Goal: Communication & Community: Participate in discussion

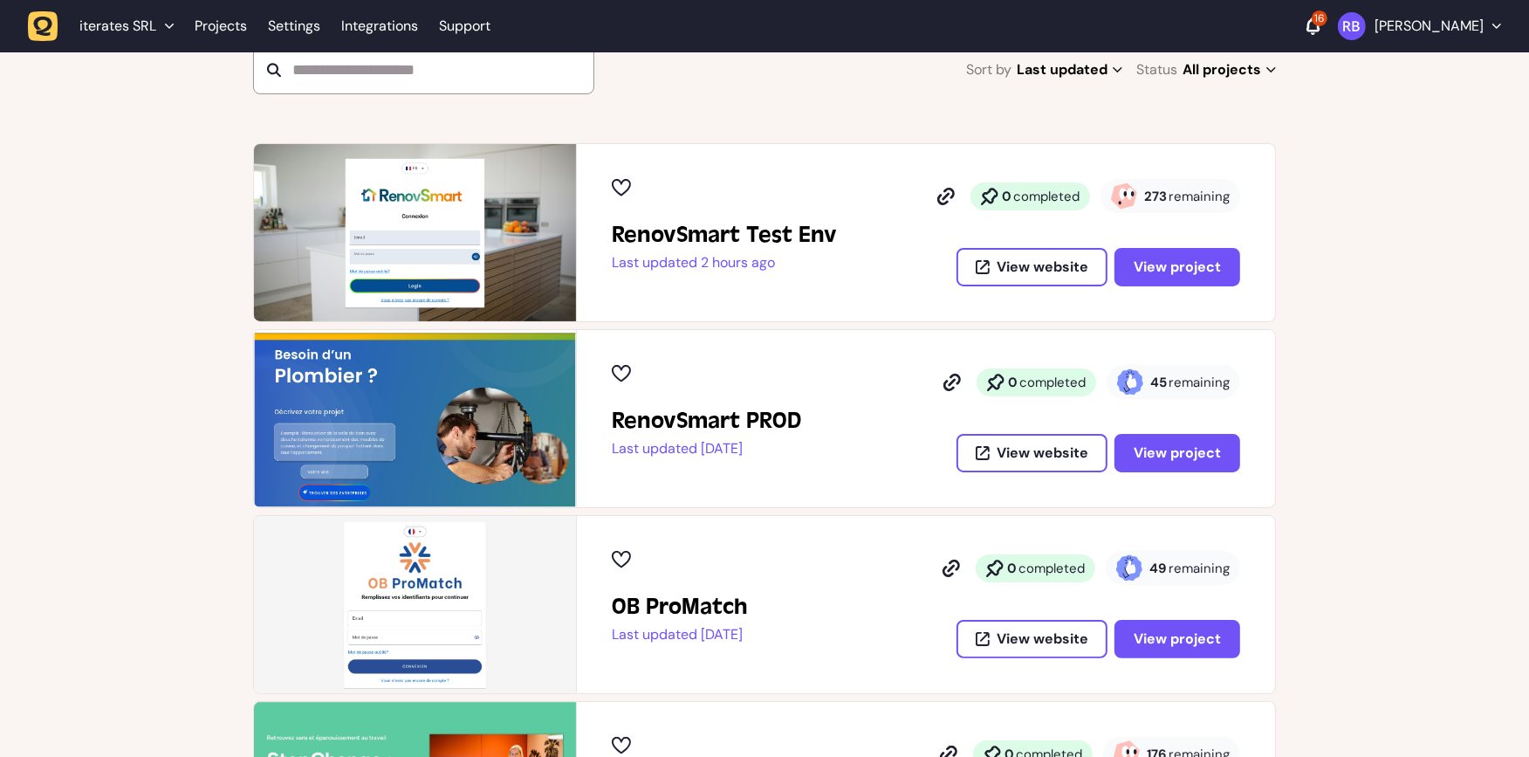
scroll to position [201, 0]
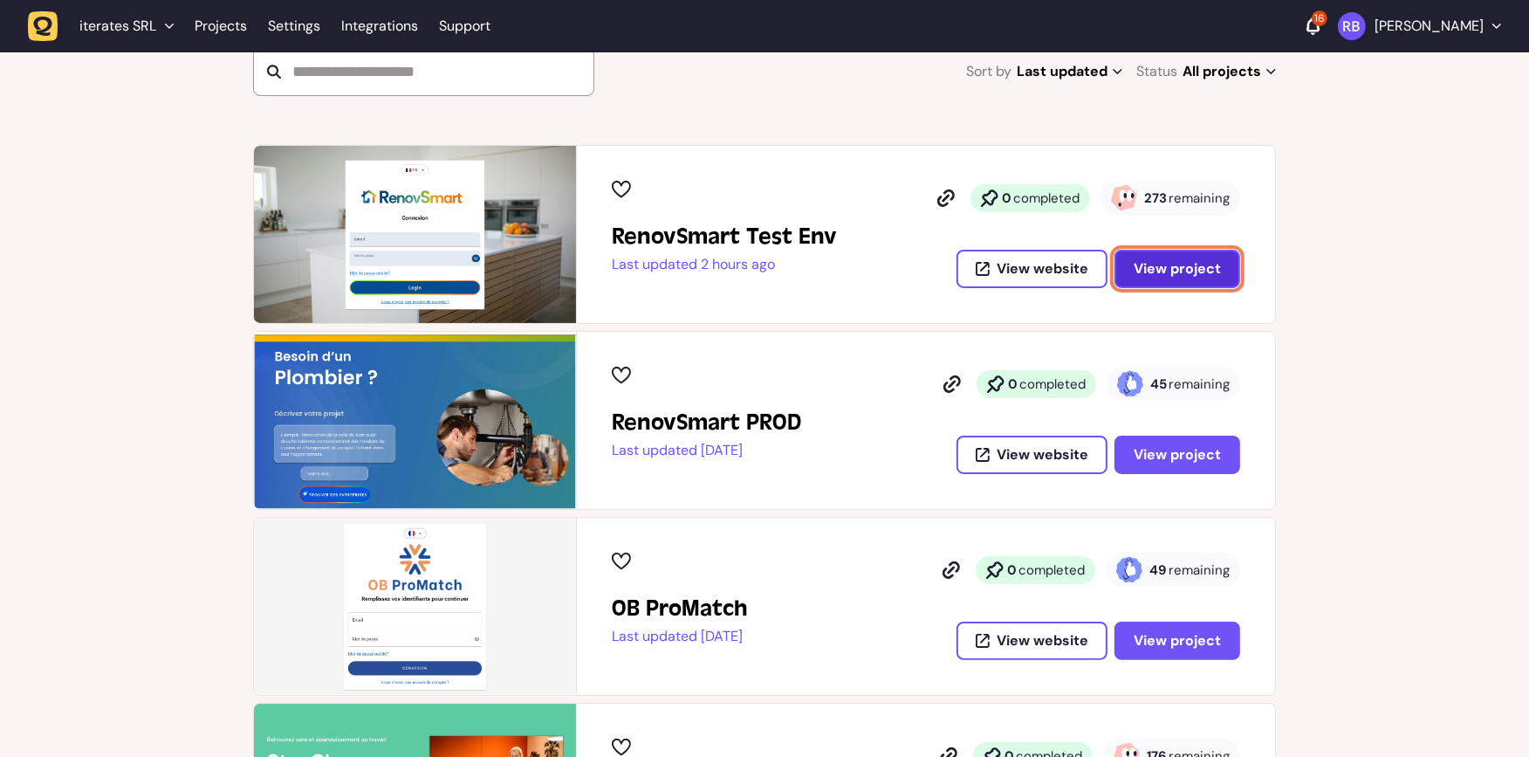
click at [1195, 259] on span "View project" at bounding box center [1177, 268] width 87 height 18
click at [1194, 250] on button "View project" at bounding box center [1177, 269] width 126 height 38
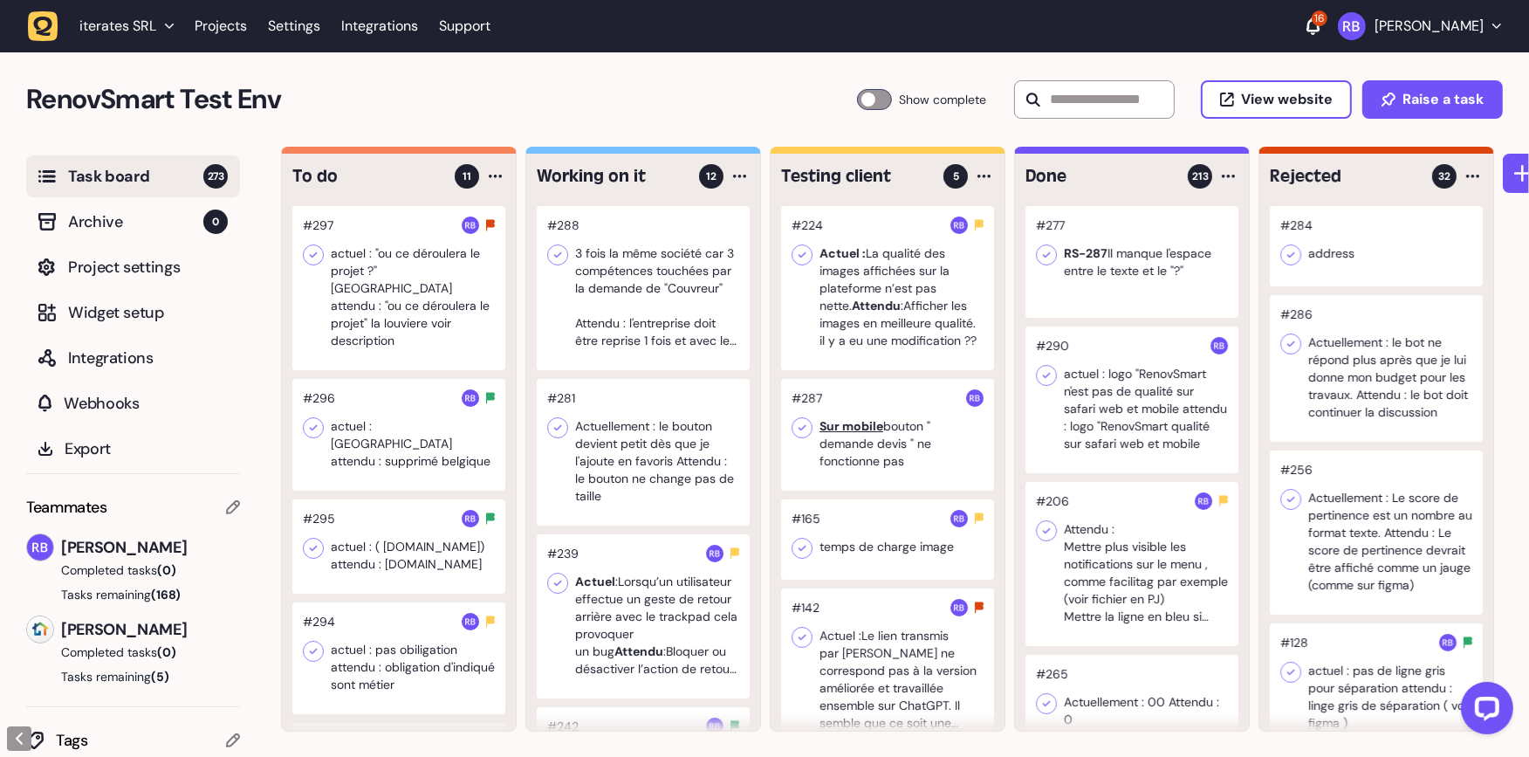
click at [476, 120] on h2 "RenovSmart Test Env" at bounding box center [441, 100] width 831 height 42
click at [404, 327] on div at bounding box center [398, 288] width 213 height 164
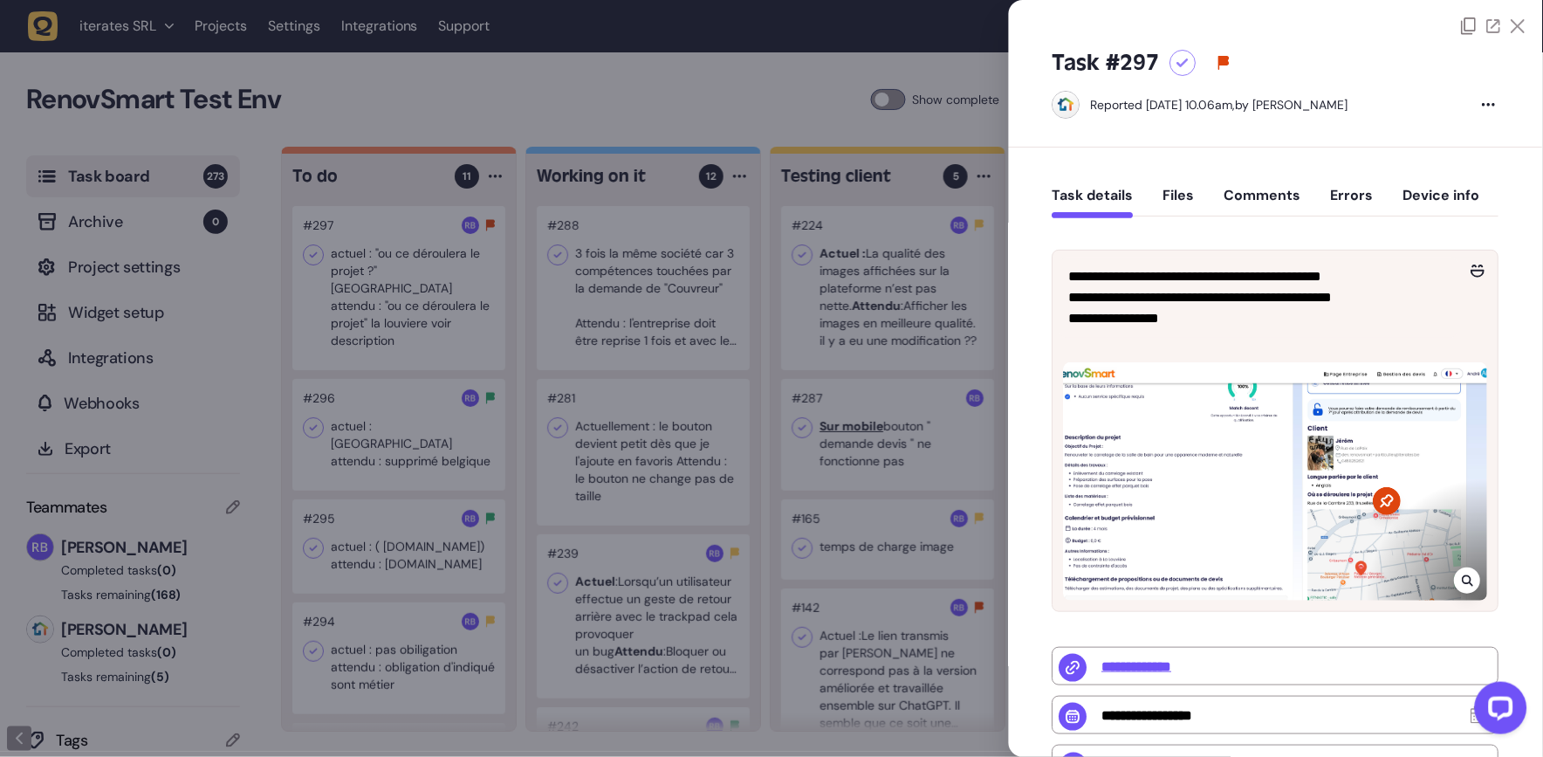
click at [1485, 586] on div at bounding box center [1275, 478] width 445 height 266
click at [1472, 586] on div at bounding box center [1468, 580] width 26 height 26
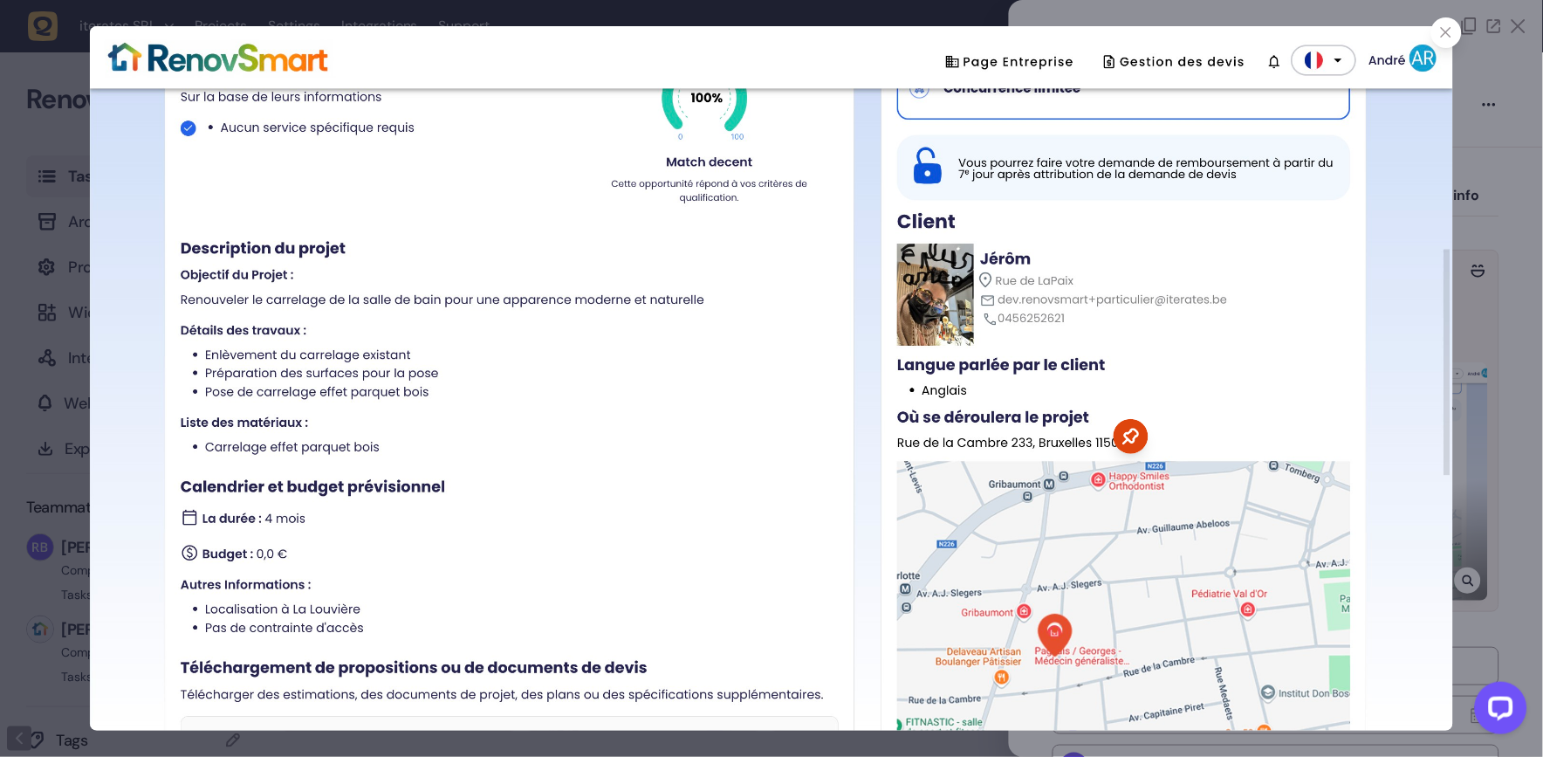
click at [1471, 550] on div at bounding box center [771, 378] width 1543 height 757
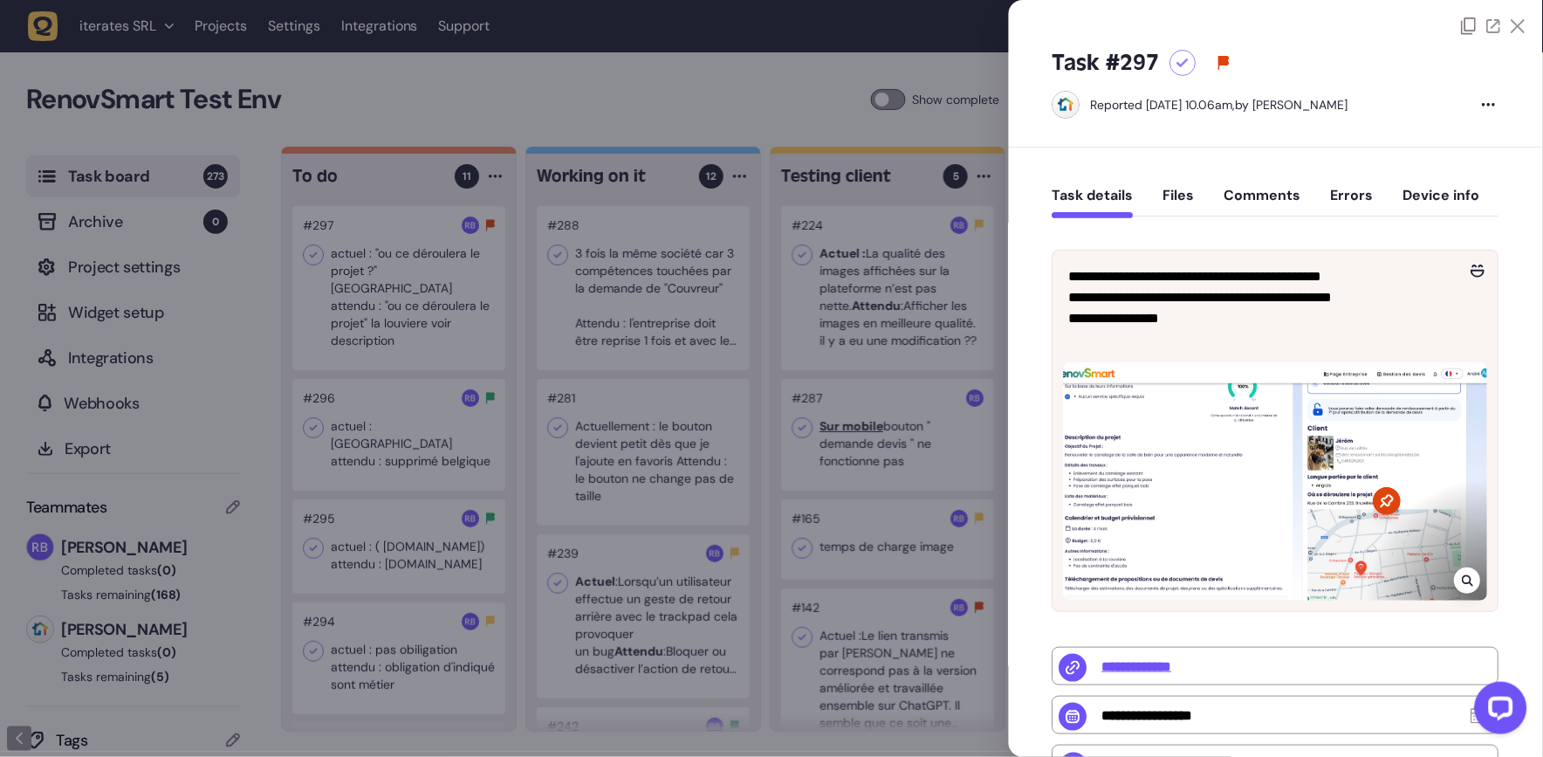
click at [402, 407] on div at bounding box center [771, 378] width 1543 height 757
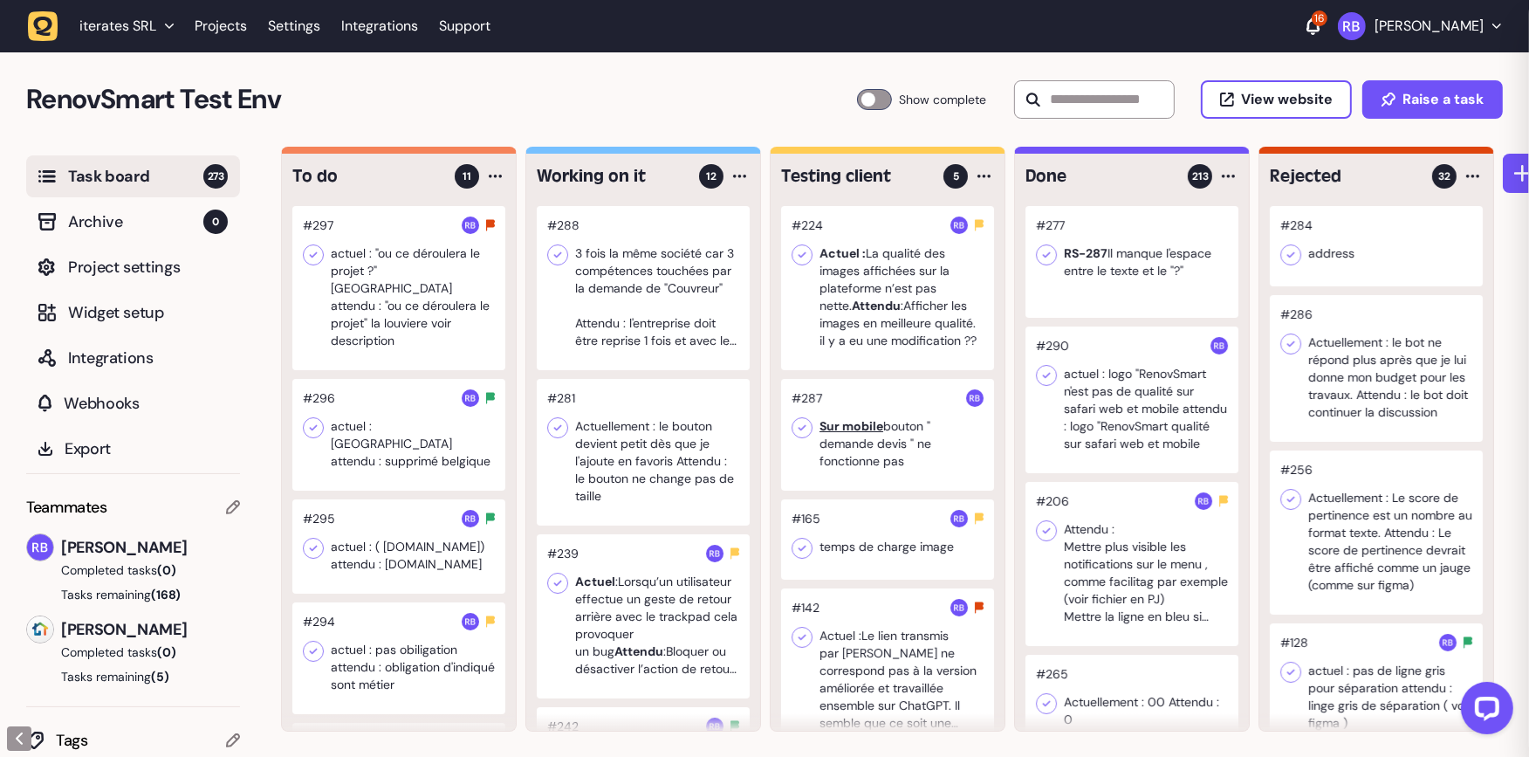
click at [414, 420] on div at bounding box center [398, 435] width 213 height 112
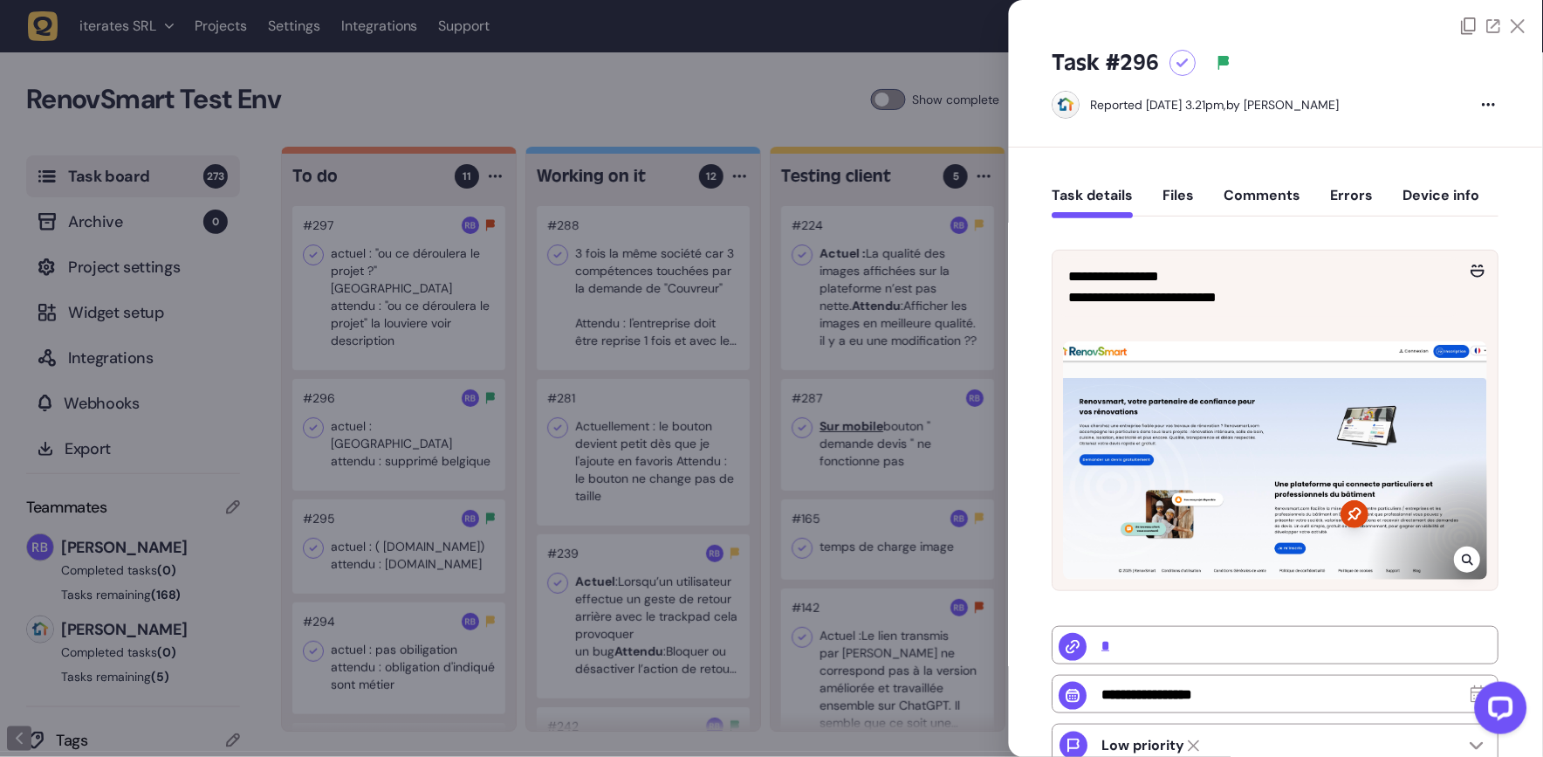
click at [394, 312] on div at bounding box center [771, 378] width 1543 height 757
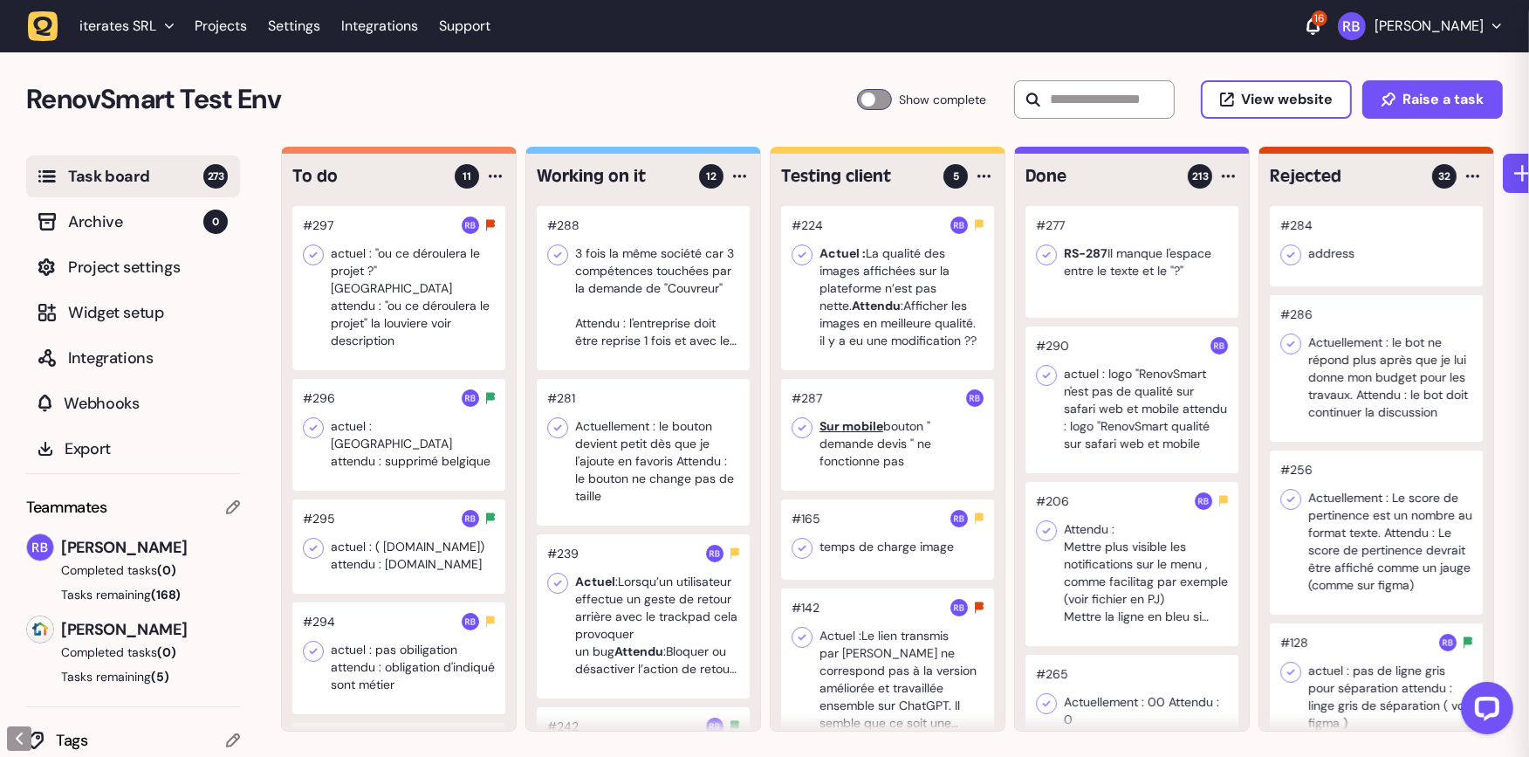
click at [412, 312] on div at bounding box center [398, 288] width 213 height 164
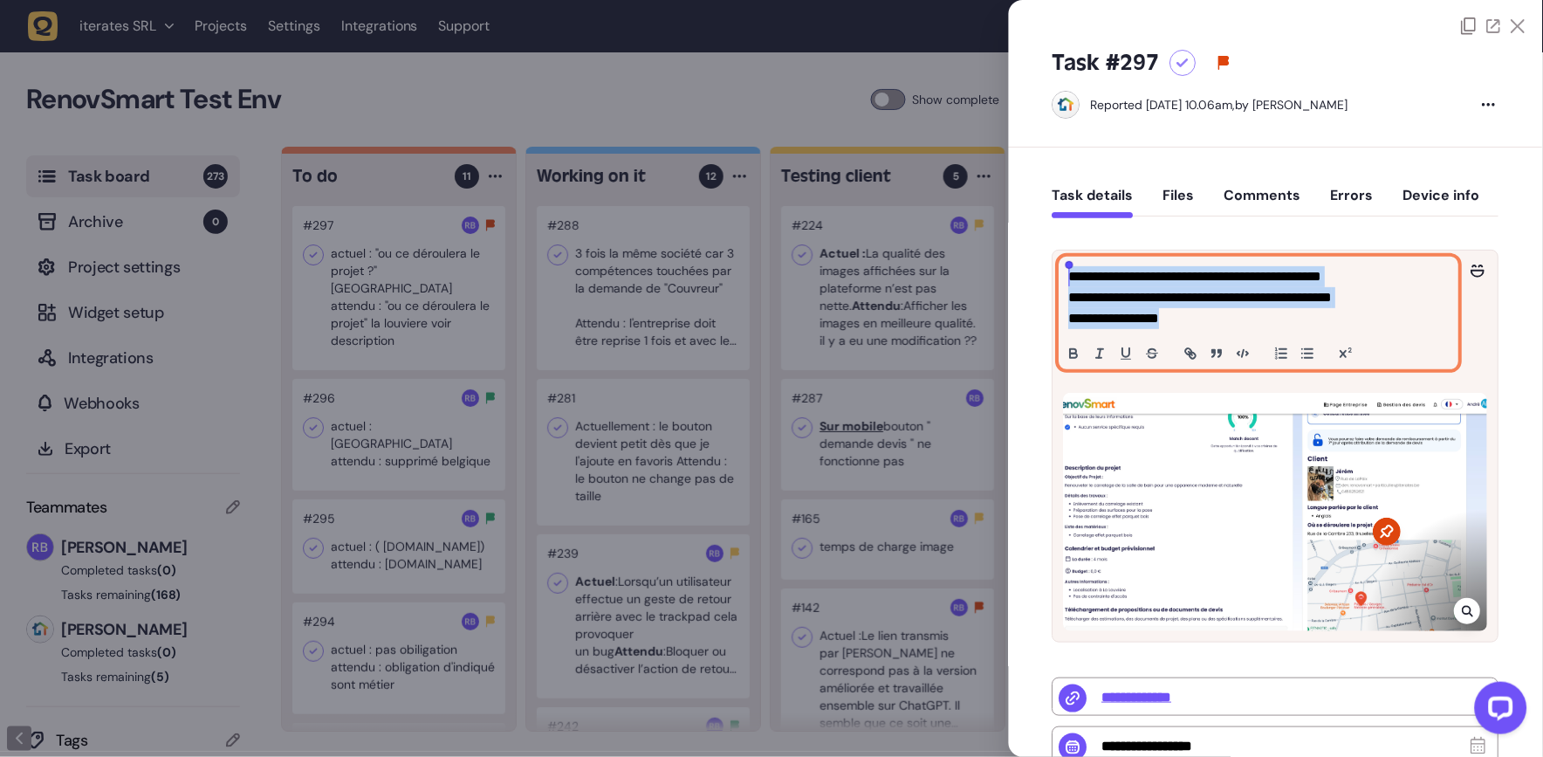
drag, startPoint x: 1209, startPoint y: 329, endPoint x: 1033, endPoint y: 265, distance: 186.6
click at [1033, 265] on div "**********" at bounding box center [1276, 640] width 534 height 987
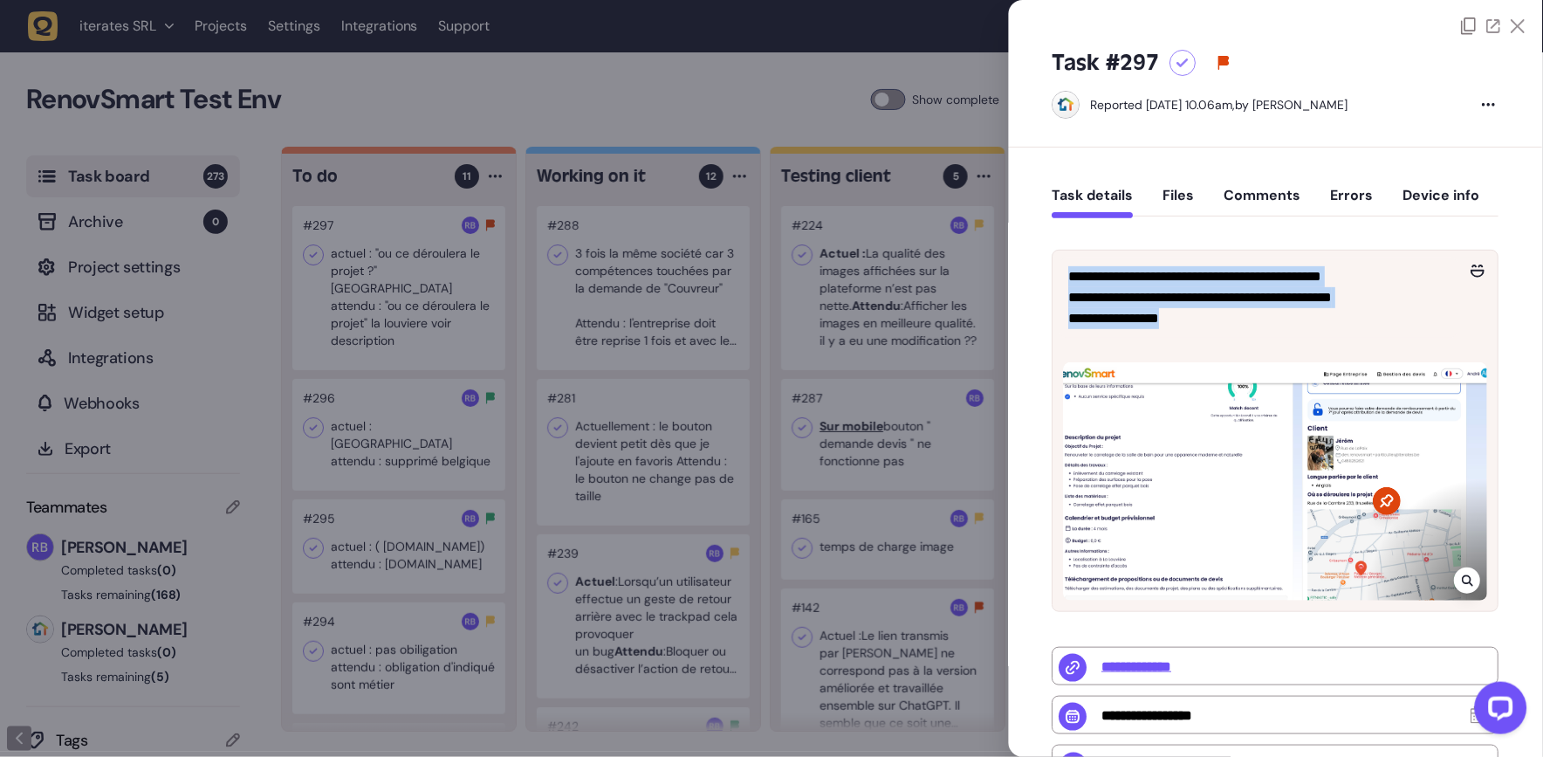
click at [572, 300] on div at bounding box center [771, 378] width 1543 height 757
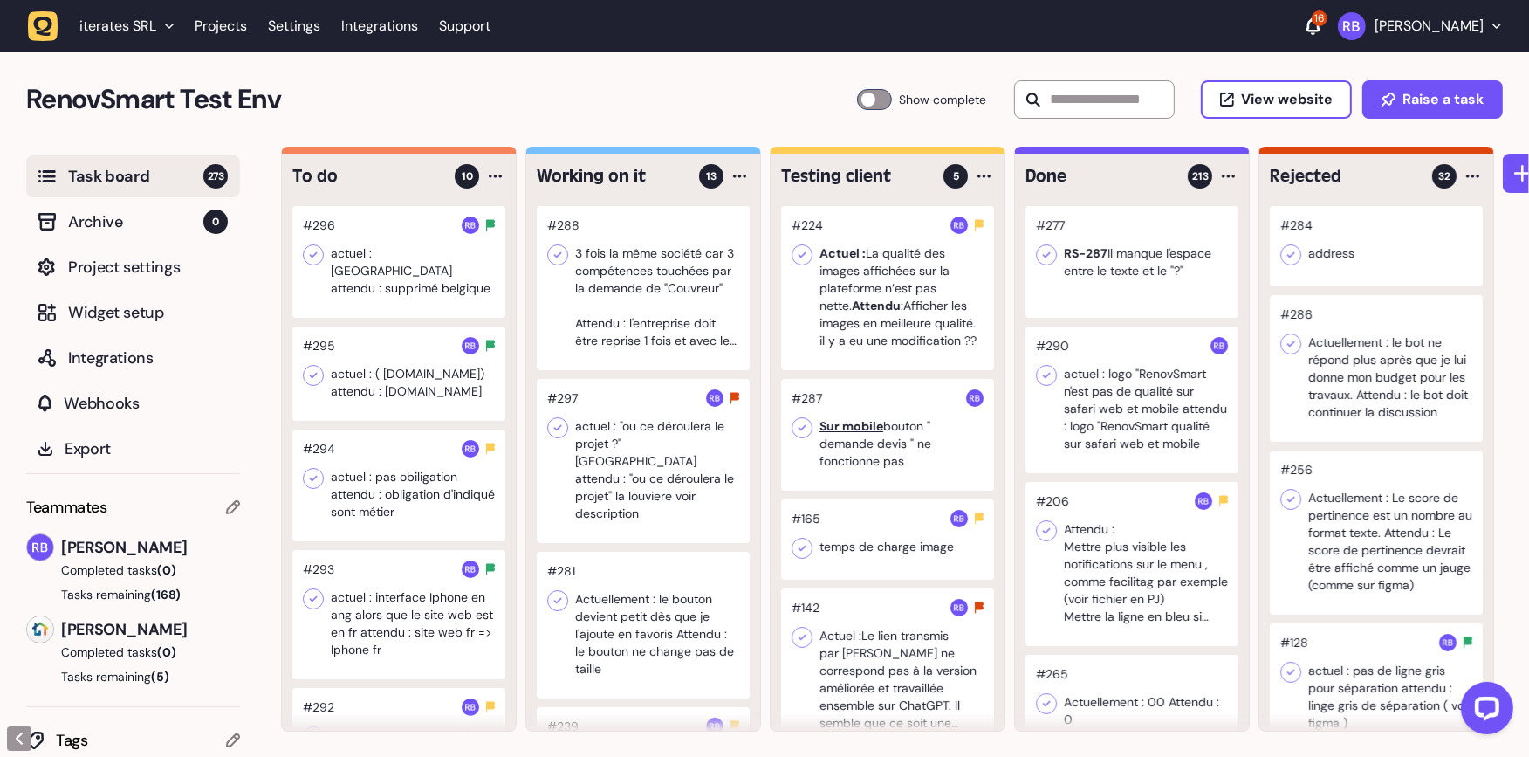
click at [387, 262] on div at bounding box center [398, 262] width 213 height 112
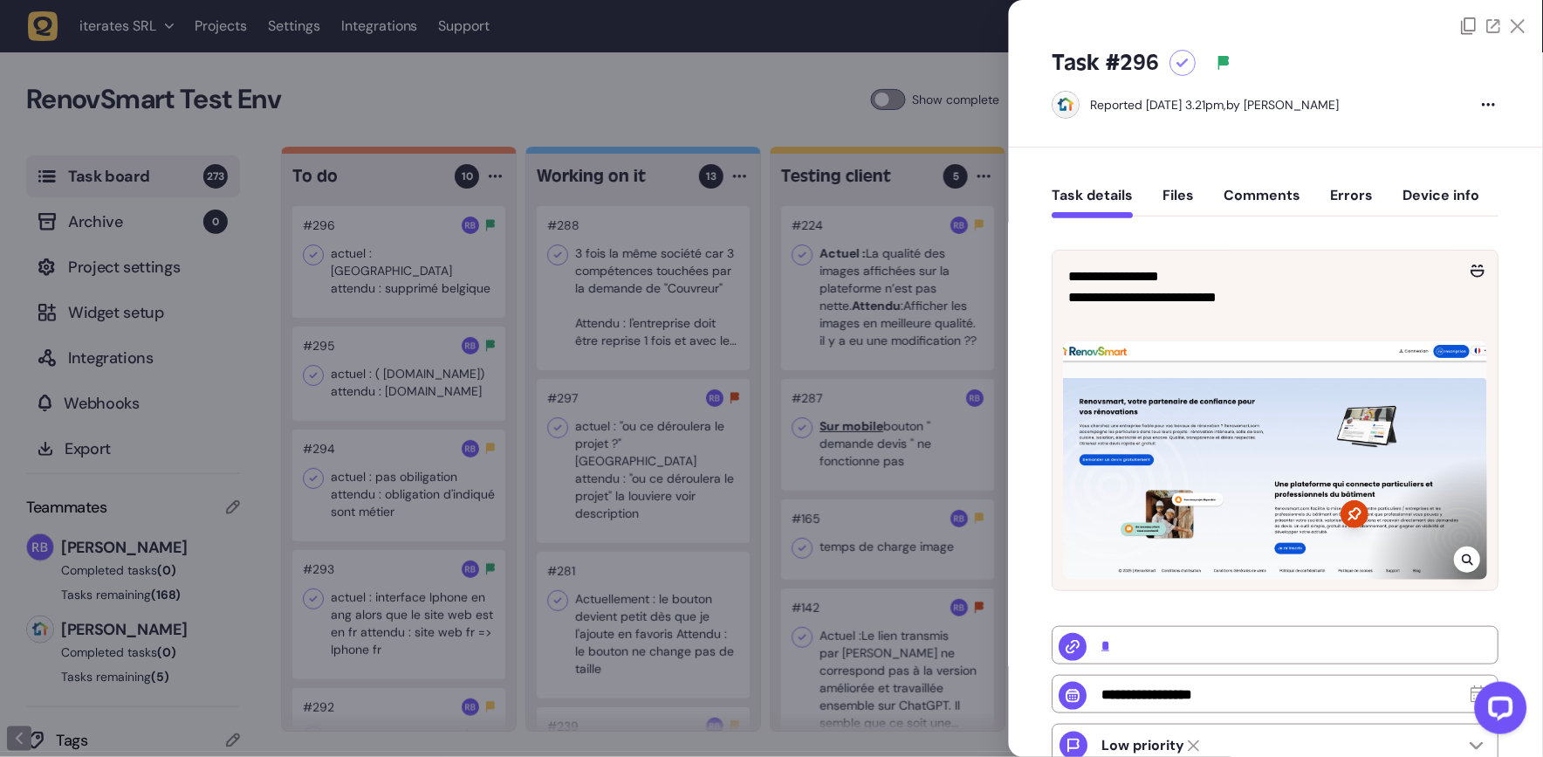
click at [1326, 467] on div at bounding box center [1276, 460] width 424 height 238
click at [1476, 558] on div at bounding box center [1468, 559] width 26 height 26
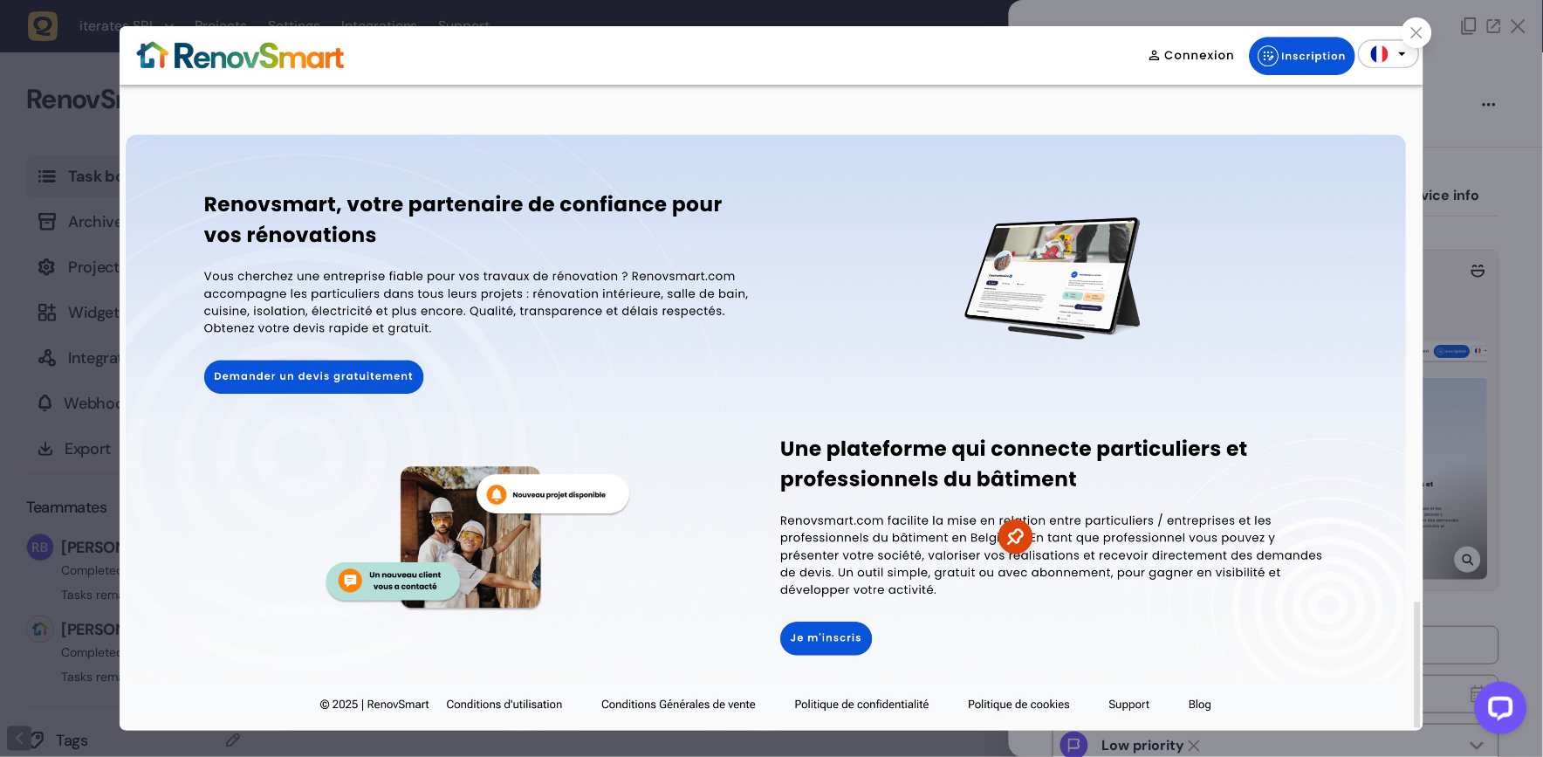
click at [1461, 459] on div at bounding box center [771, 378] width 1543 height 757
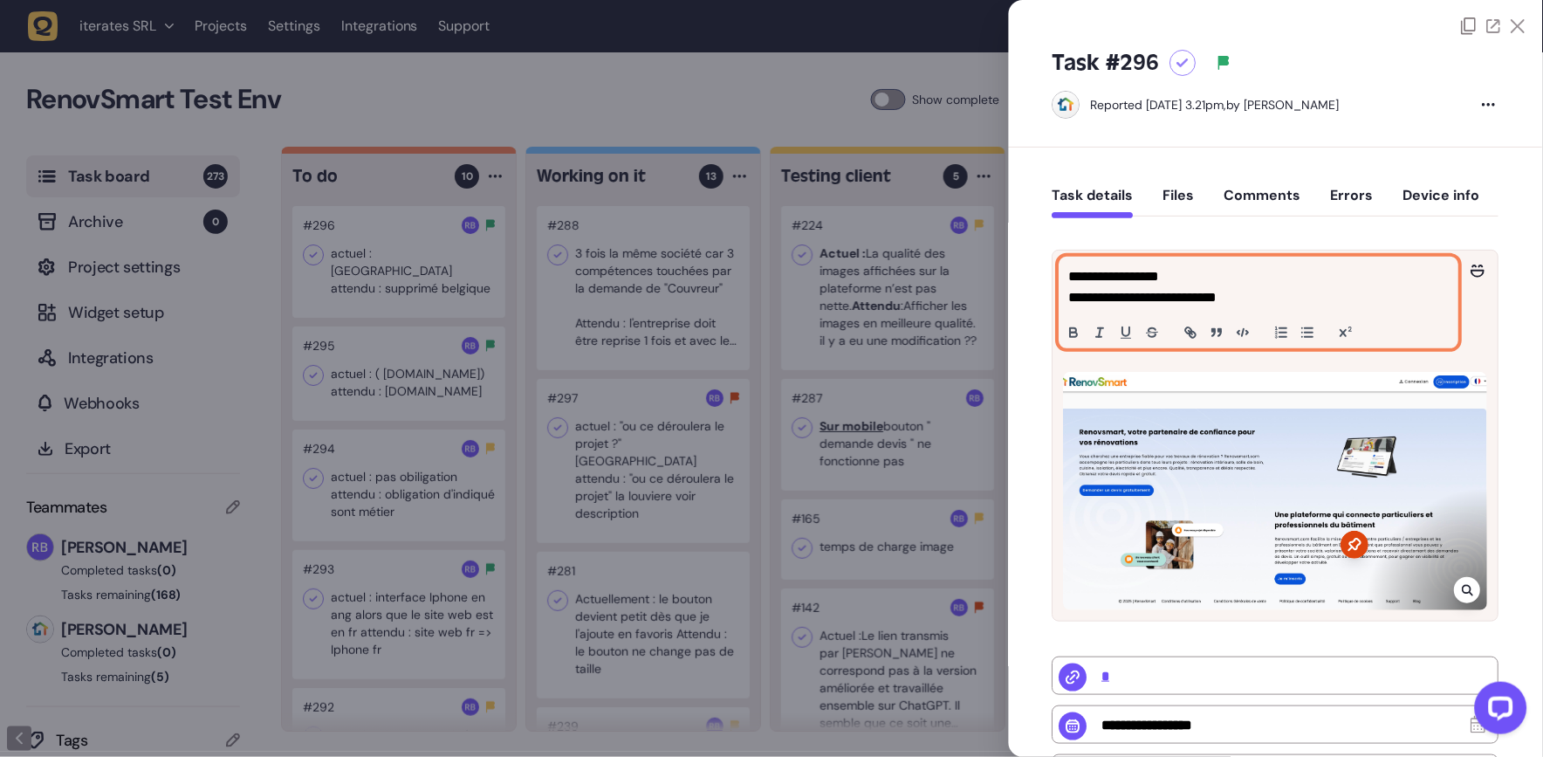
click at [1265, 286] on p "**********" at bounding box center [1257, 287] width 376 height 42
drag, startPoint x: 1265, startPoint y: 294, endPoint x: 1050, endPoint y: 271, distance: 216.8
click at [1050, 271] on div "**********" at bounding box center [1276, 630] width 534 height 966
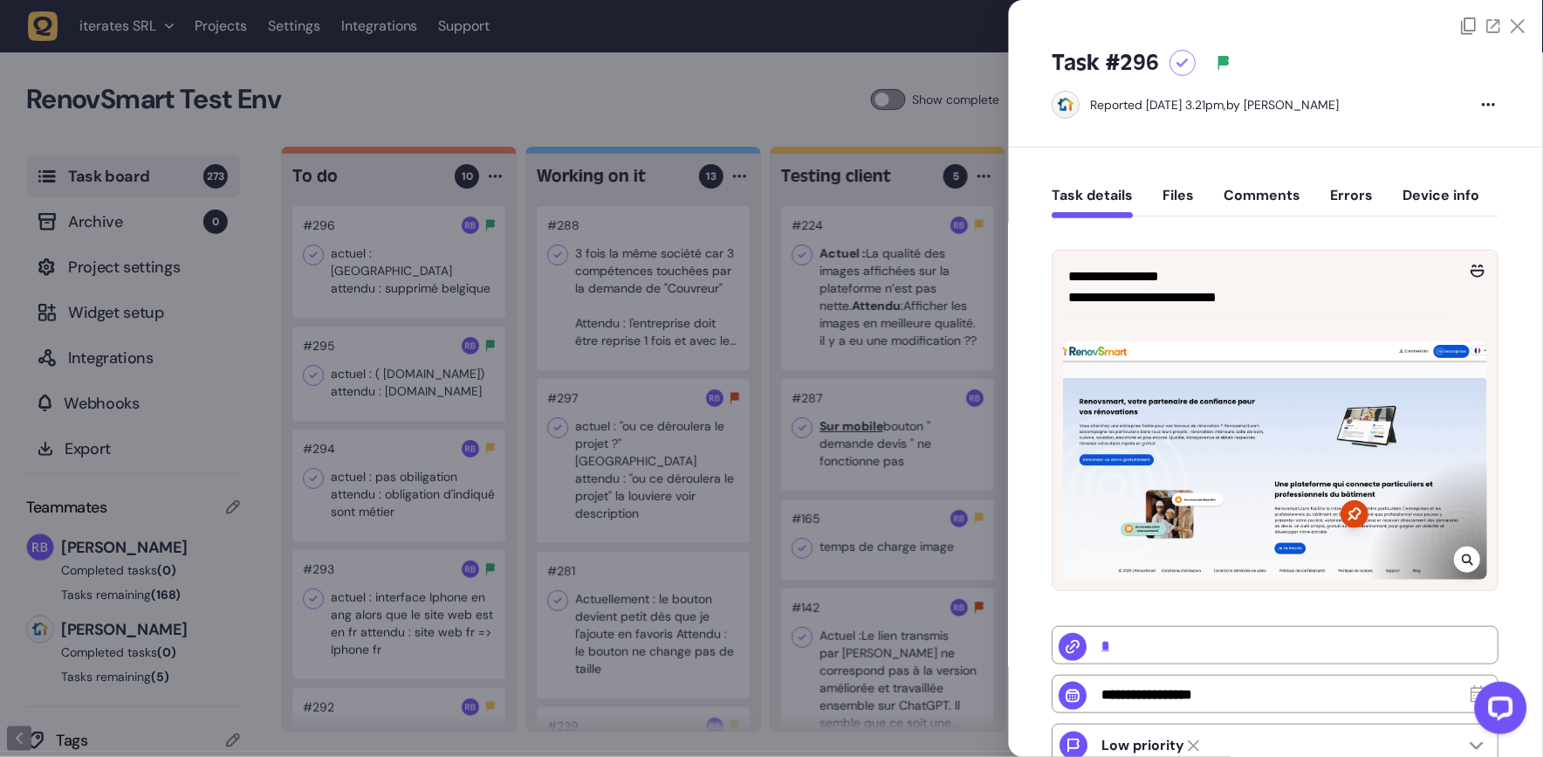
click at [465, 80] on div at bounding box center [771, 378] width 1543 height 757
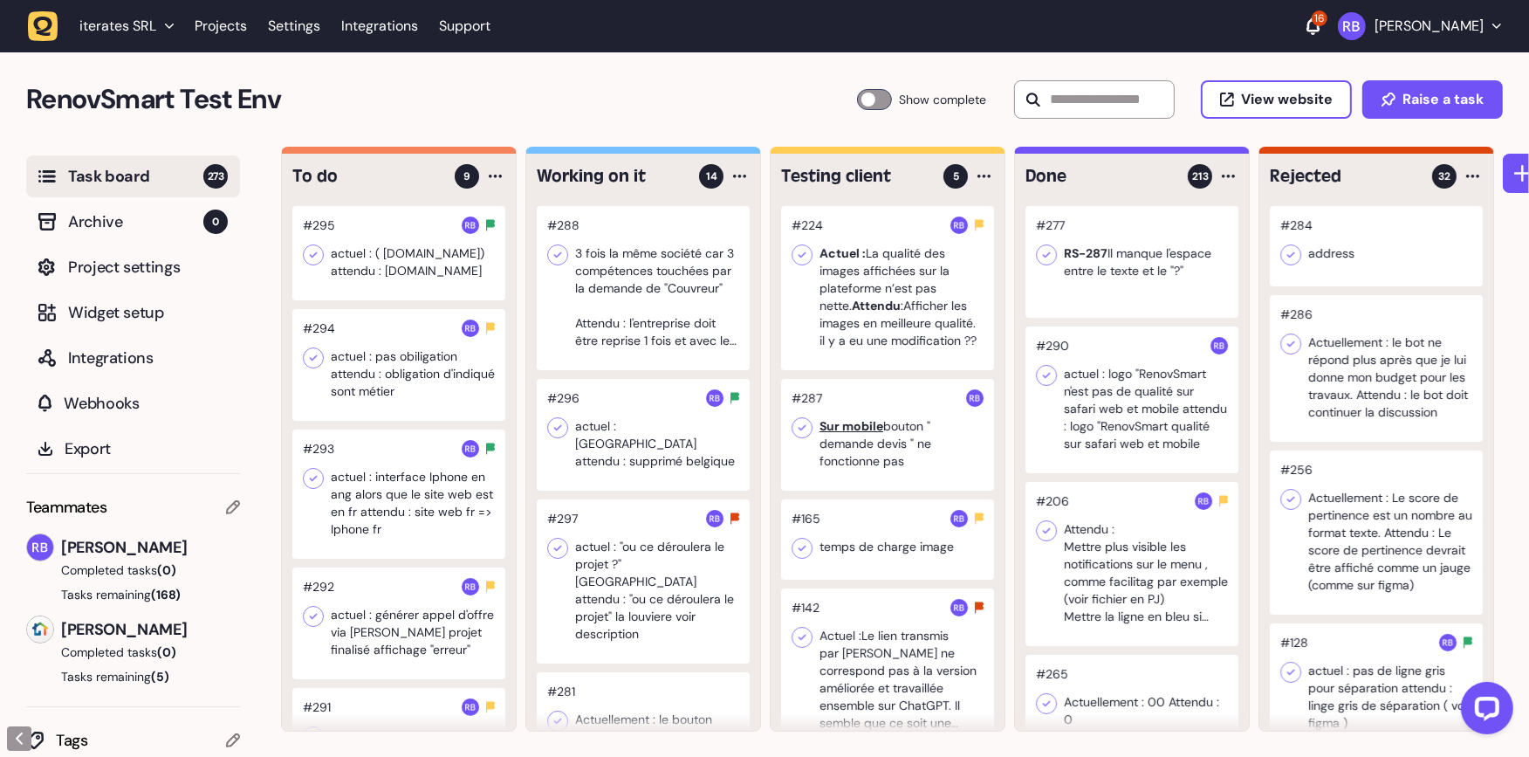
click at [368, 263] on div at bounding box center [398, 253] width 213 height 94
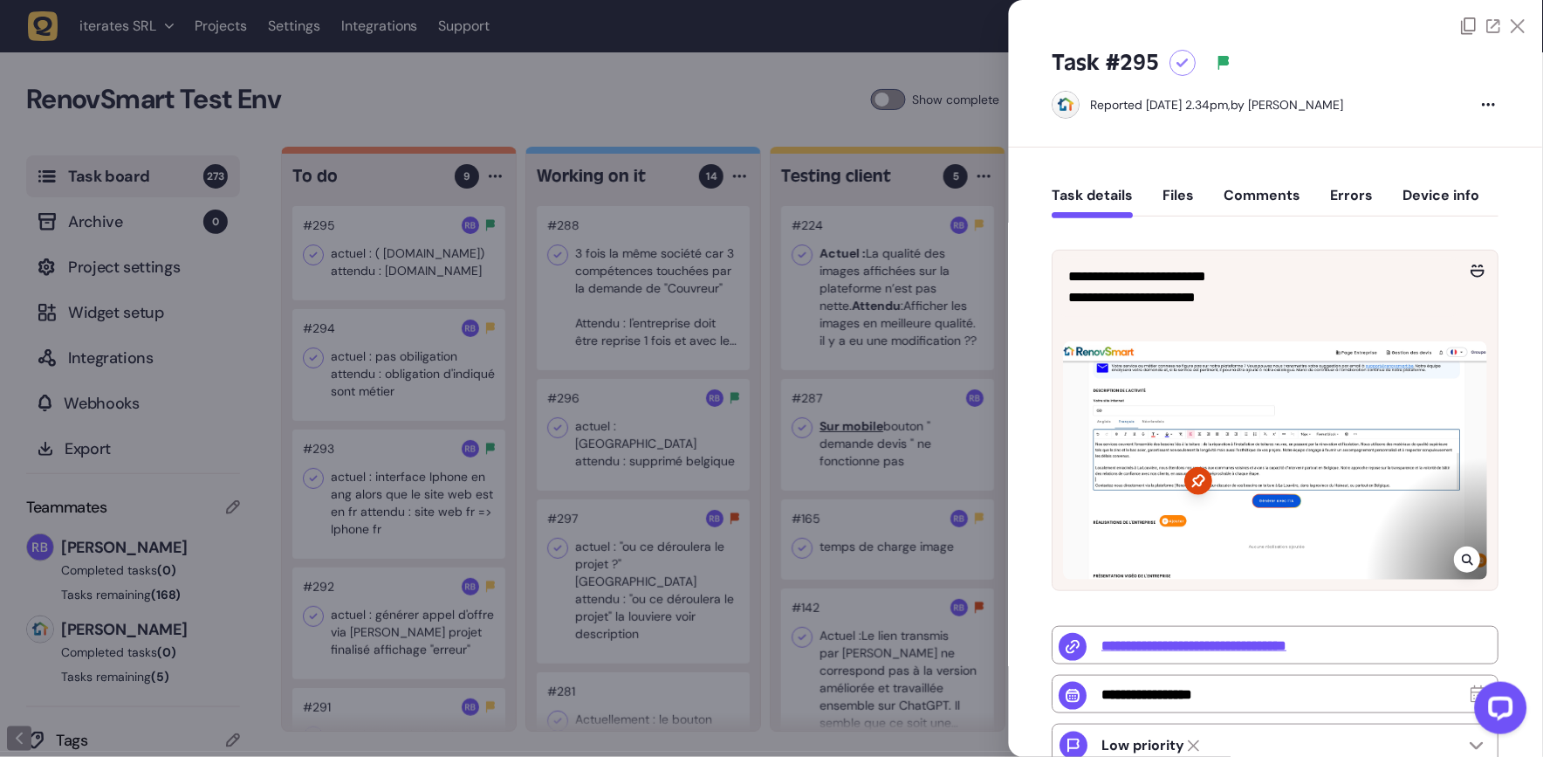
click at [1456, 565] on div at bounding box center [1468, 559] width 26 height 26
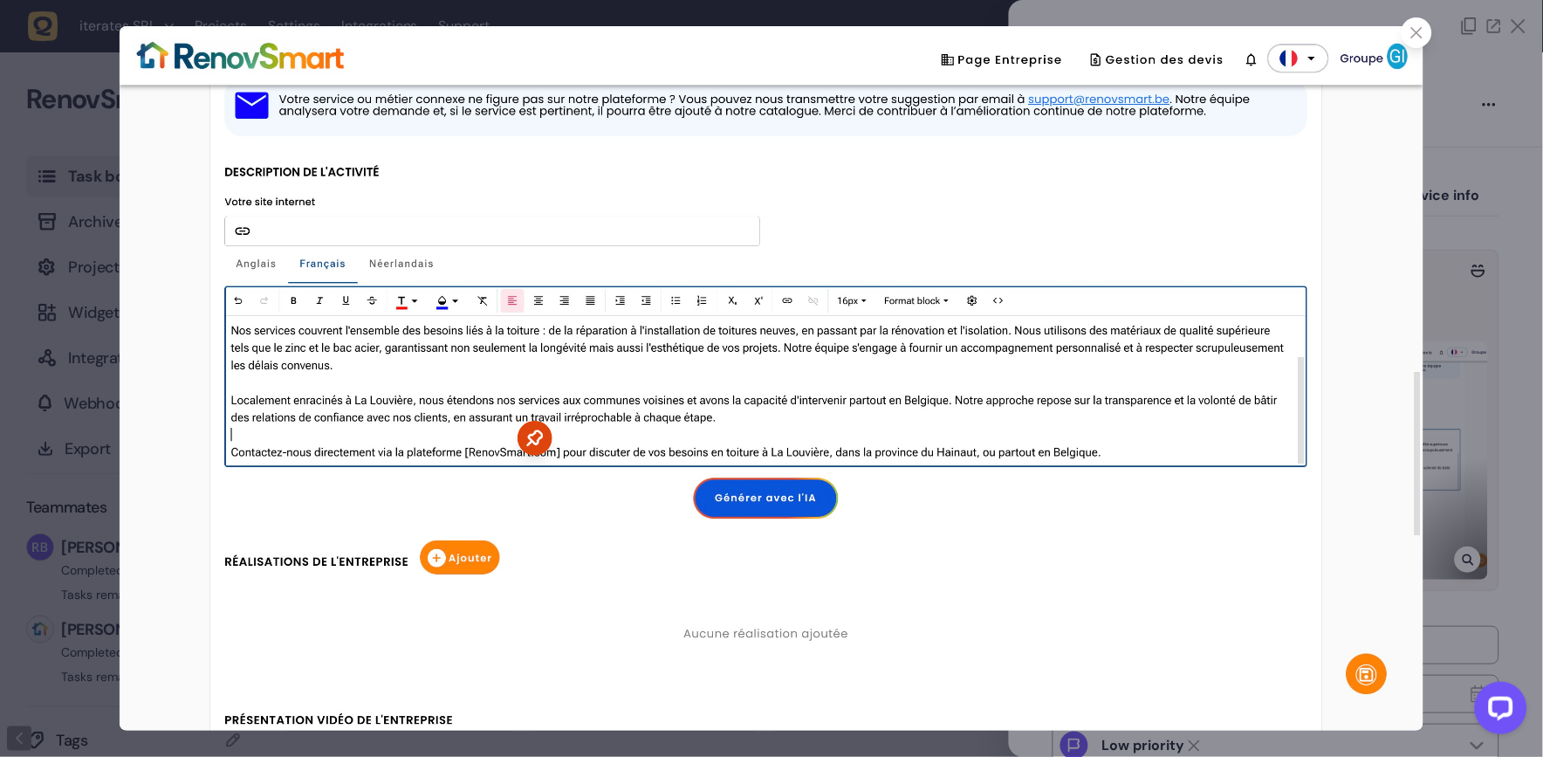
click at [1408, 38] on div at bounding box center [1416, 32] width 31 height 31
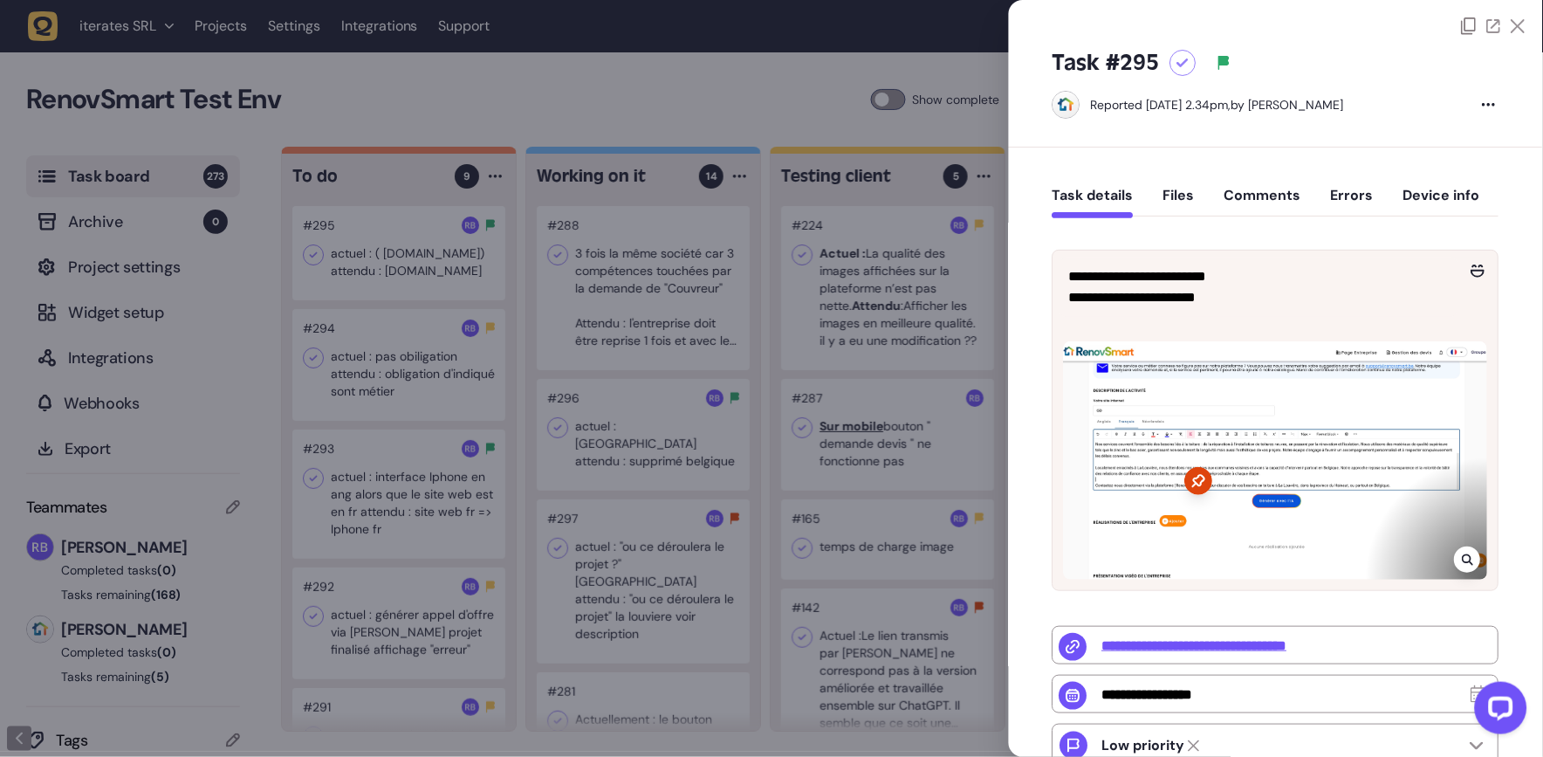
click at [1448, 555] on div at bounding box center [1276, 460] width 424 height 238
click at [1462, 556] on icon at bounding box center [1467, 559] width 11 height 11
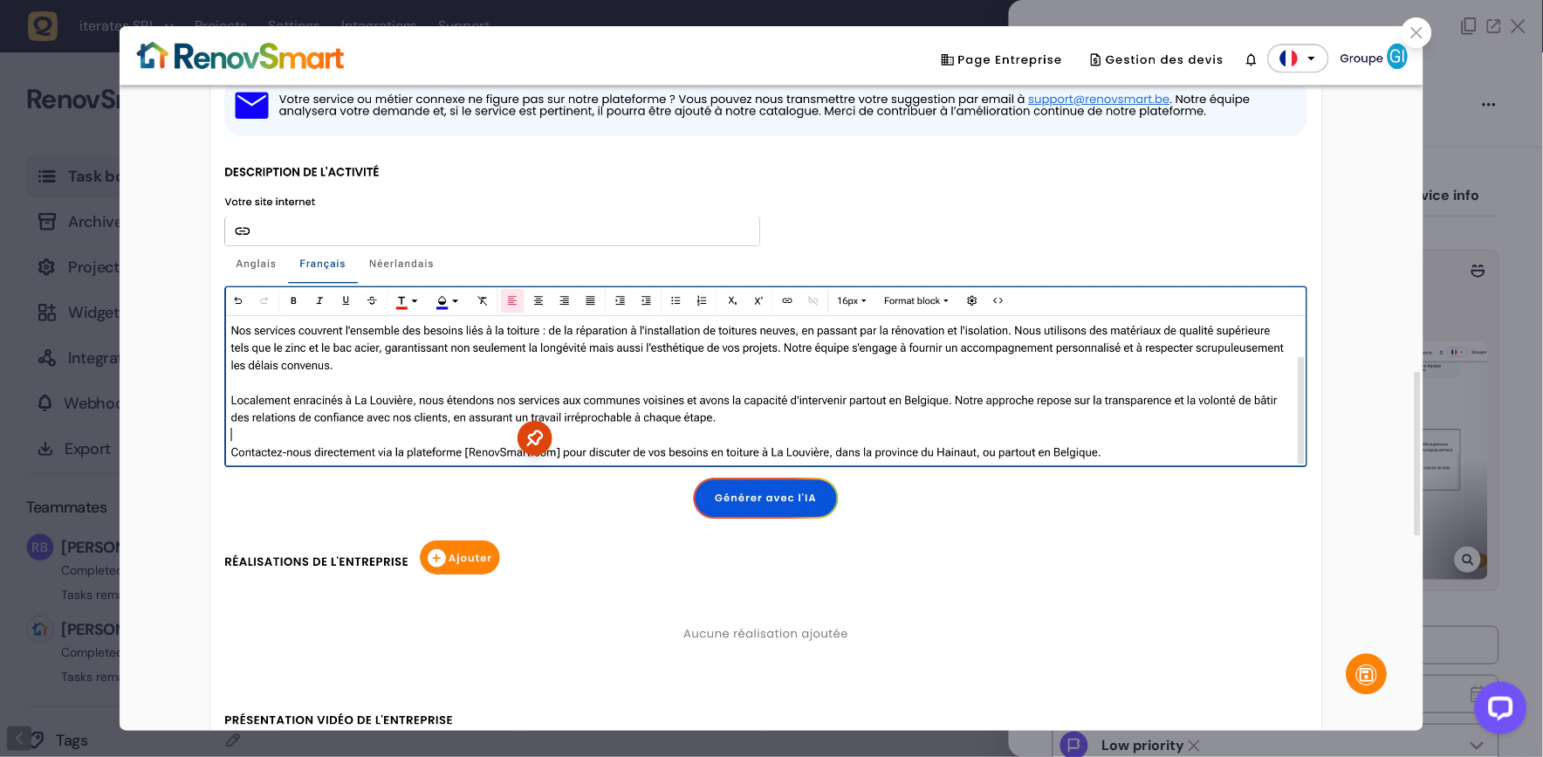
click at [1421, 27] on icon at bounding box center [1416, 32] width 11 height 11
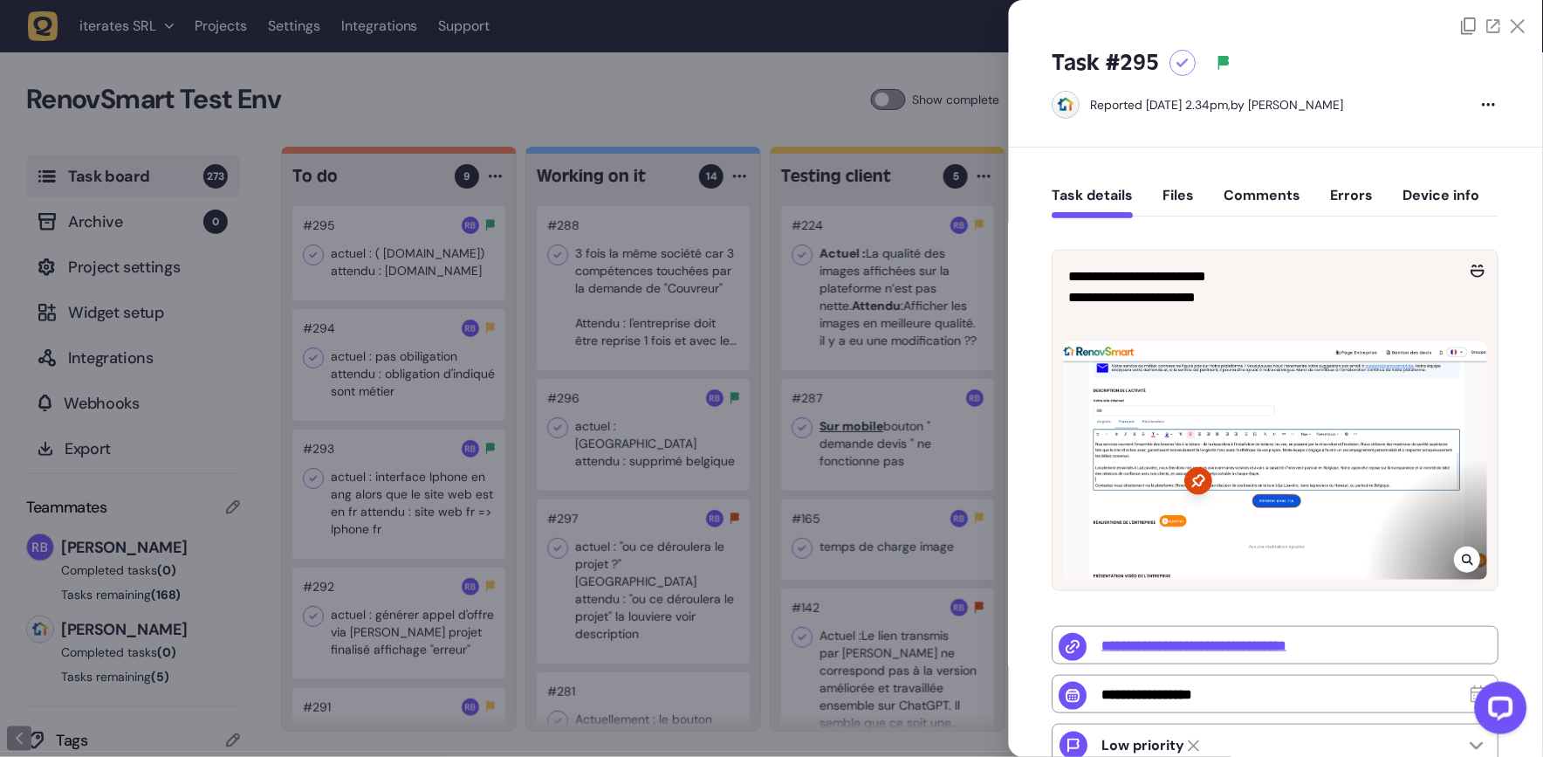
click at [437, 332] on div at bounding box center [771, 378] width 1543 height 757
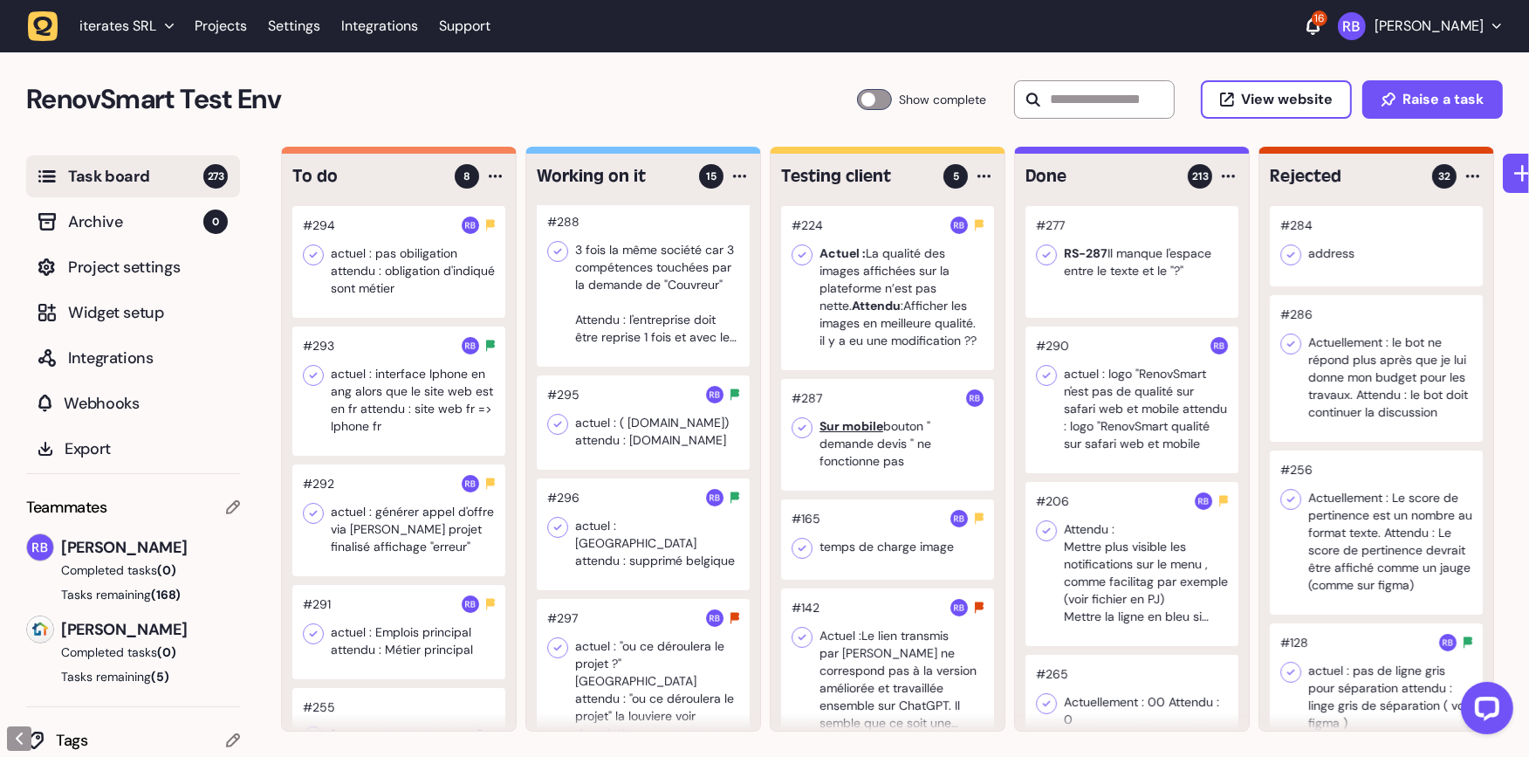
scroll to position [31, 0]
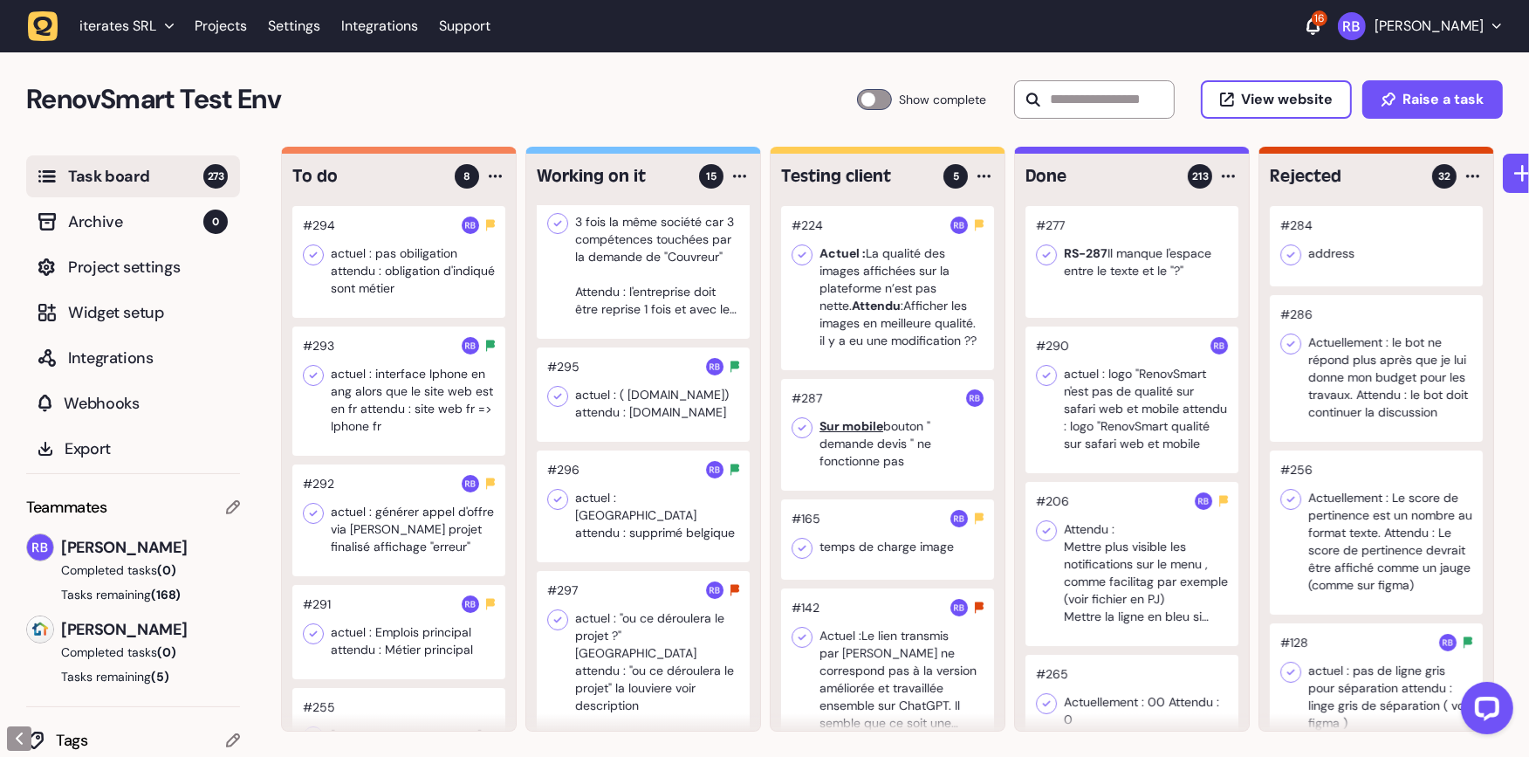
click at [646, 513] on div at bounding box center [643, 506] width 213 height 112
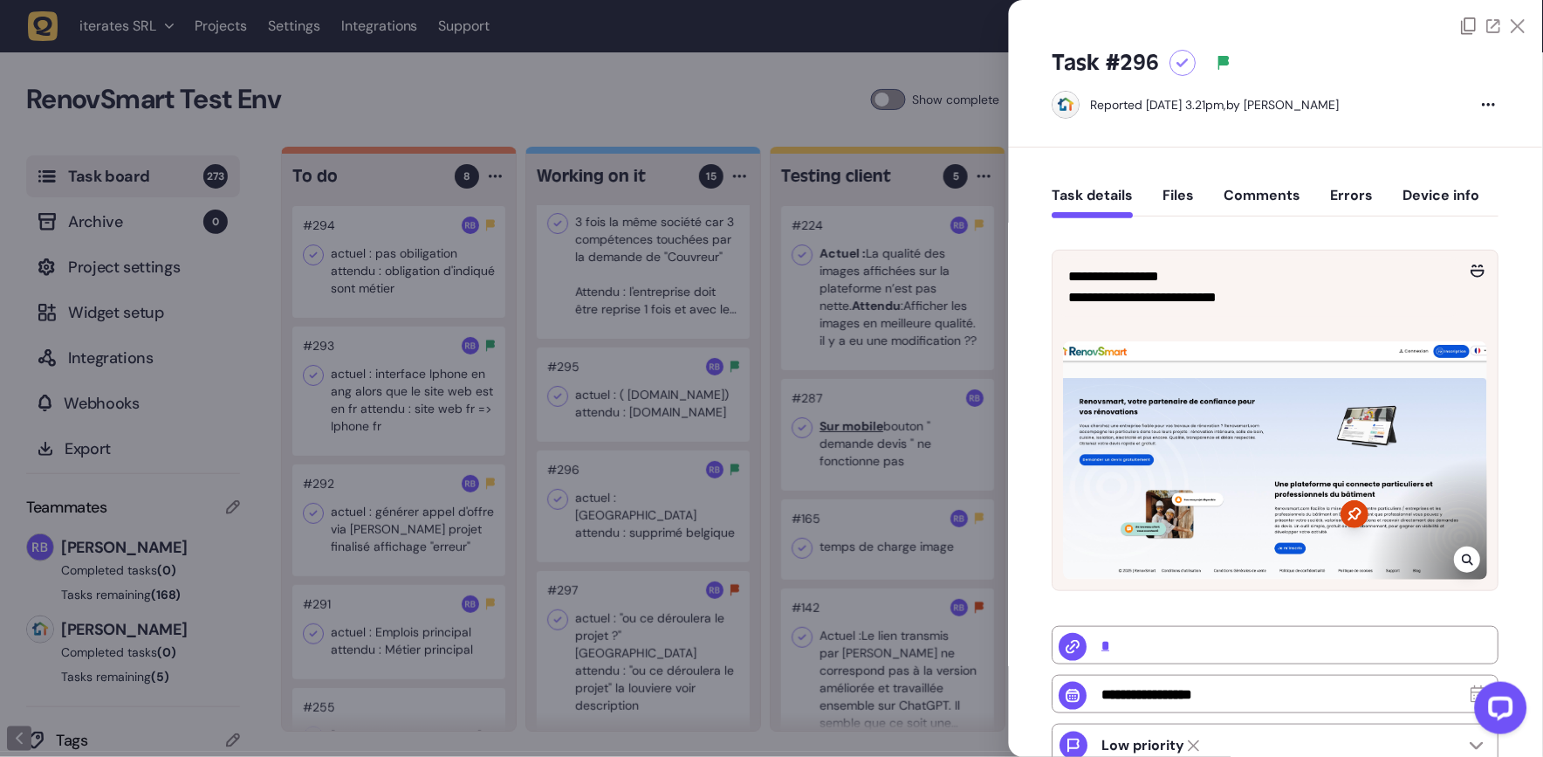
drag, startPoint x: 939, startPoint y: 276, endPoint x: 930, endPoint y: 278, distance: 9.1
click at [939, 277] on div at bounding box center [771, 378] width 1543 height 757
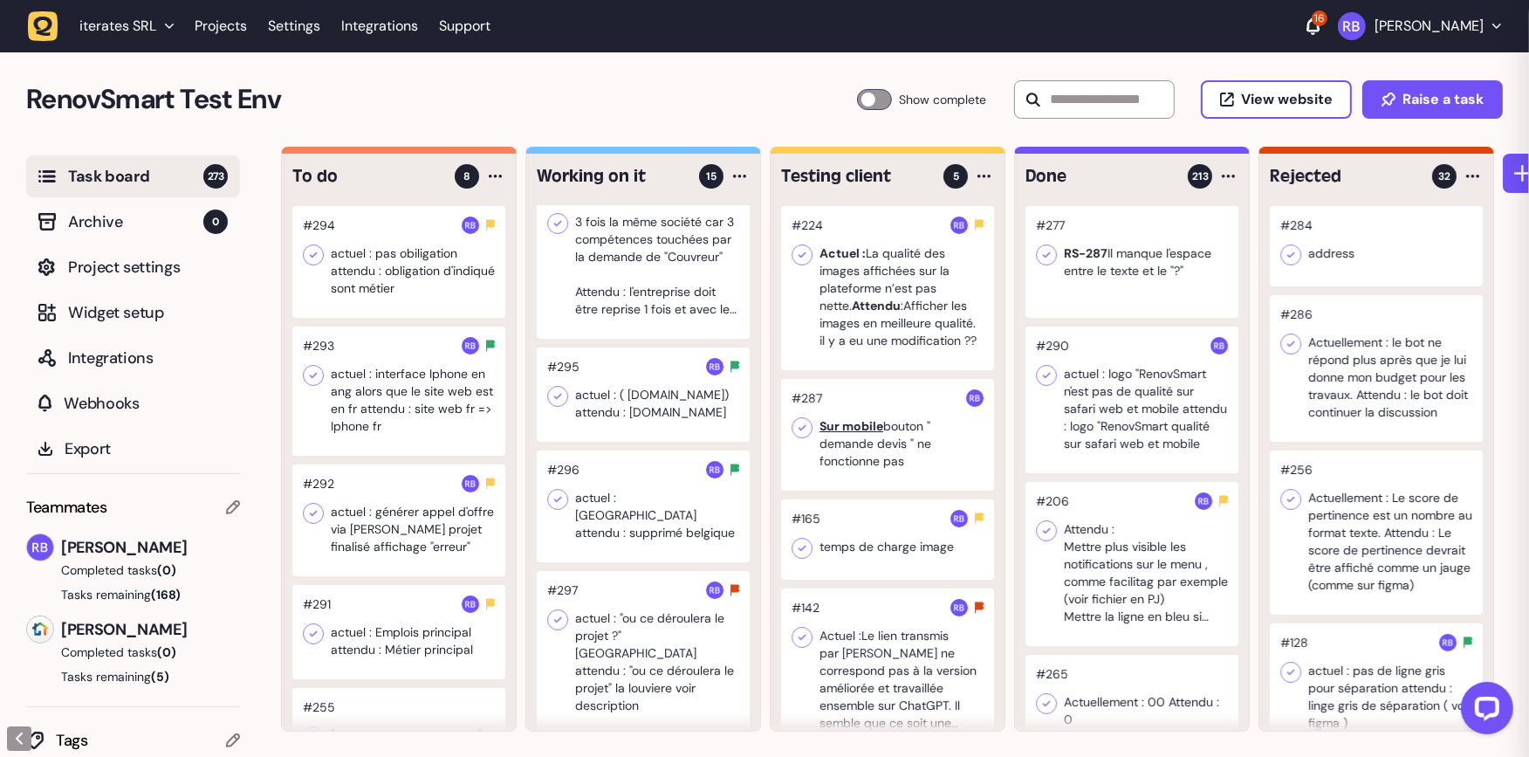
click at [834, 308] on div at bounding box center [887, 288] width 213 height 164
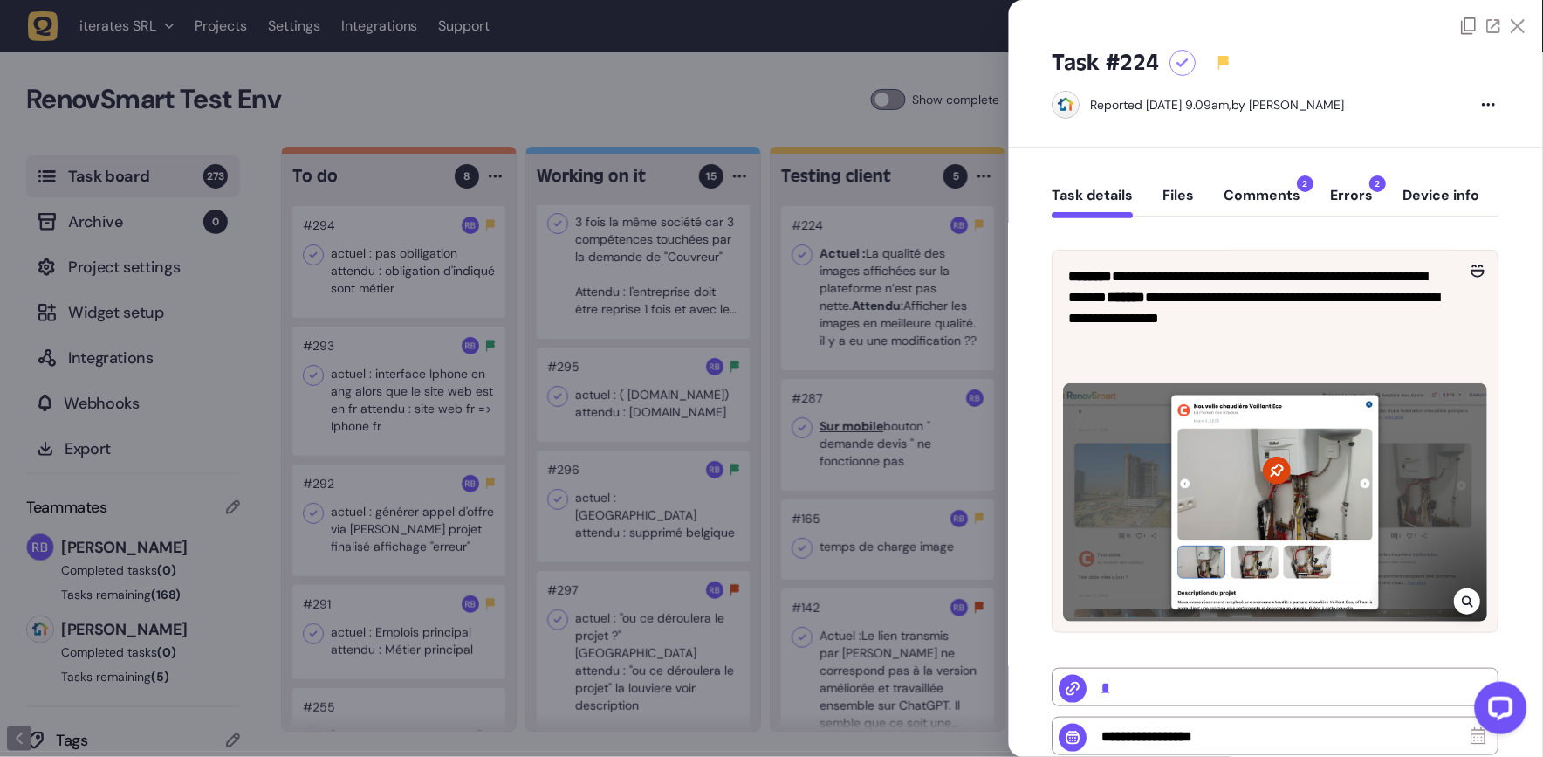
click at [1269, 188] on button "Comments 2" at bounding box center [1262, 202] width 77 height 31
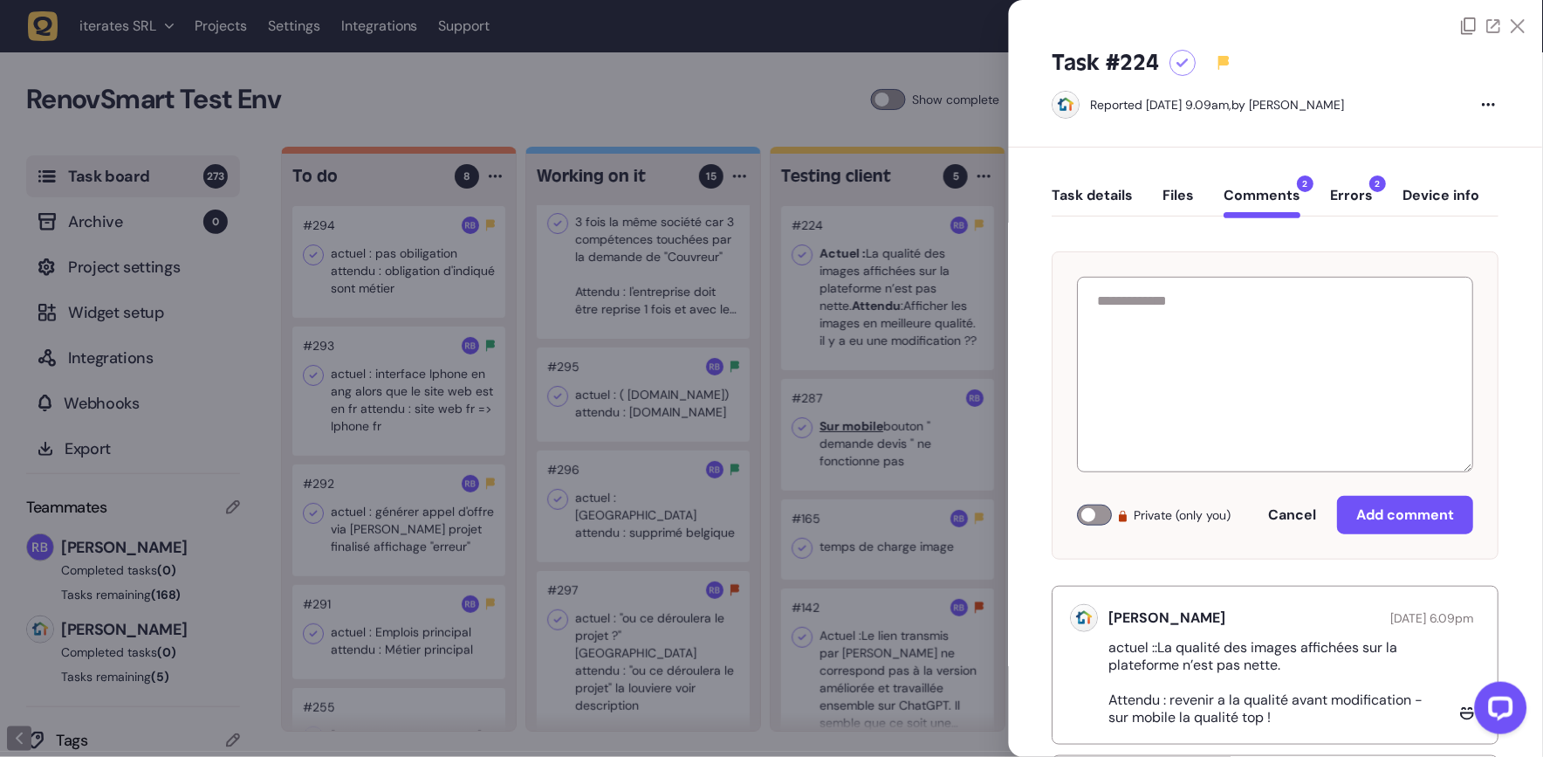
click at [594, 387] on div at bounding box center [771, 378] width 1543 height 757
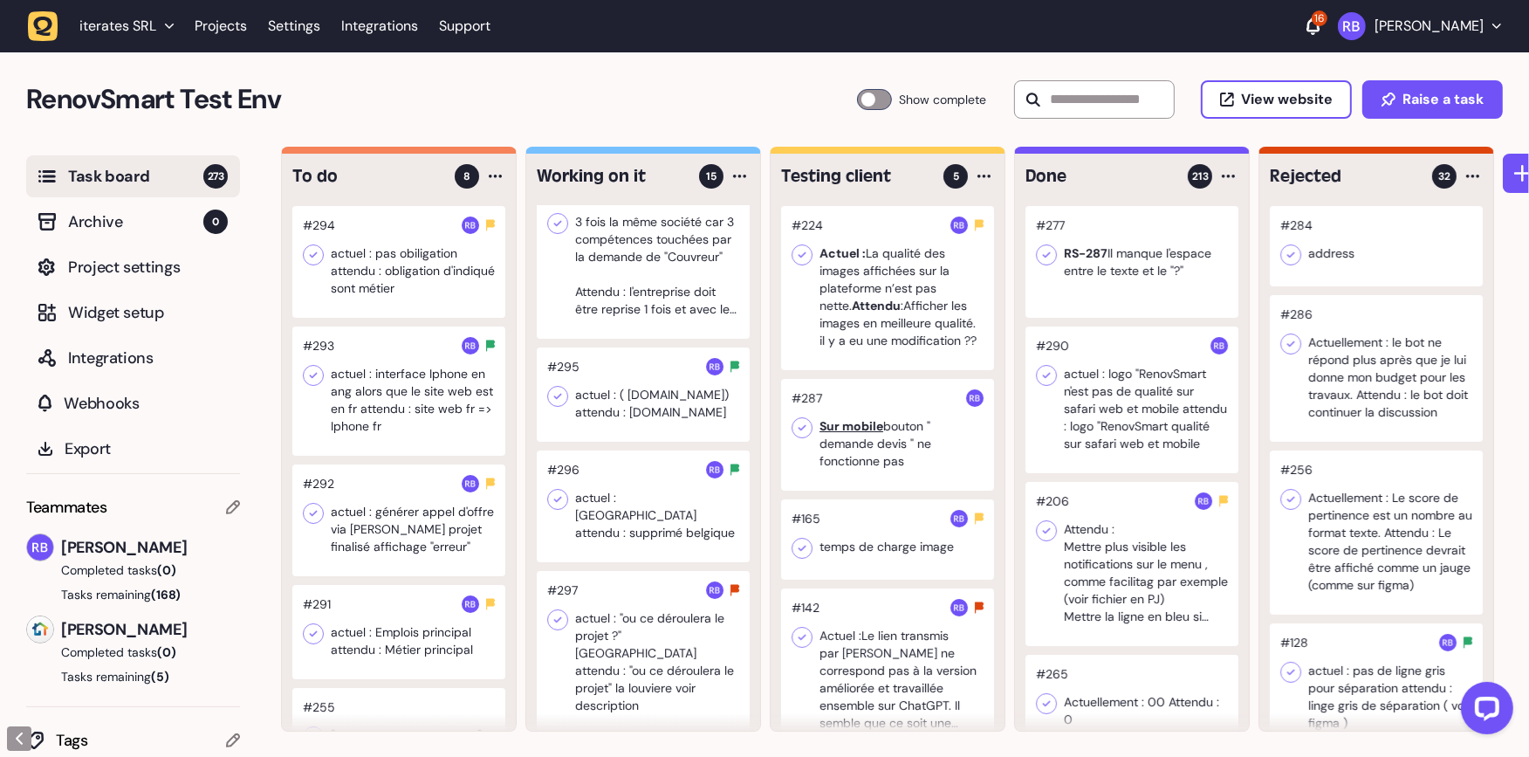
click at [607, 311] on div at bounding box center [643, 257] width 213 height 164
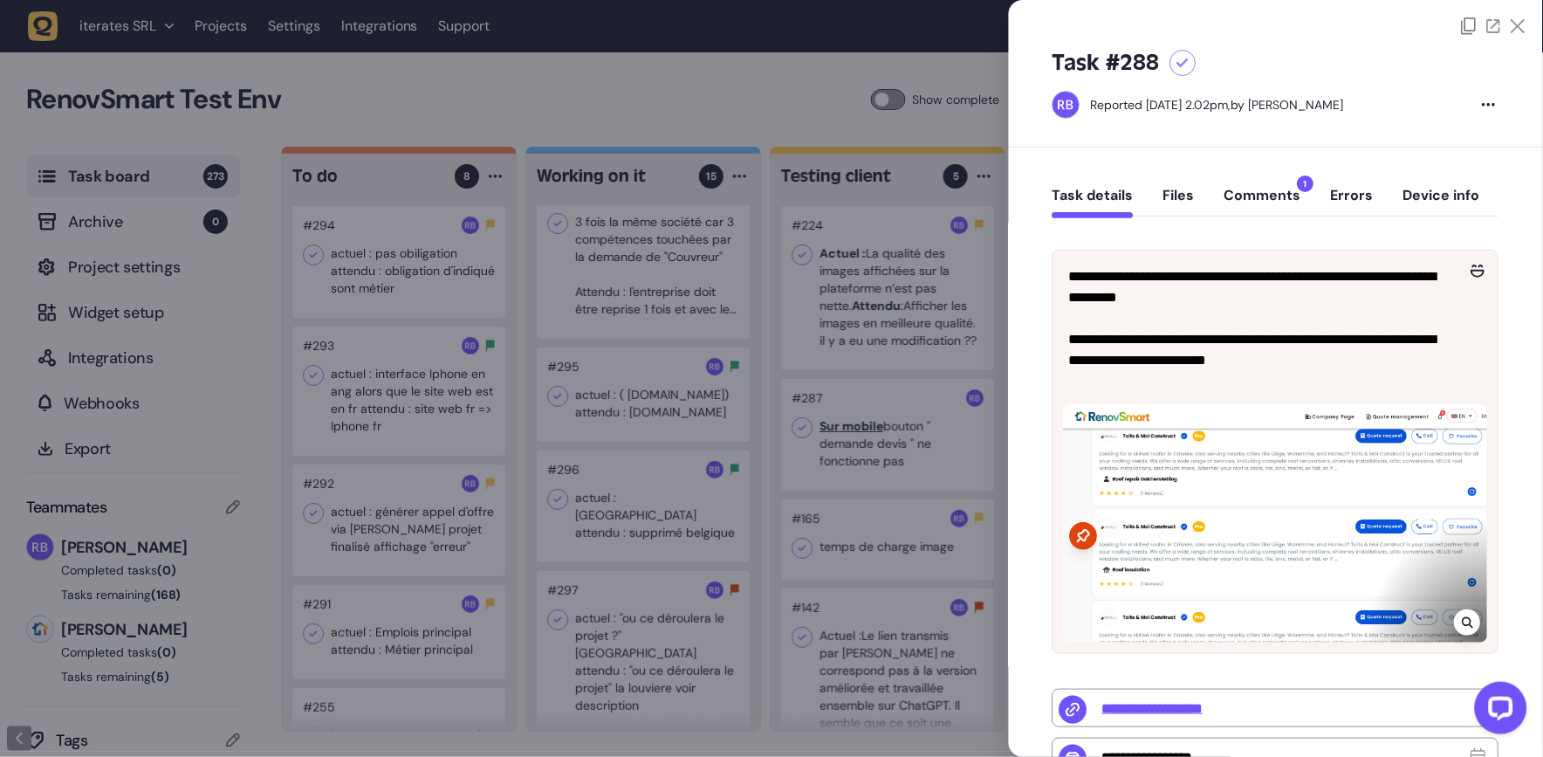
click at [1264, 191] on button "Comments 1" at bounding box center [1262, 202] width 77 height 31
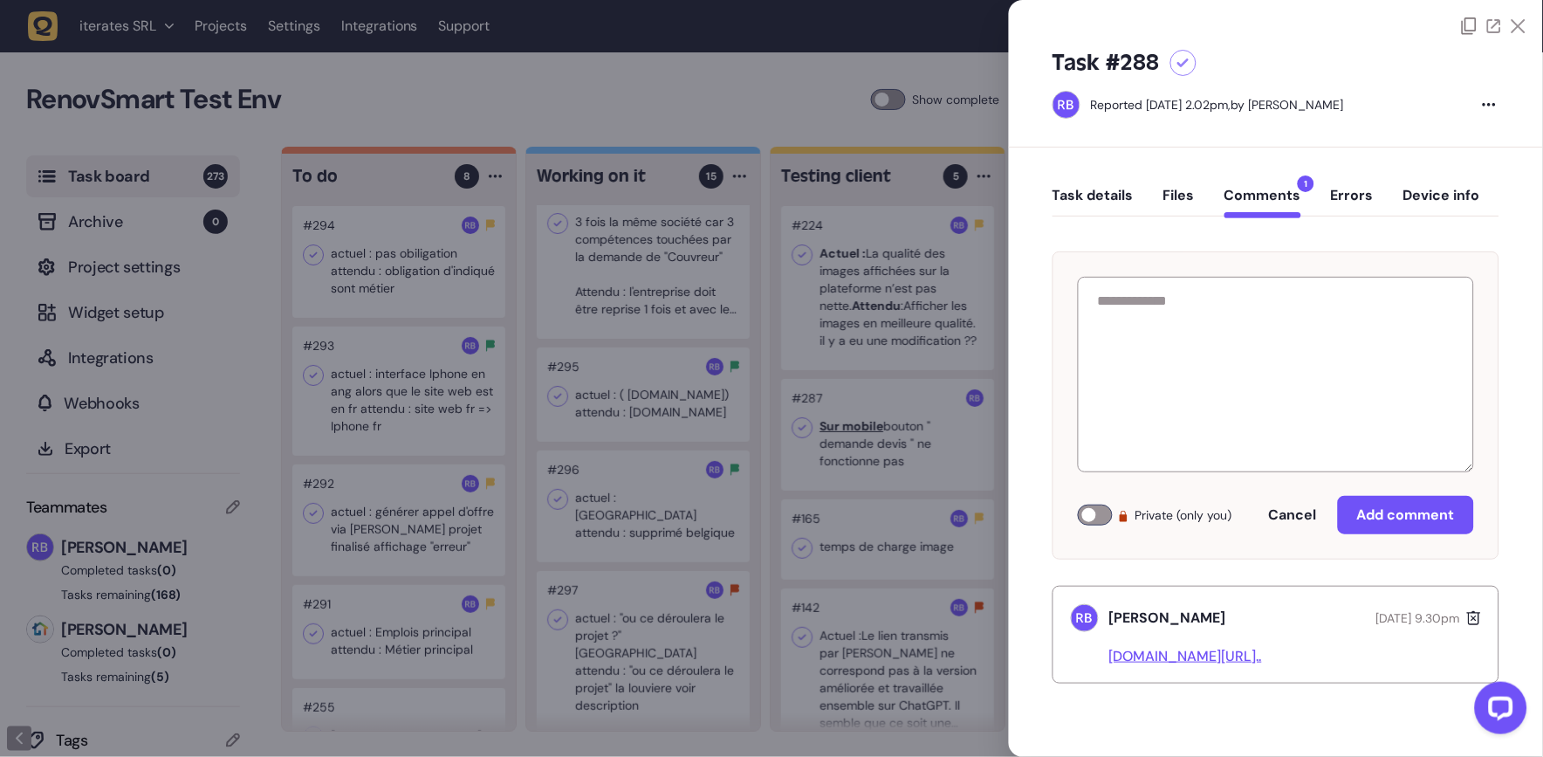
click at [516, 505] on div at bounding box center [771, 378] width 1543 height 757
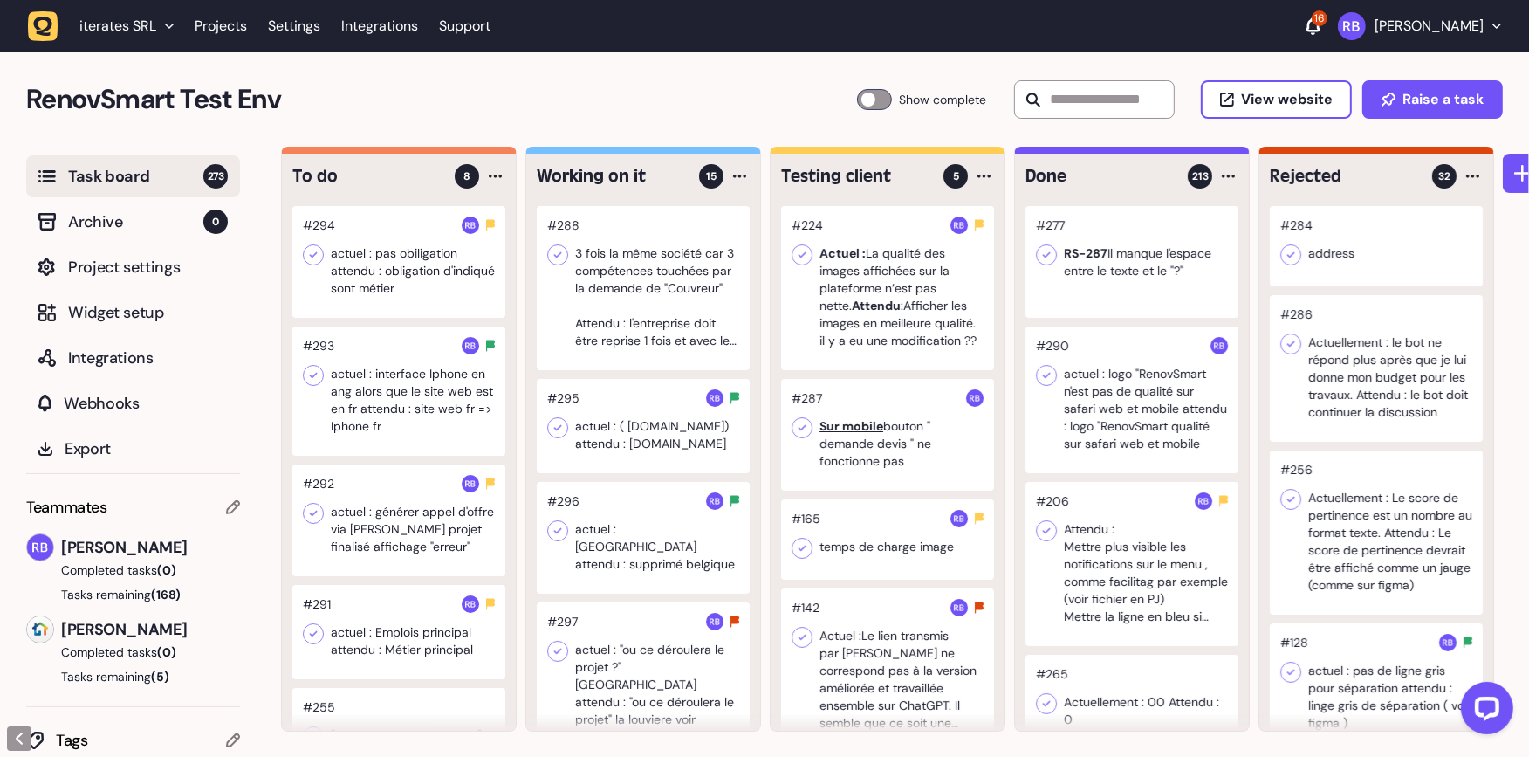
click at [623, 316] on div at bounding box center [643, 288] width 213 height 164
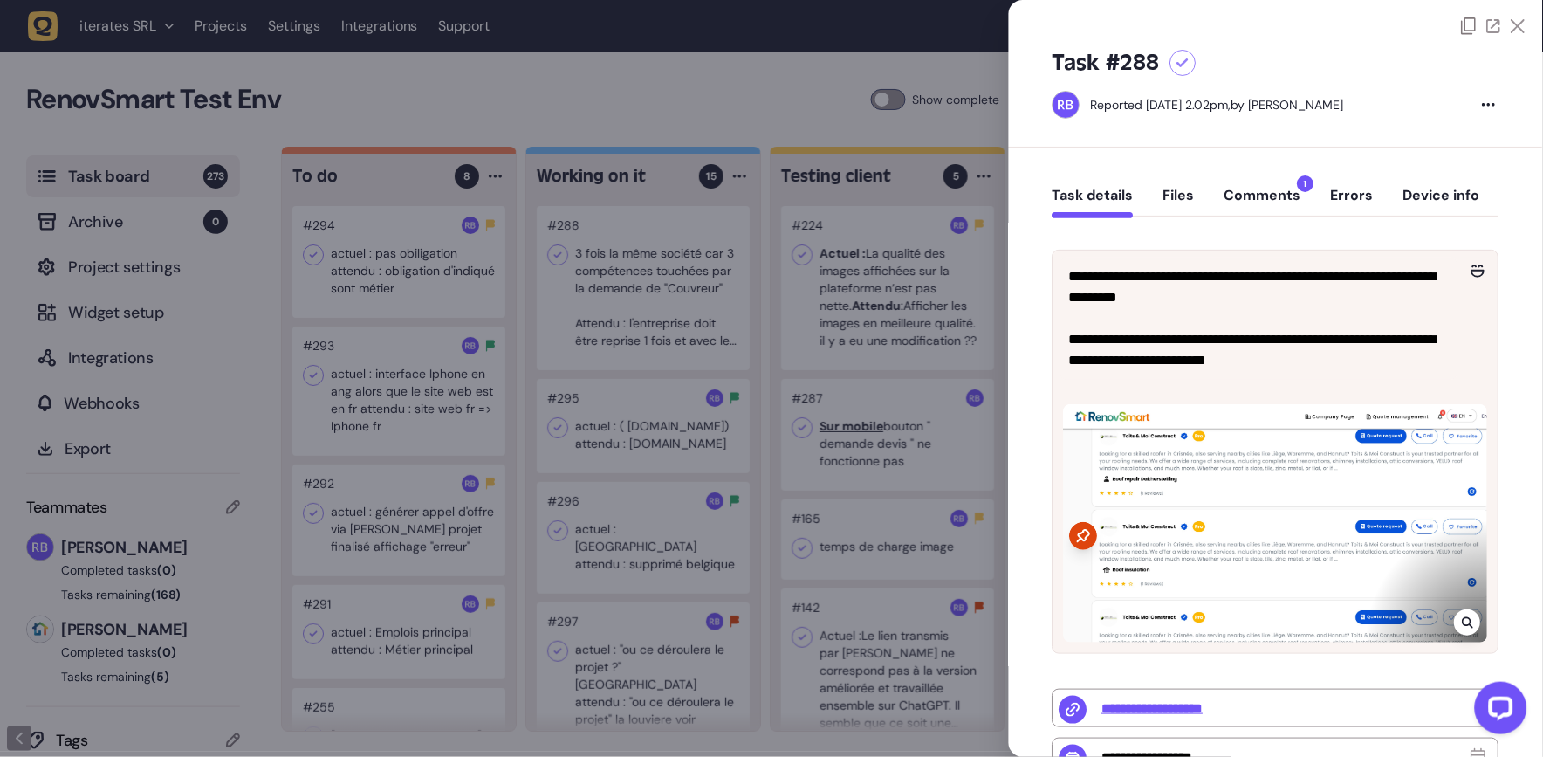
click at [1241, 191] on button "Comments 1" at bounding box center [1262, 202] width 77 height 31
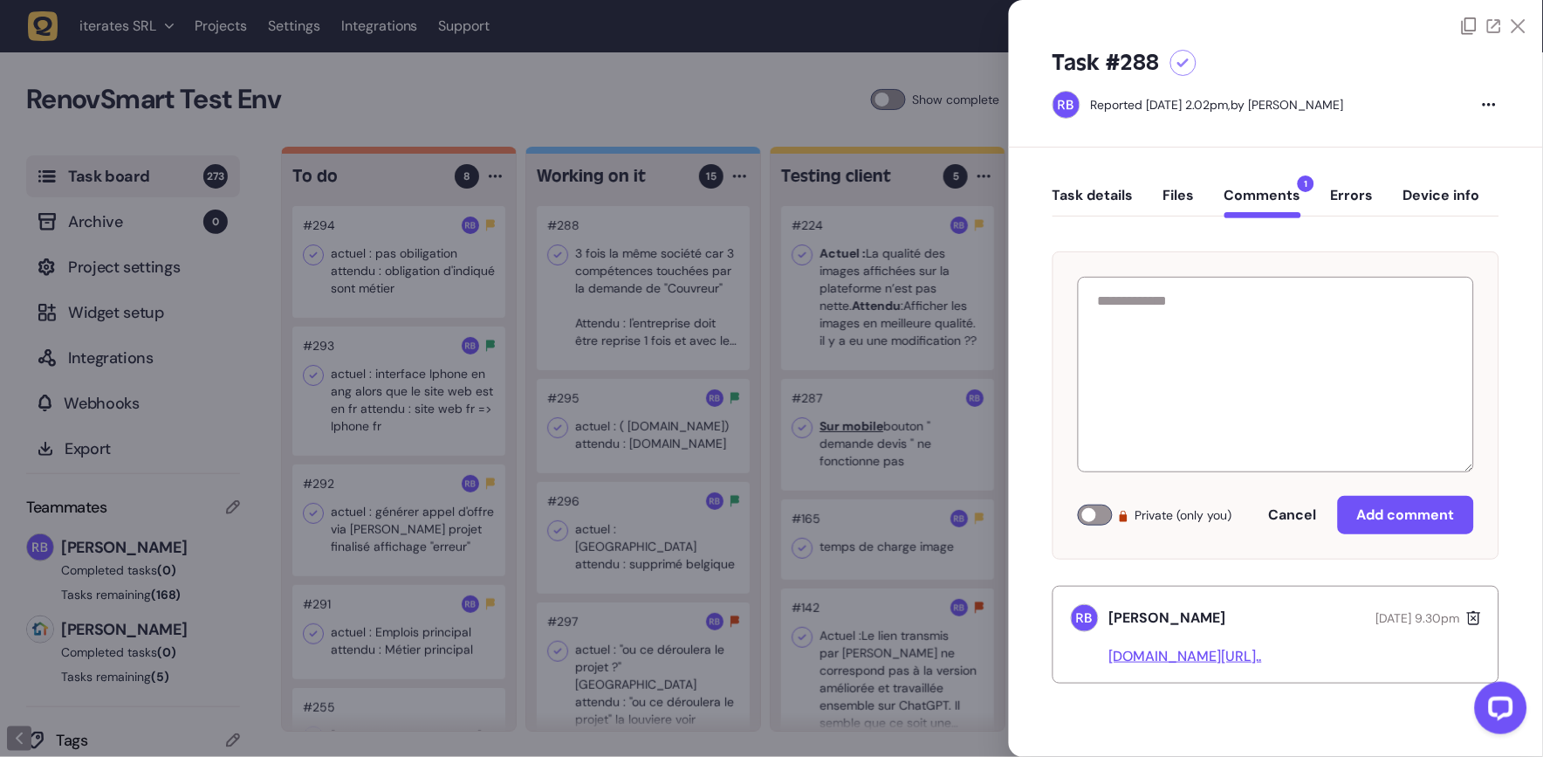
click at [366, 494] on div at bounding box center [771, 378] width 1543 height 757
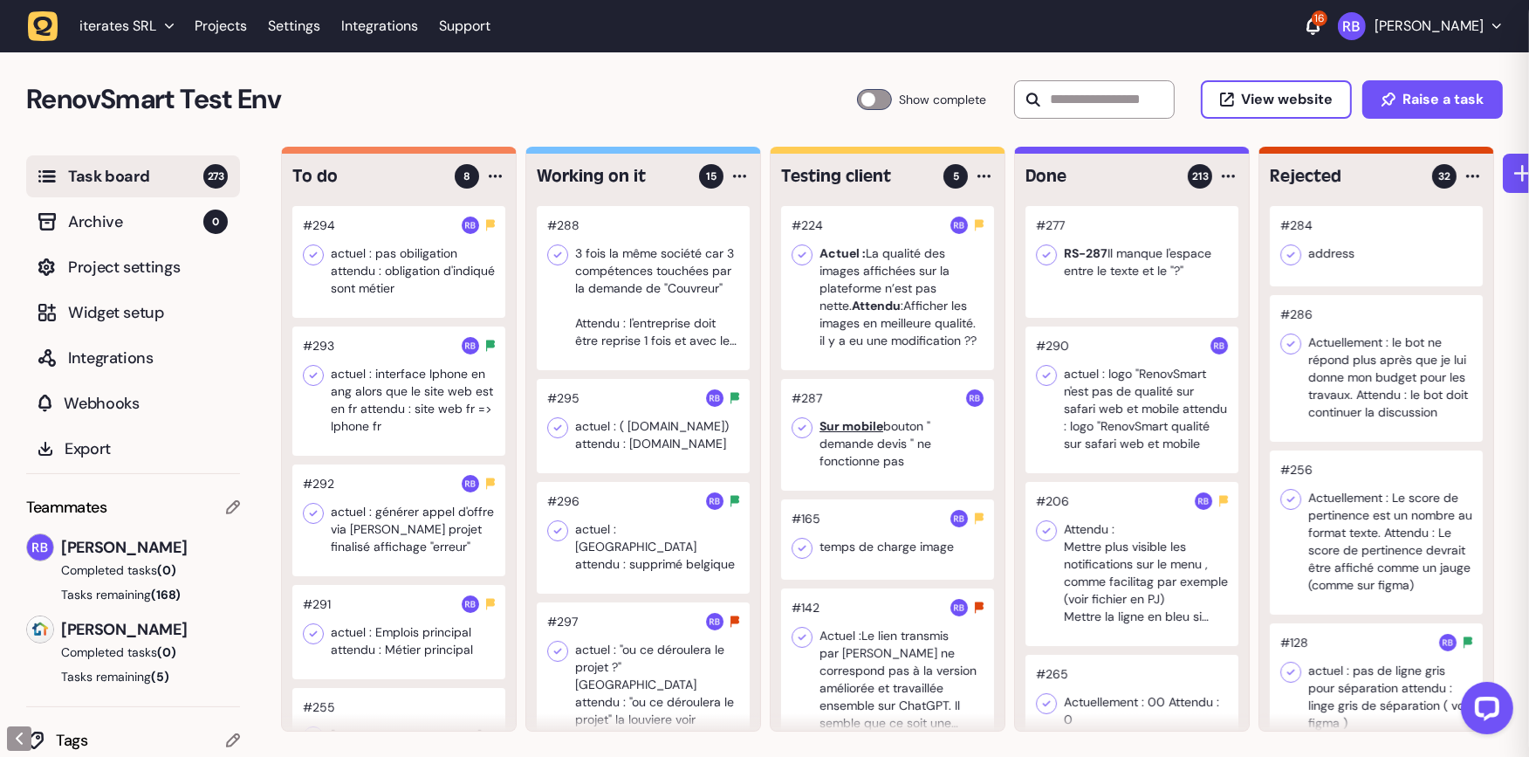
click at [605, 446] on div at bounding box center [643, 426] width 213 height 94
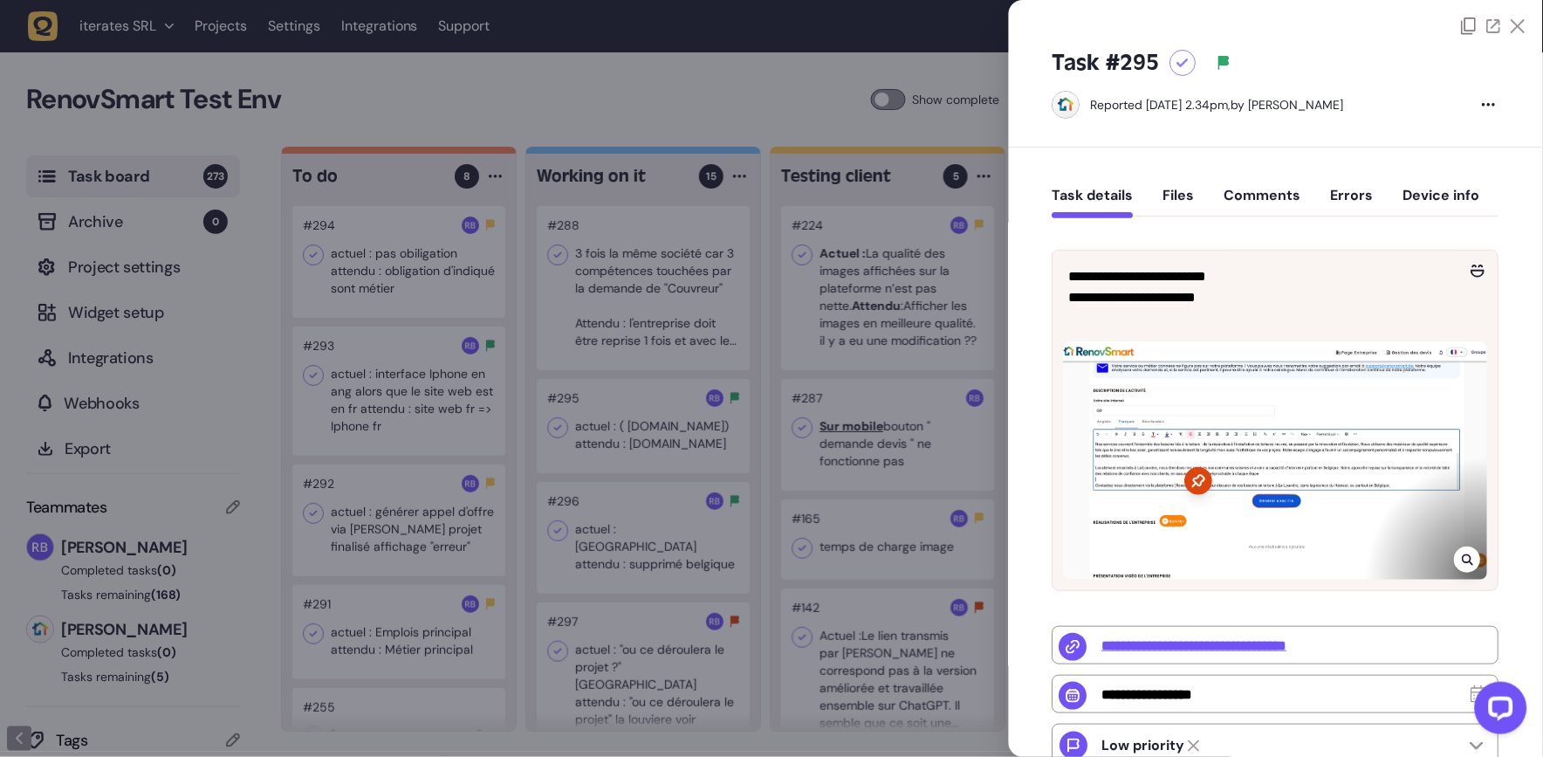
click at [1255, 175] on div "Task details Files Comments Errors Device info" at bounding box center [1275, 199] width 447 height 51
click at [1260, 195] on button "Comments" at bounding box center [1262, 202] width 77 height 31
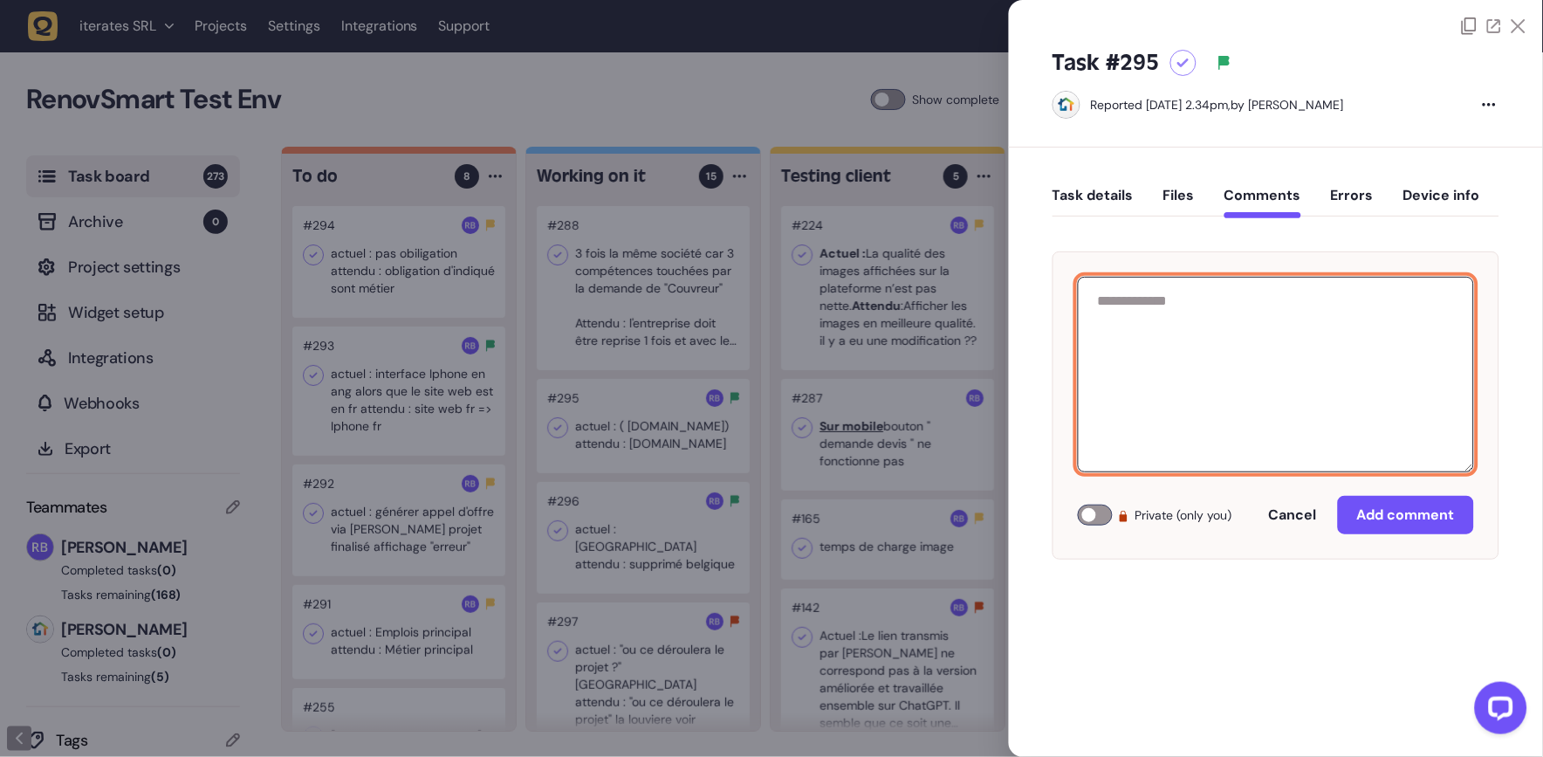
click at [1196, 378] on textarea at bounding box center [1276, 374] width 396 height 195
paste textarea "**********"
type textarea "**********"
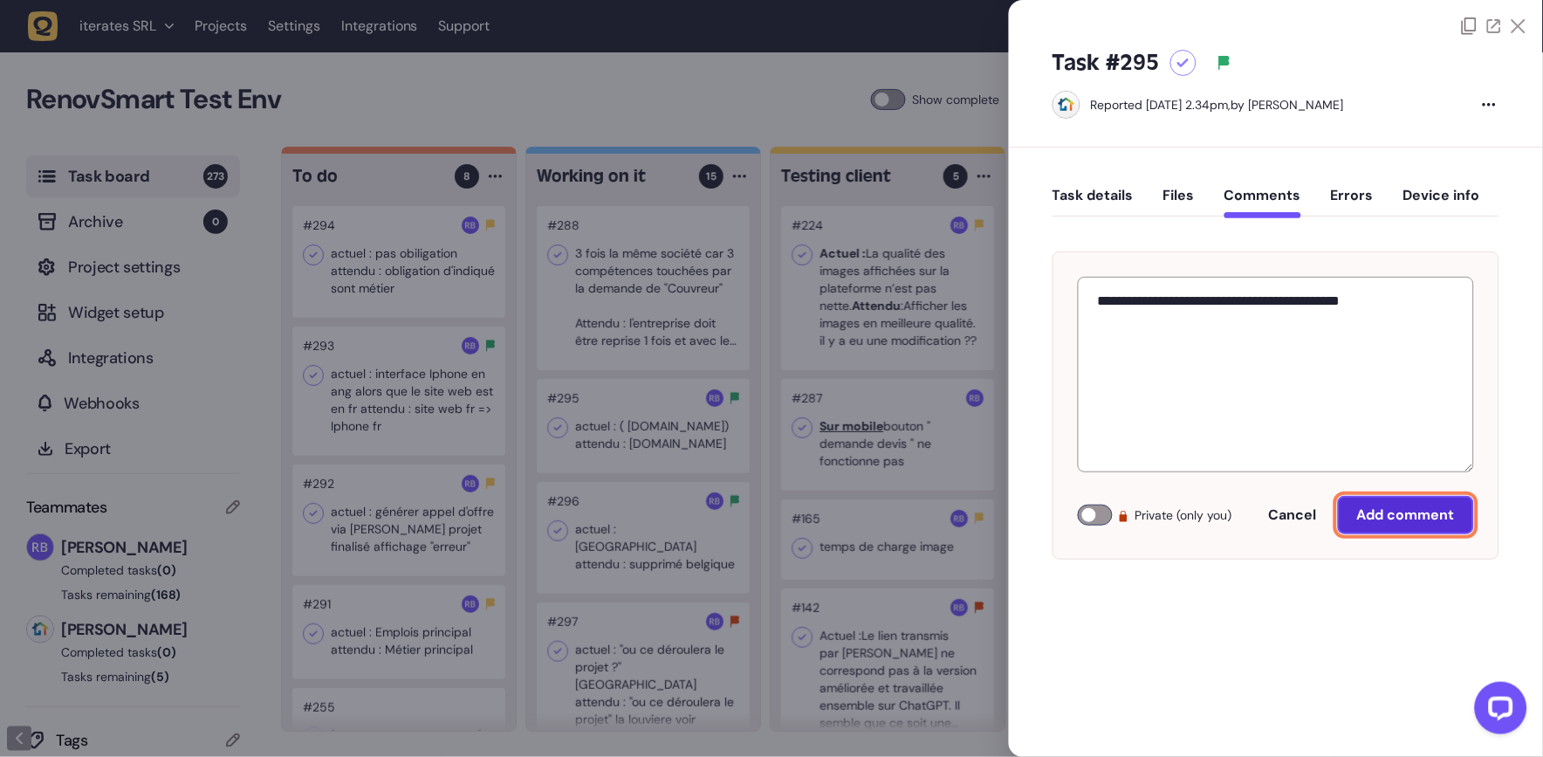
click at [1401, 503] on button "Add comment" at bounding box center [1406, 515] width 136 height 38
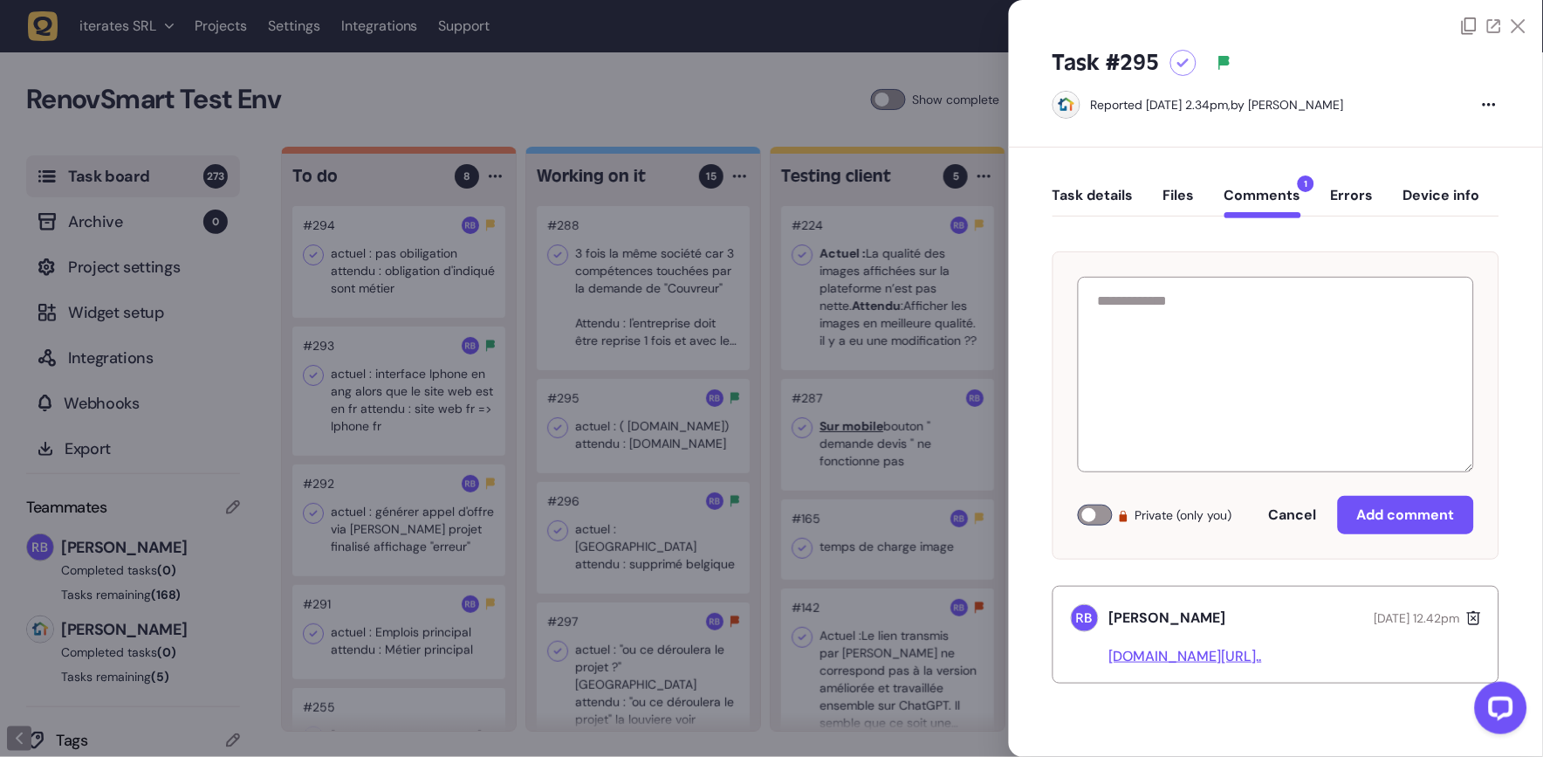
click at [678, 547] on div at bounding box center [771, 378] width 1543 height 757
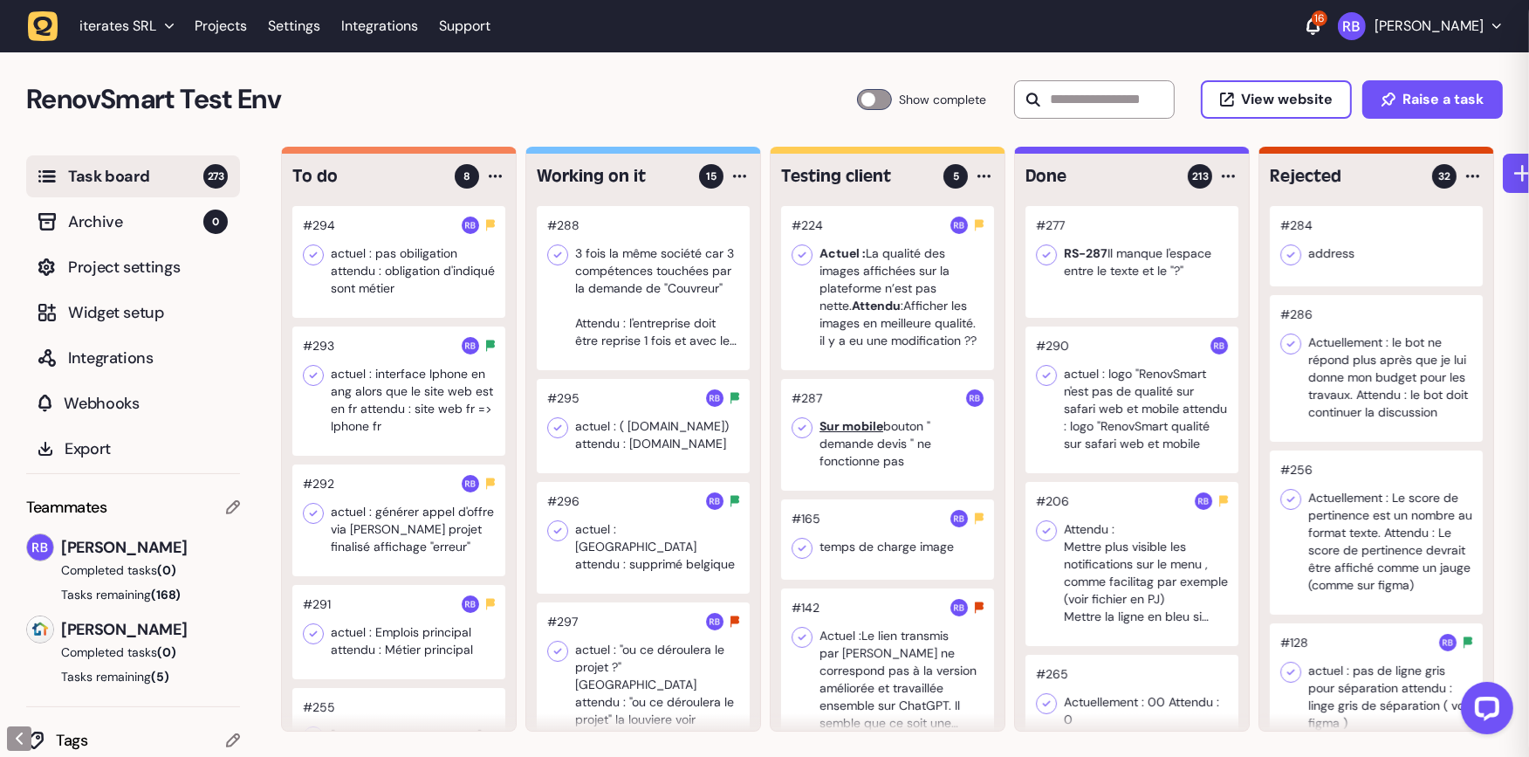
click at [671, 541] on div at bounding box center [643, 538] width 213 height 112
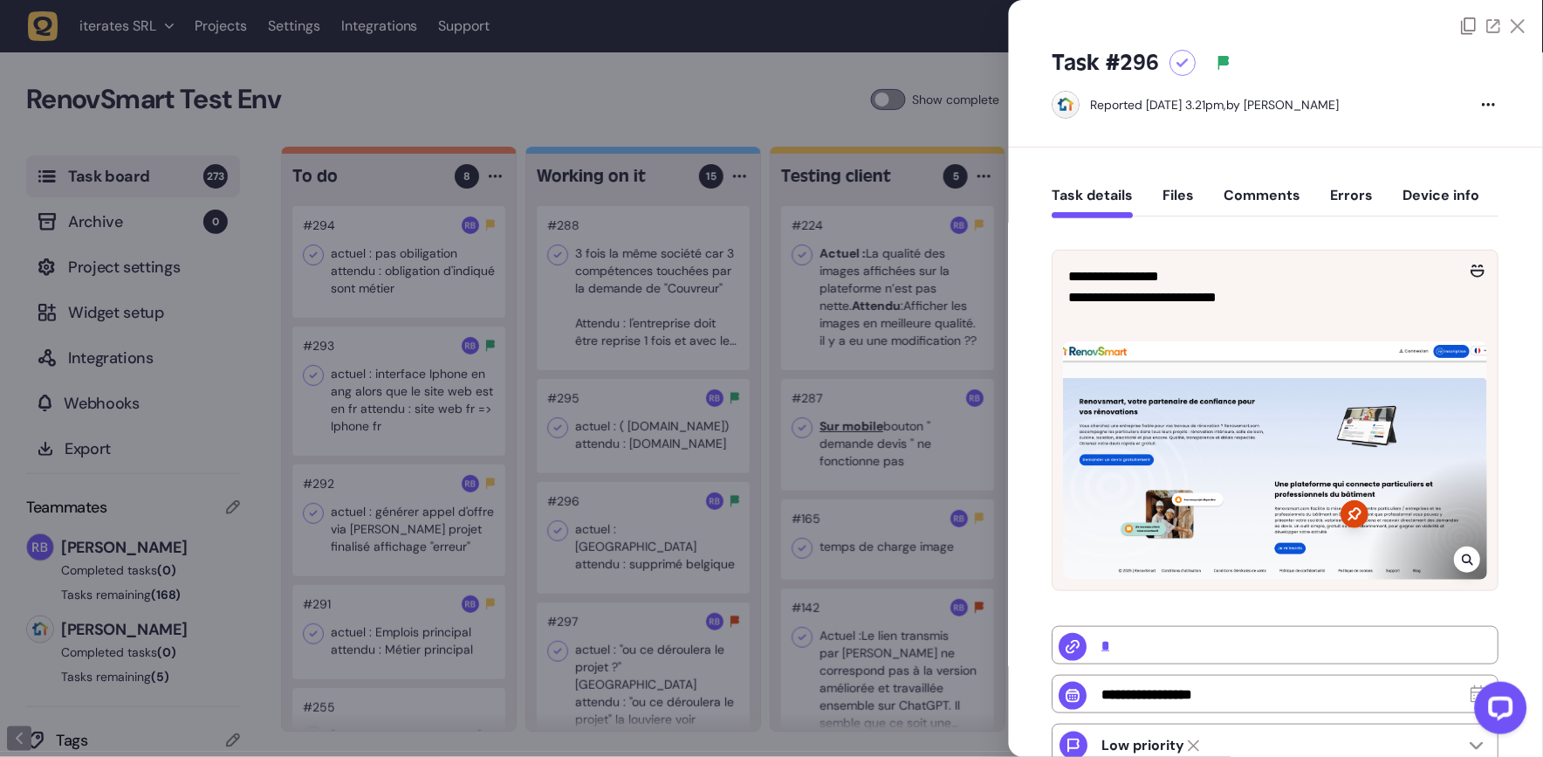
click at [1272, 175] on div "Task details Files Comments Errors Device info" at bounding box center [1275, 199] width 447 height 51
click at [1273, 188] on button "Comments" at bounding box center [1262, 202] width 77 height 31
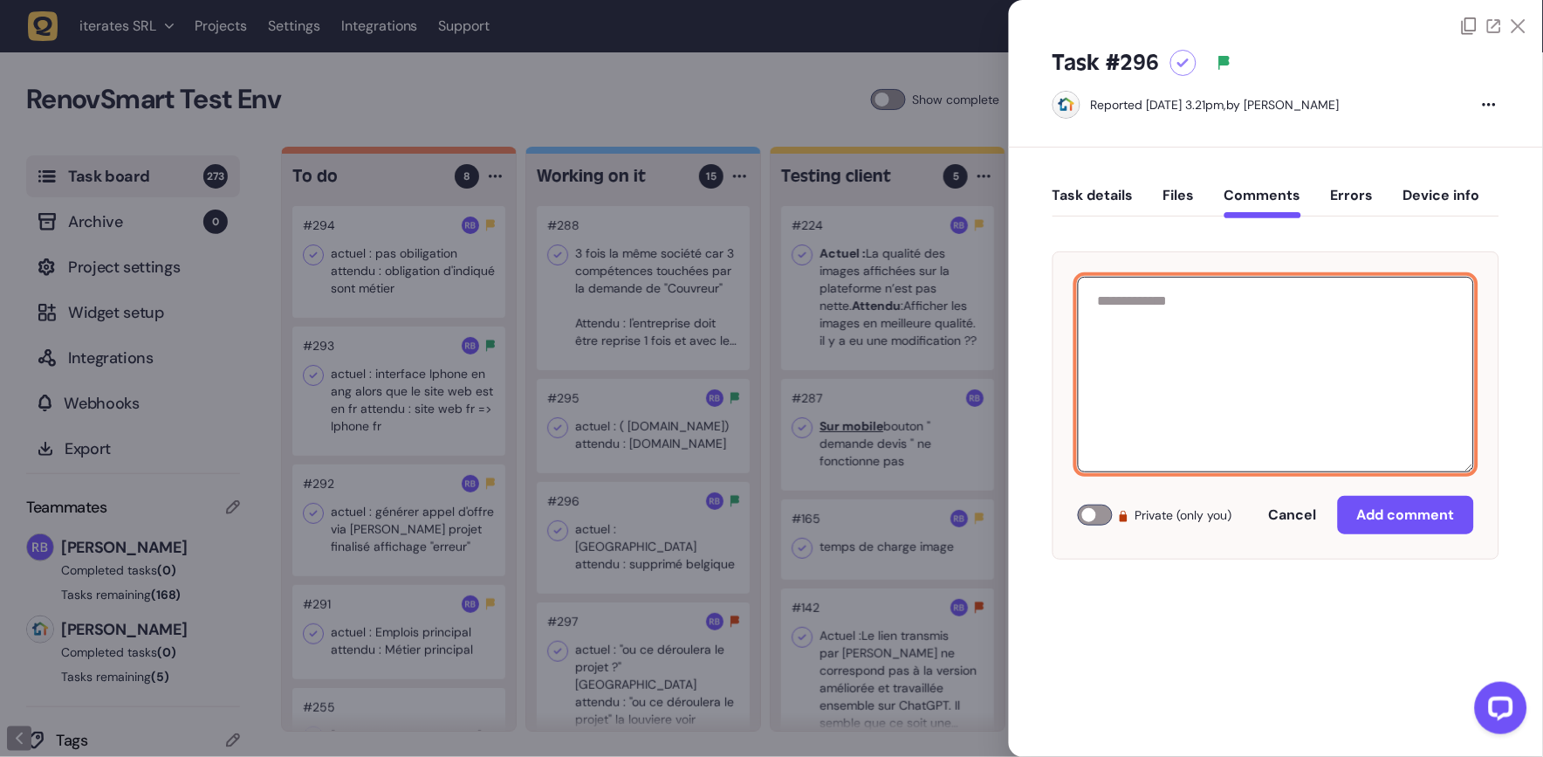
click at [1202, 325] on textarea at bounding box center [1276, 374] width 396 height 195
paste textarea "**********"
type textarea "**********"
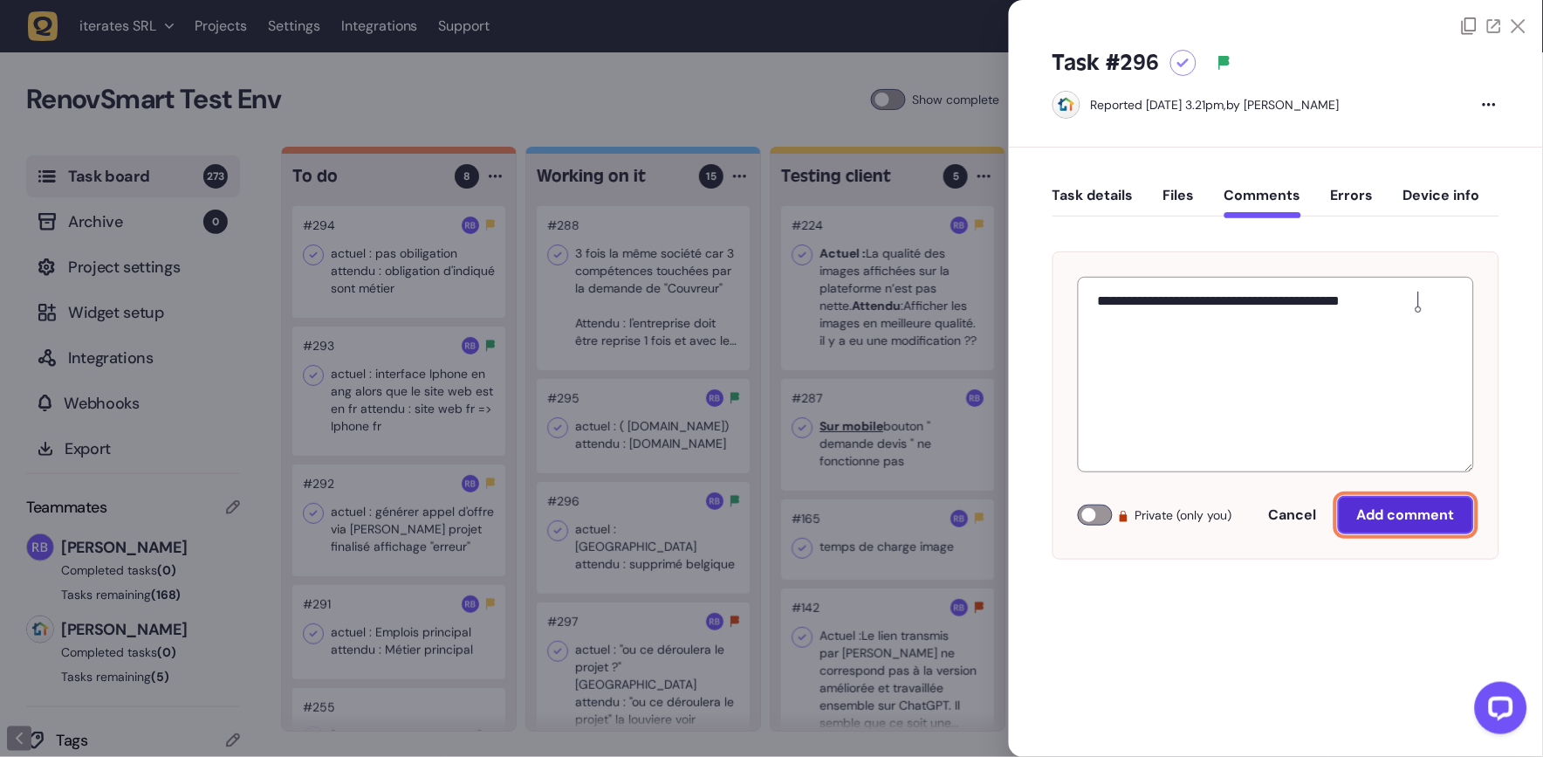
click at [1366, 515] on span "Add comment" at bounding box center [1406, 514] width 98 height 18
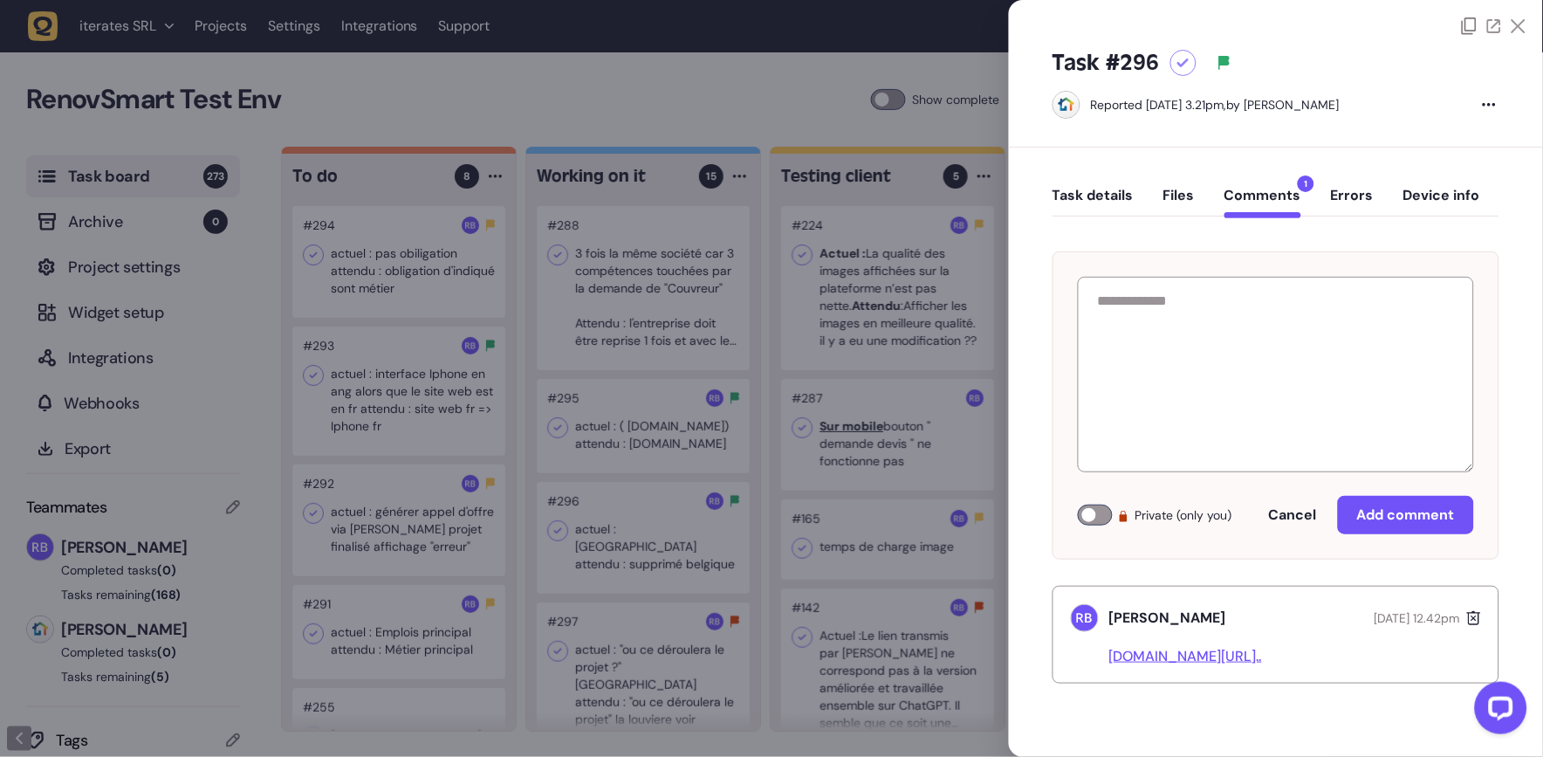
click at [764, 474] on div at bounding box center [771, 378] width 1543 height 757
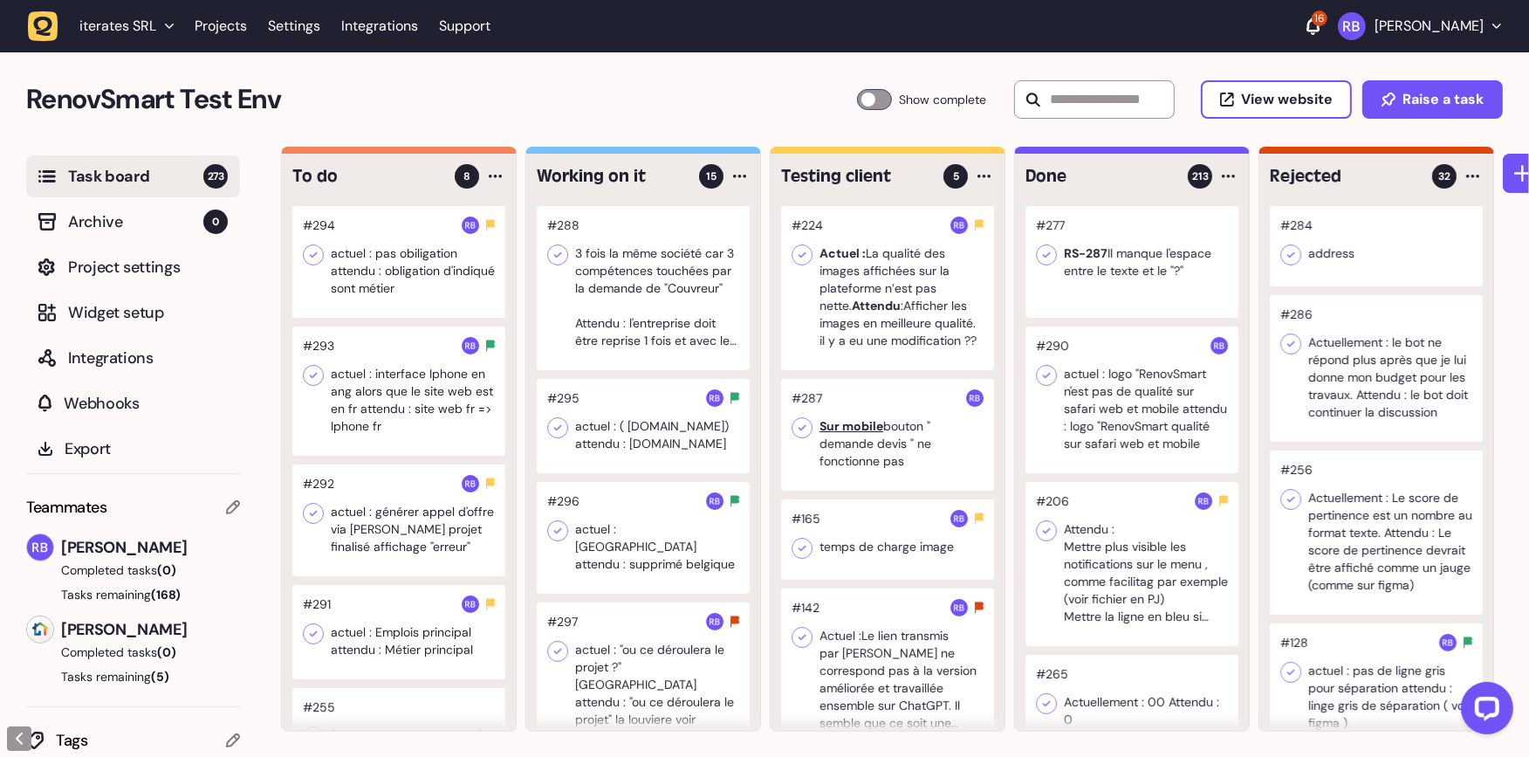
scroll to position [31, 0]
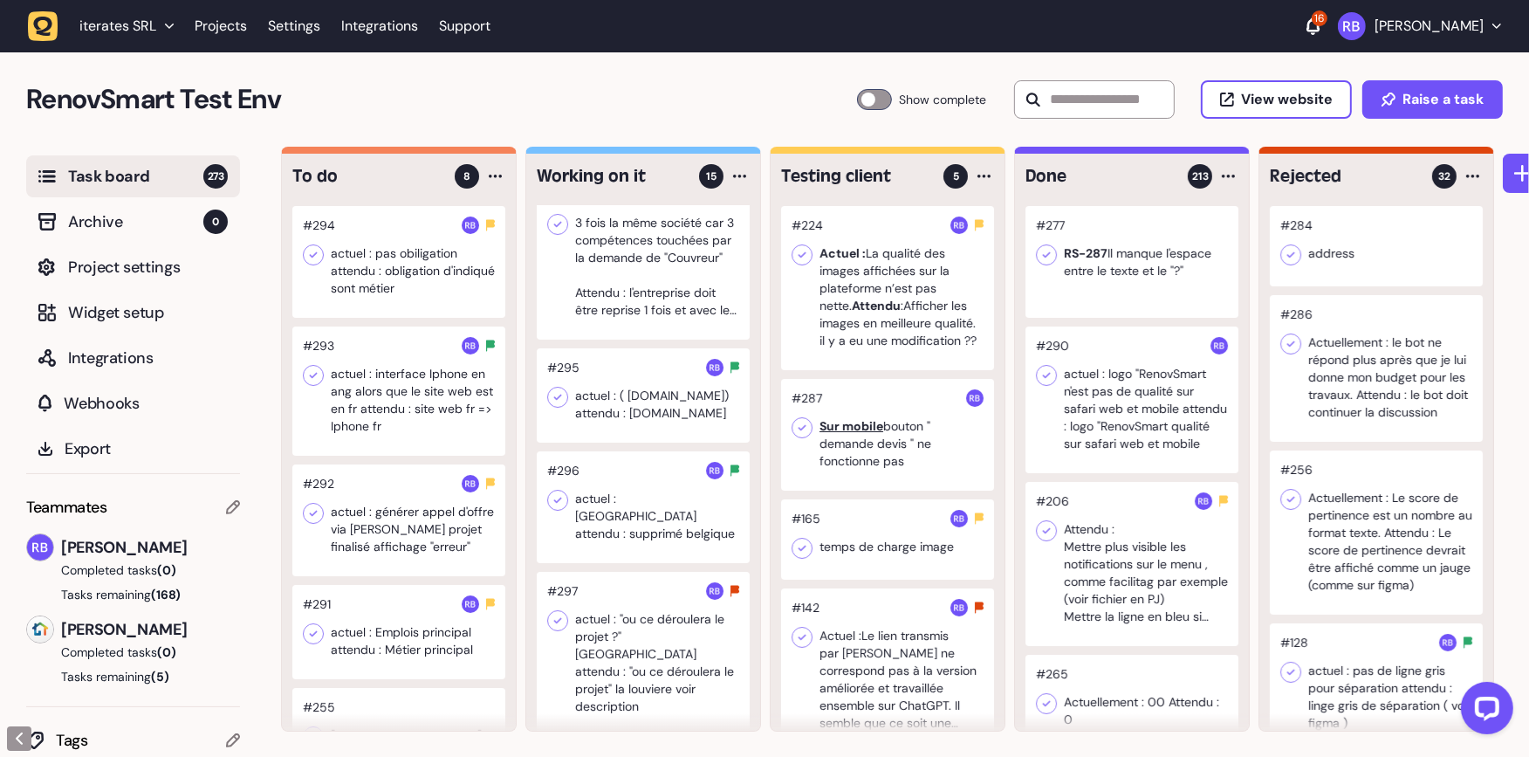
click at [649, 628] on div at bounding box center [643, 654] width 213 height 164
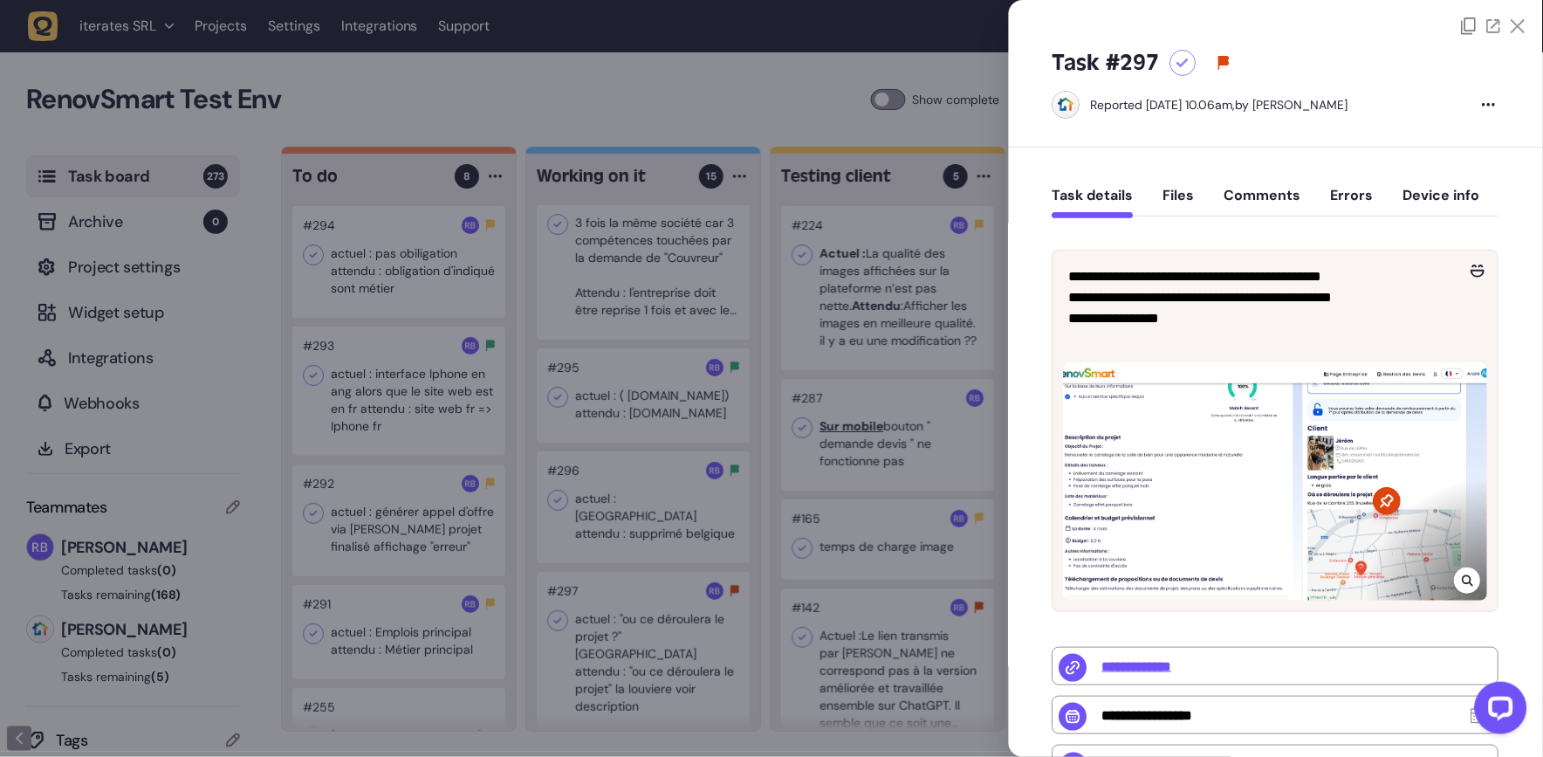
click at [1275, 183] on div "Task details Files Comments Errors Device info" at bounding box center [1275, 199] width 447 height 51
click at [1271, 200] on button "Comments" at bounding box center [1262, 202] width 77 height 31
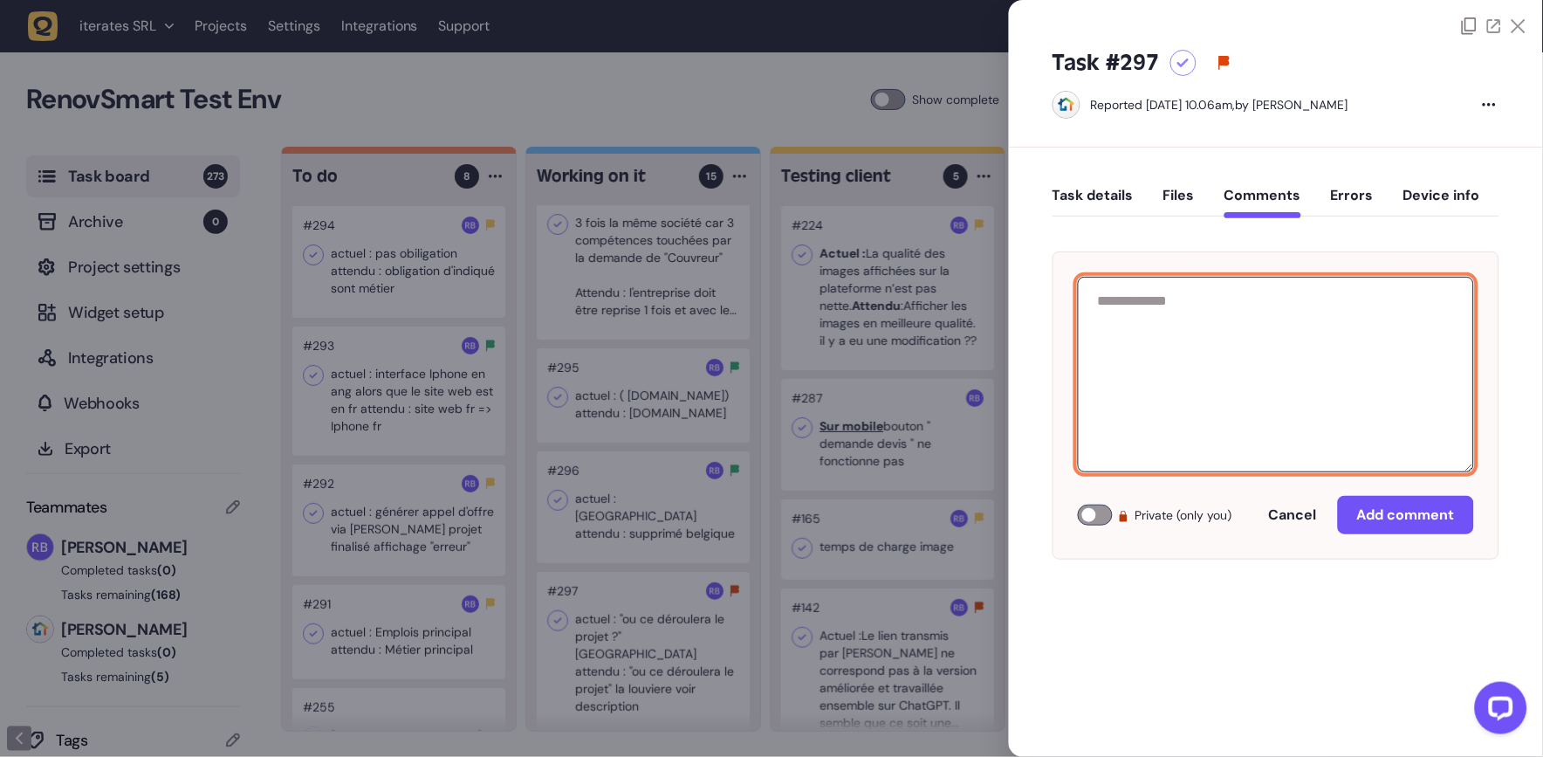
click at [1245, 352] on textarea at bounding box center [1276, 374] width 396 height 195
paste textarea "**********"
type textarea "**********"
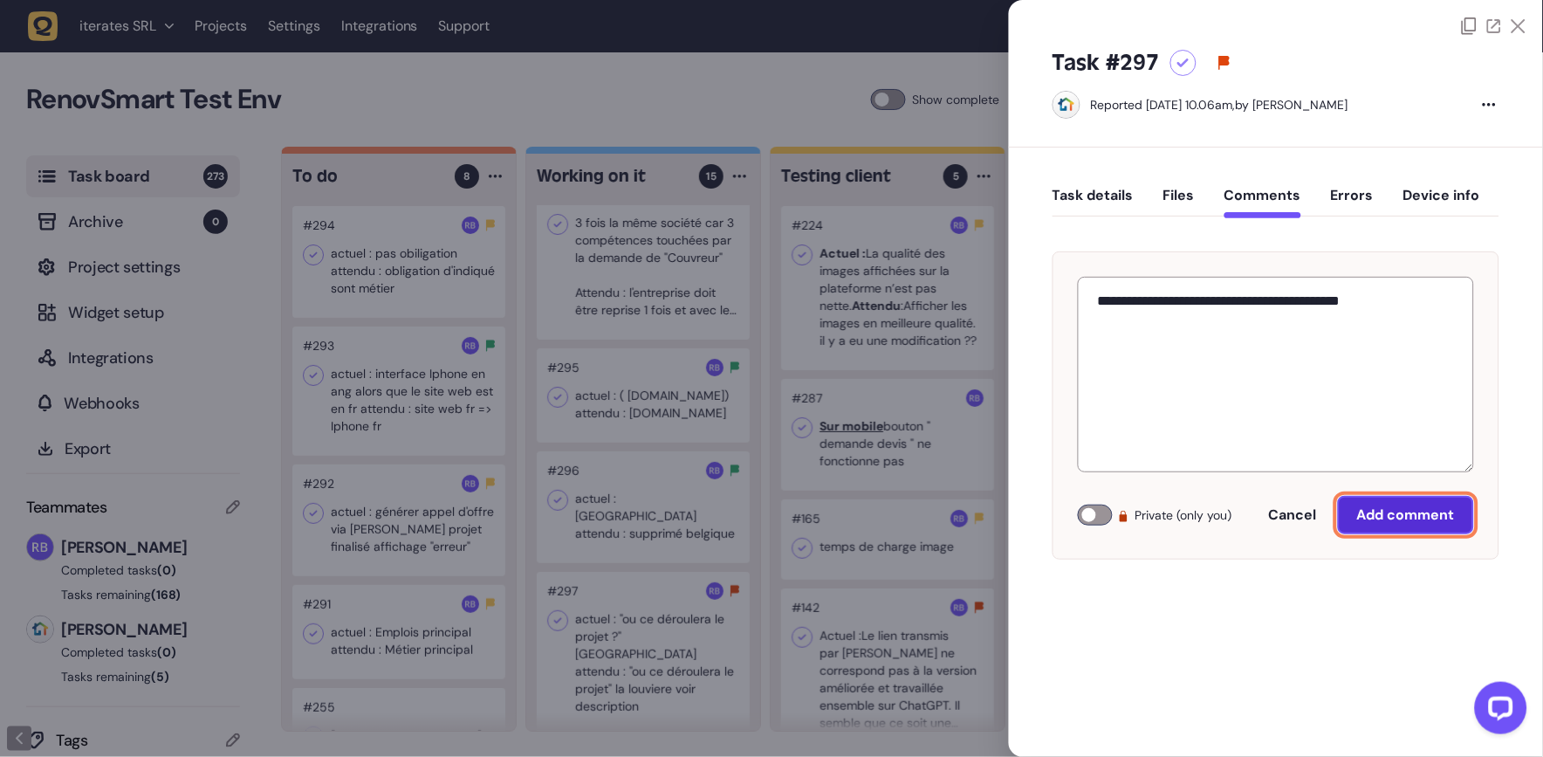
click at [1390, 523] on button "Add comment" at bounding box center [1406, 515] width 136 height 38
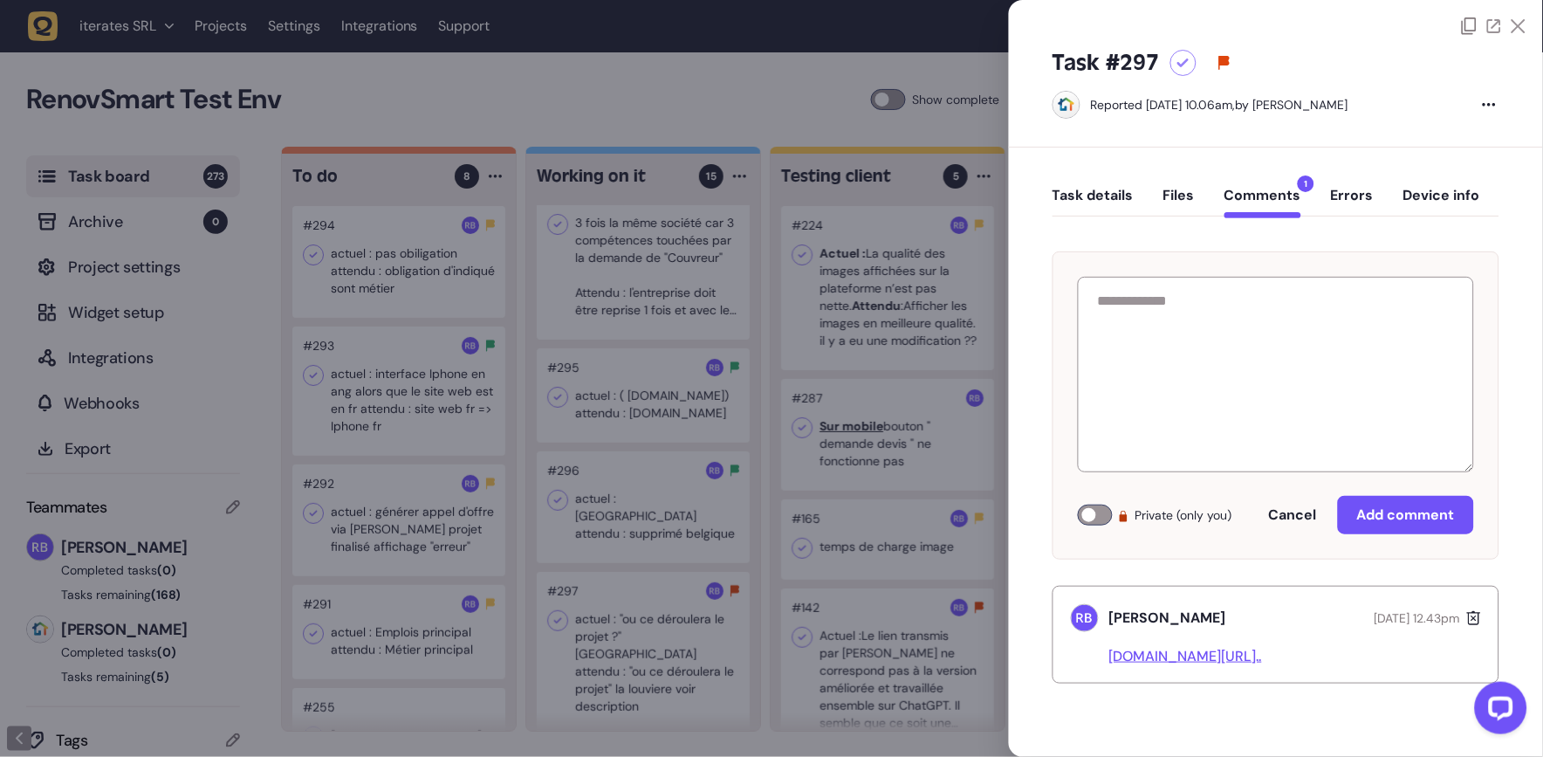
click at [675, 428] on div at bounding box center [771, 378] width 1543 height 757
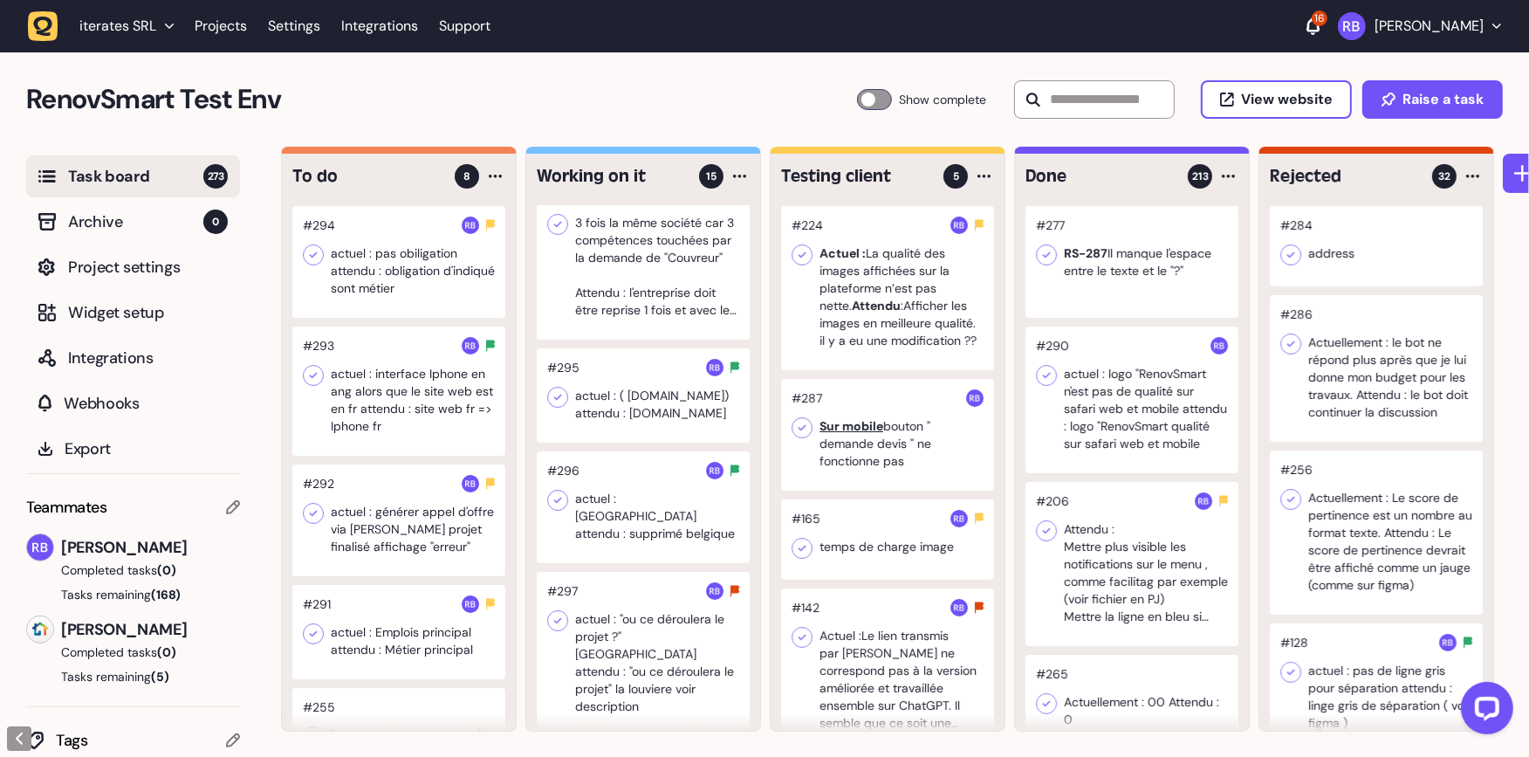
click at [433, 242] on div at bounding box center [398, 262] width 213 height 112
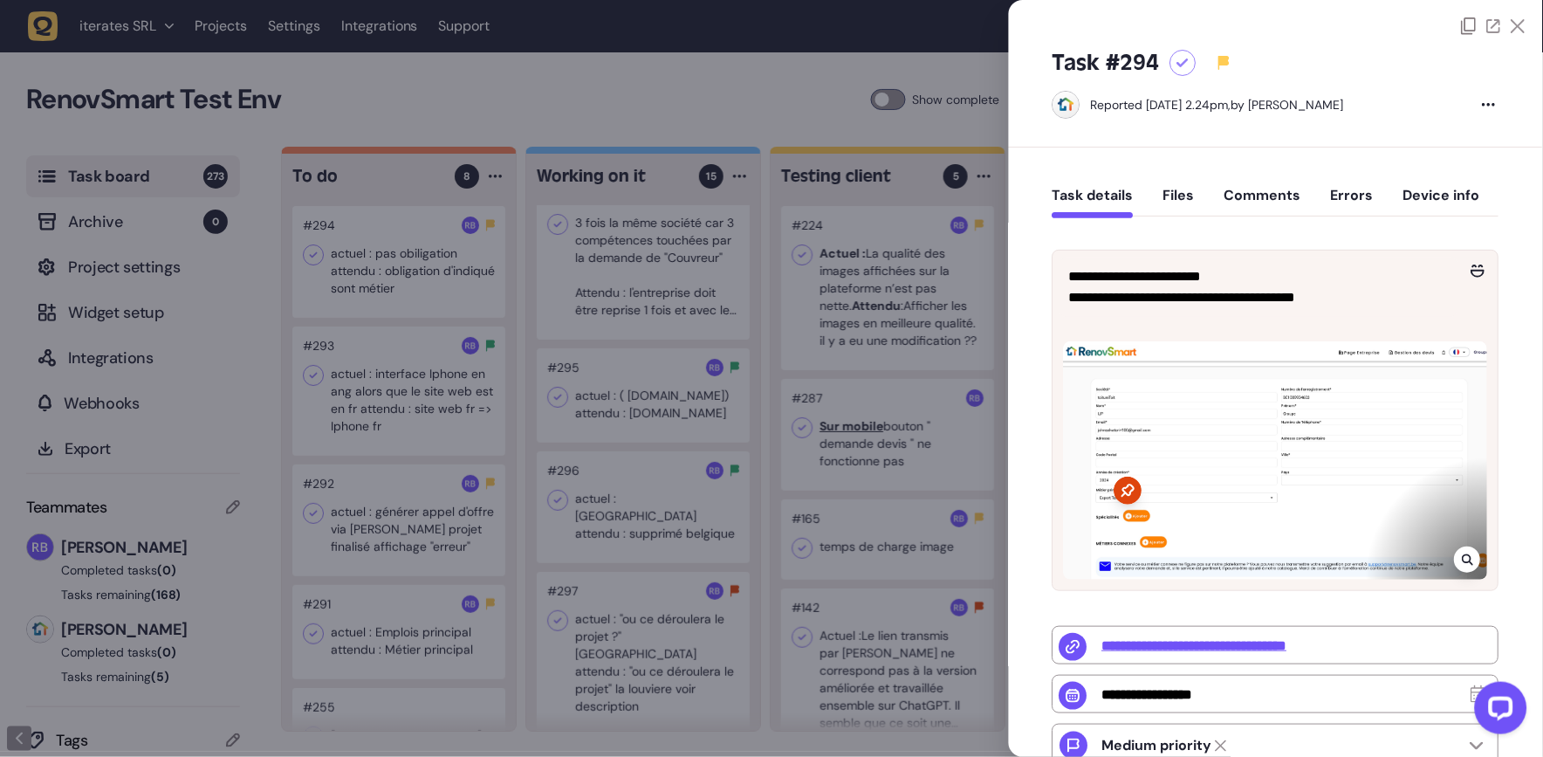
click at [1452, 564] on div at bounding box center [1276, 460] width 424 height 238
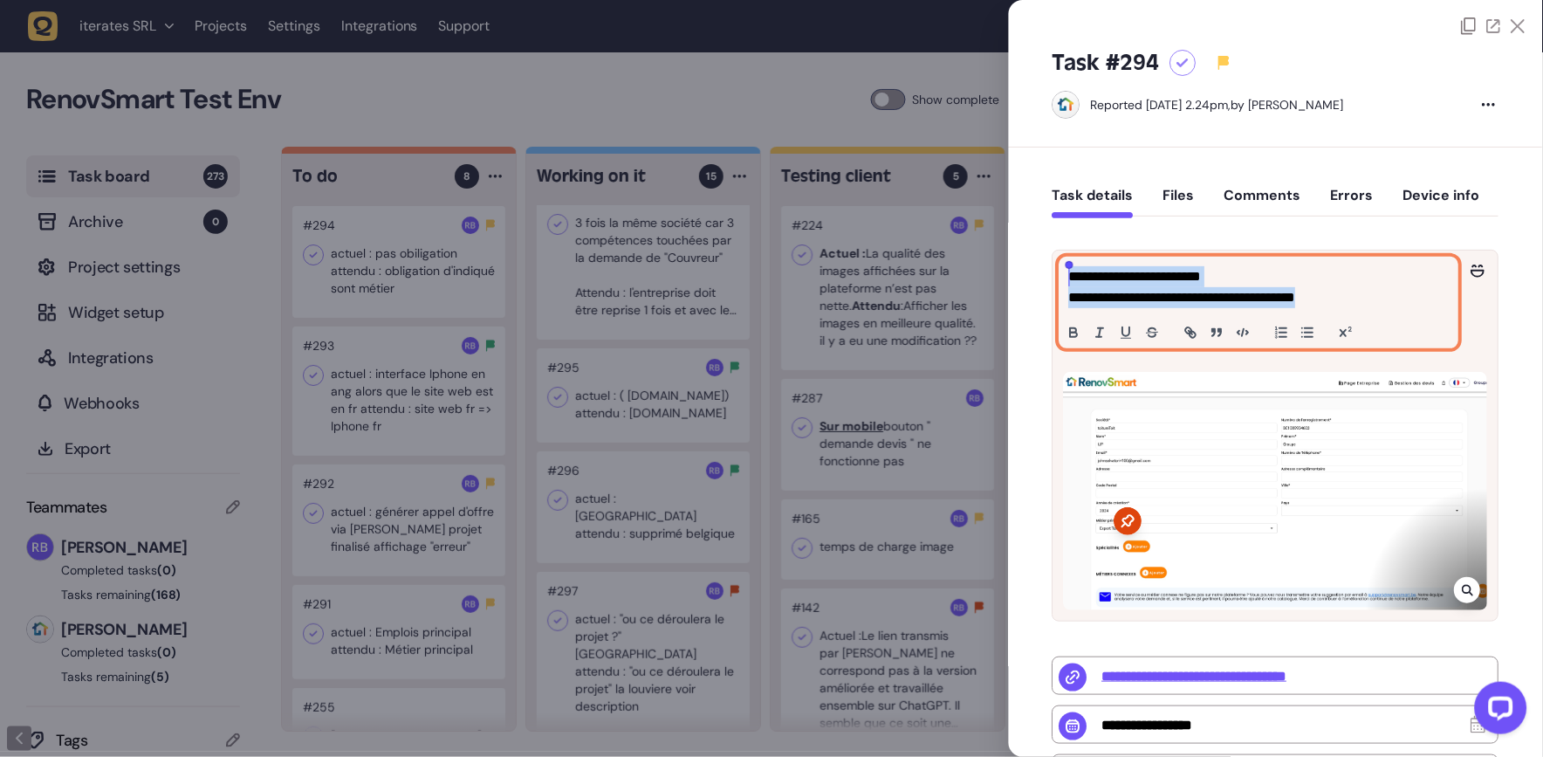
drag, startPoint x: 1370, startPoint y: 302, endPoint x: 962, endPoint y: 270, distance: 409.7
click at [962, 270] on div "Task board 273 Archive 0 Project settings Widget setup Integrations Webhooks Ex…" at bounding box center [771, 452] width 1543 height 611
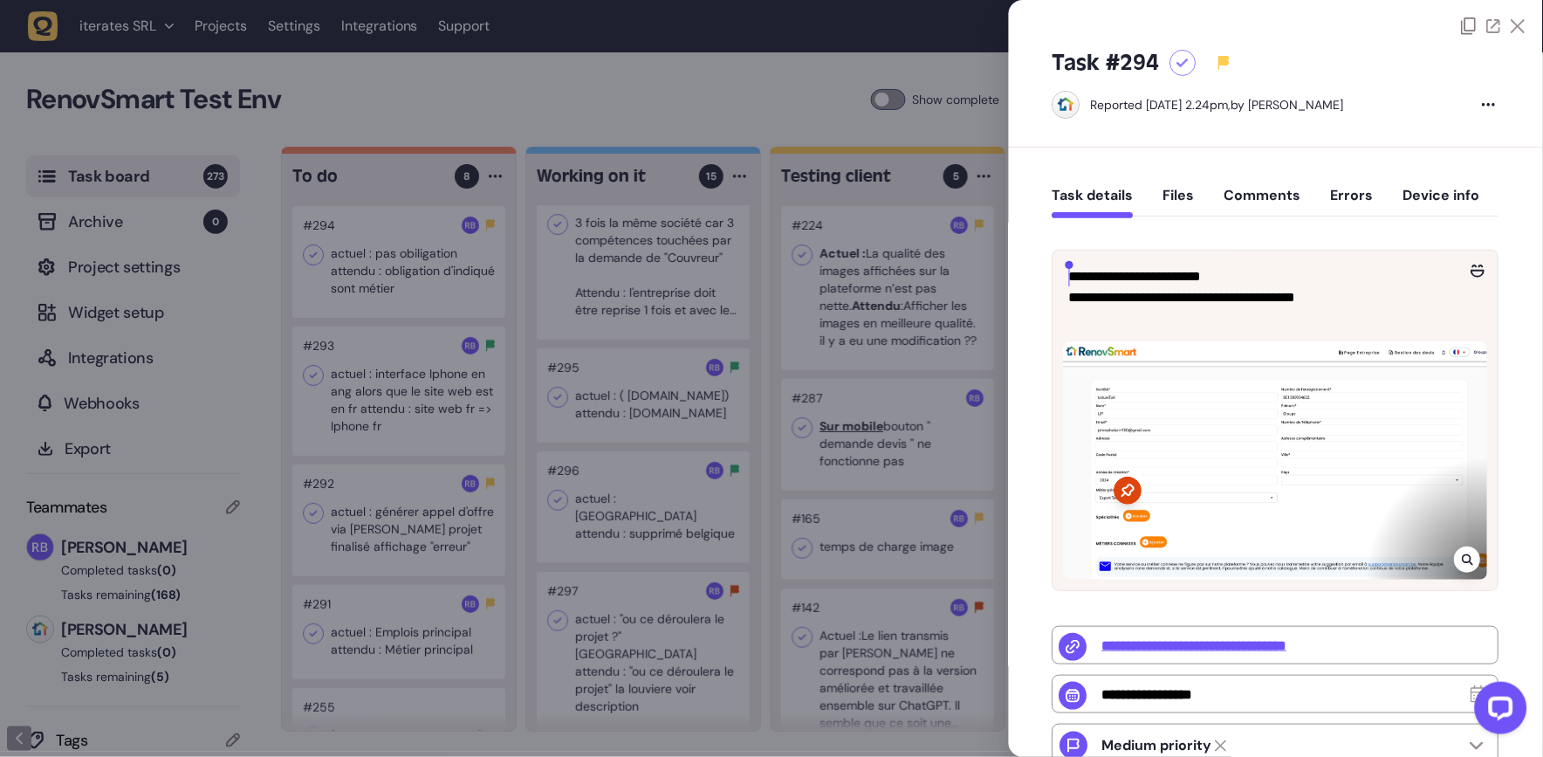
click at [1455, 572] on div at bounding box center [1468, 559] width 26 height 26
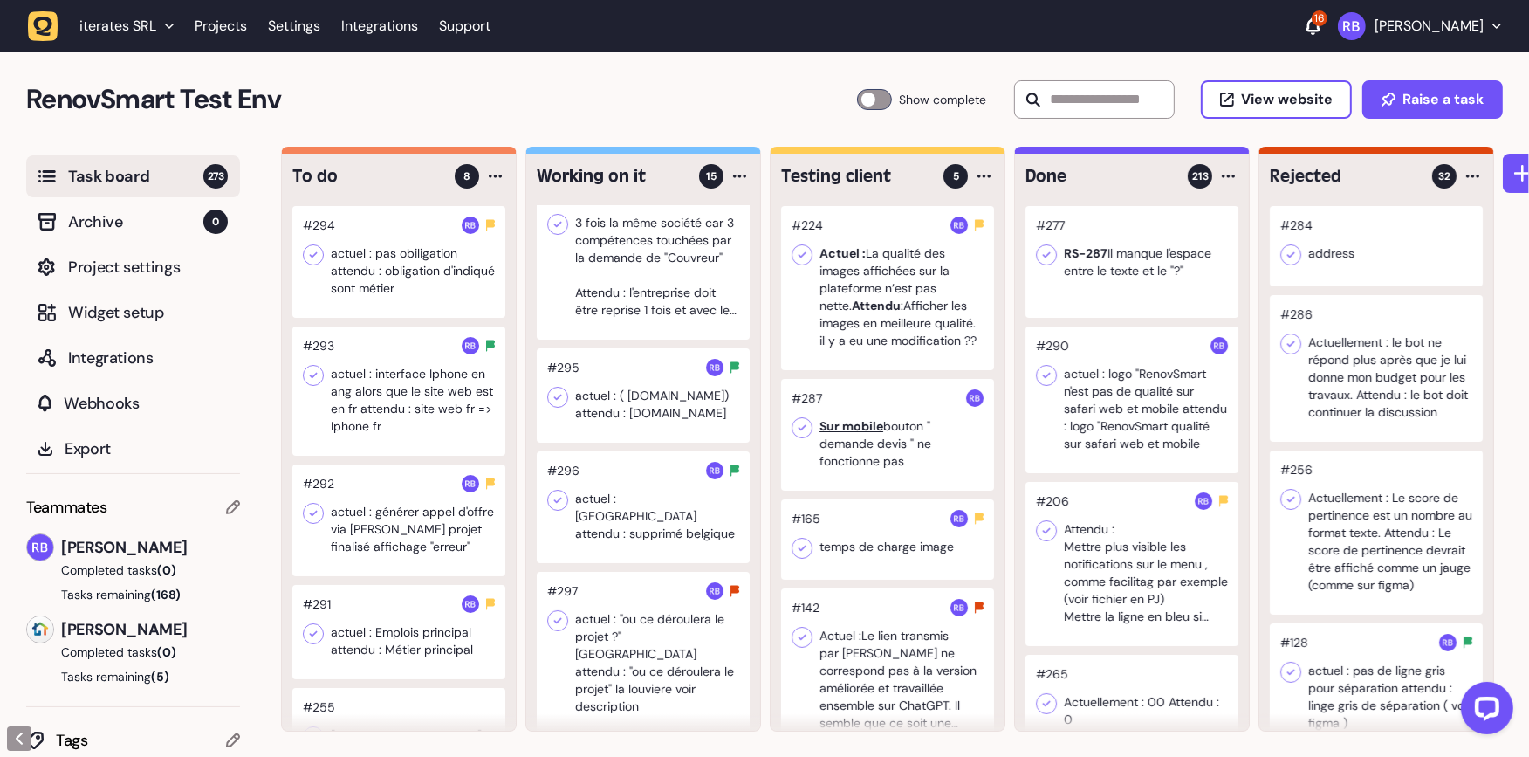
click at [415, 306] on div at bounding box center [398, 262] width 213 height 112
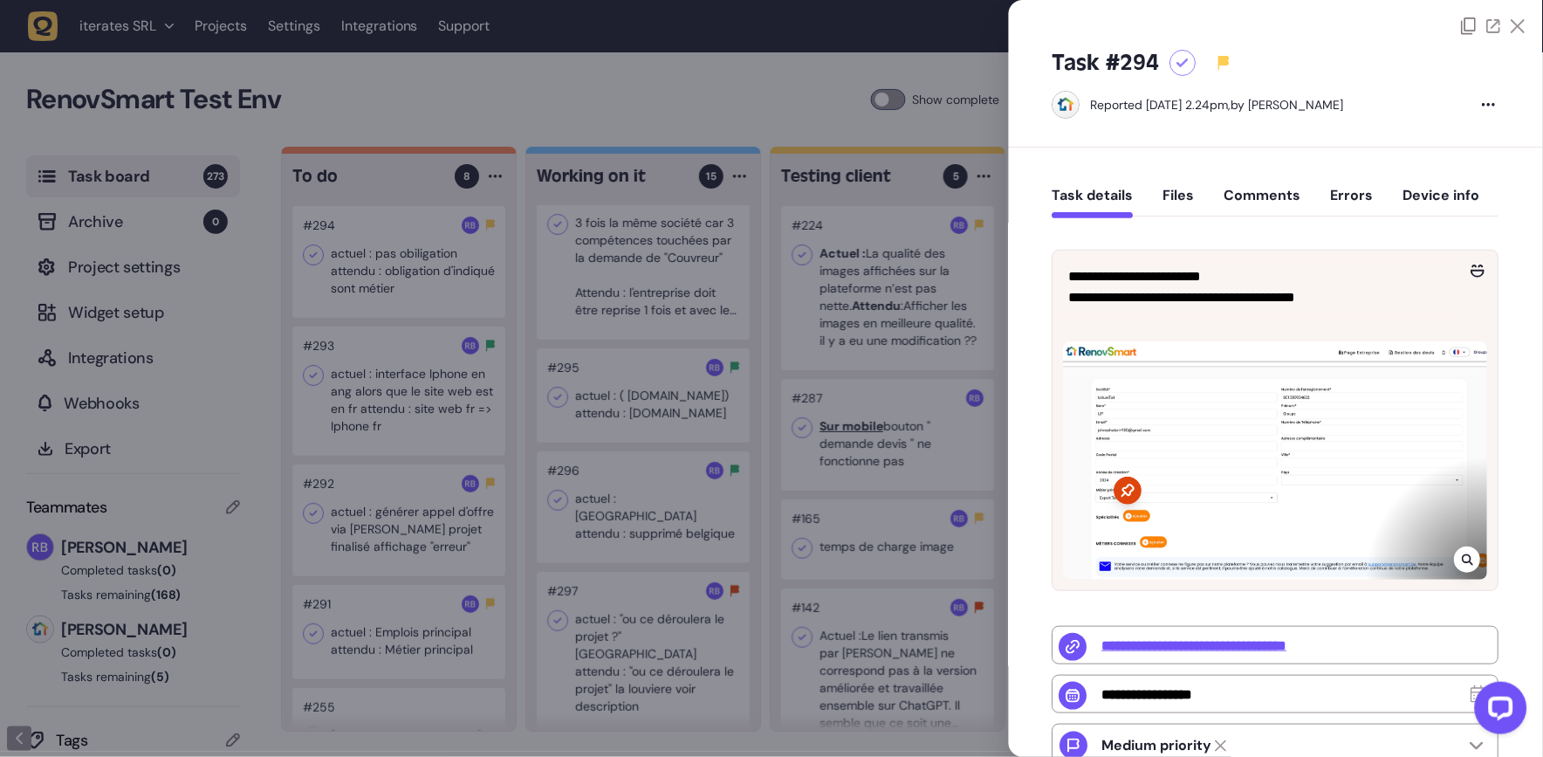
click at [1284, 196] on button "Comments" at bounding box center [1262, 202] width 77 height 31
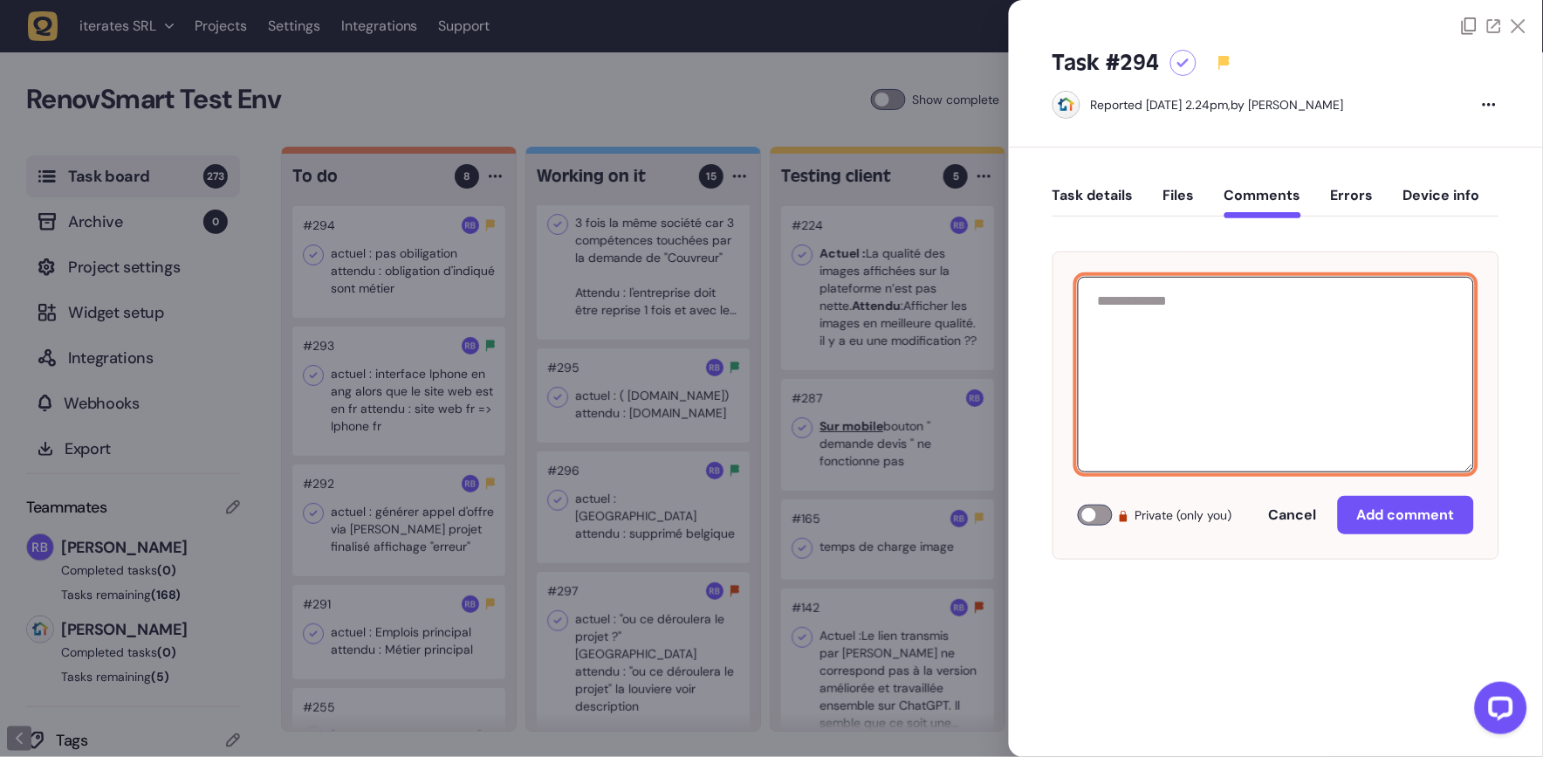
click at [1244, 342] on textarea at bounding box center [1276, 374] width 396 height 195
paste textarea "**********"
type textarea "**********"
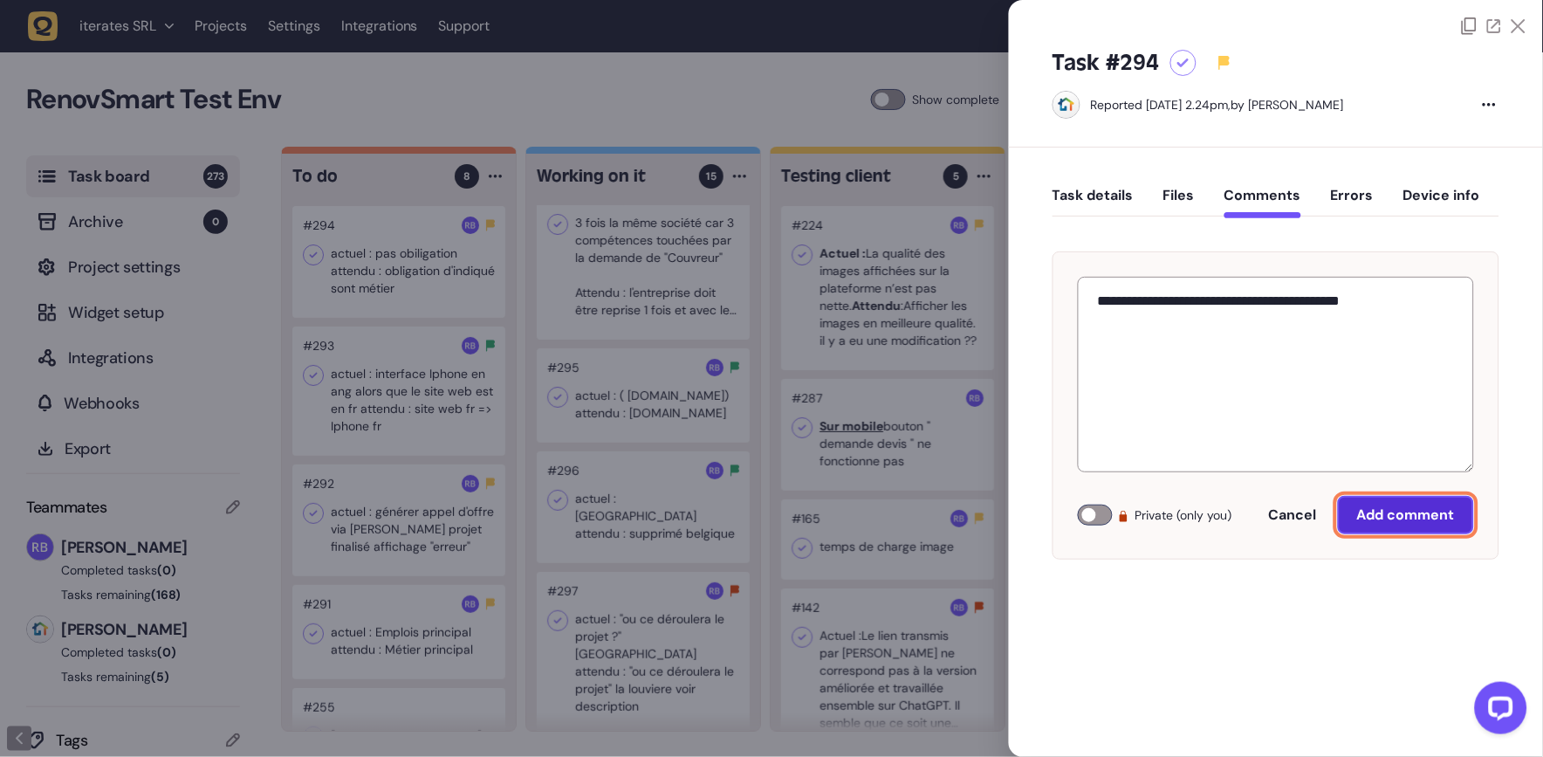
click at [1374, 514] on span "Add comment" at bounding box center [1406, 514] width 98 height 18
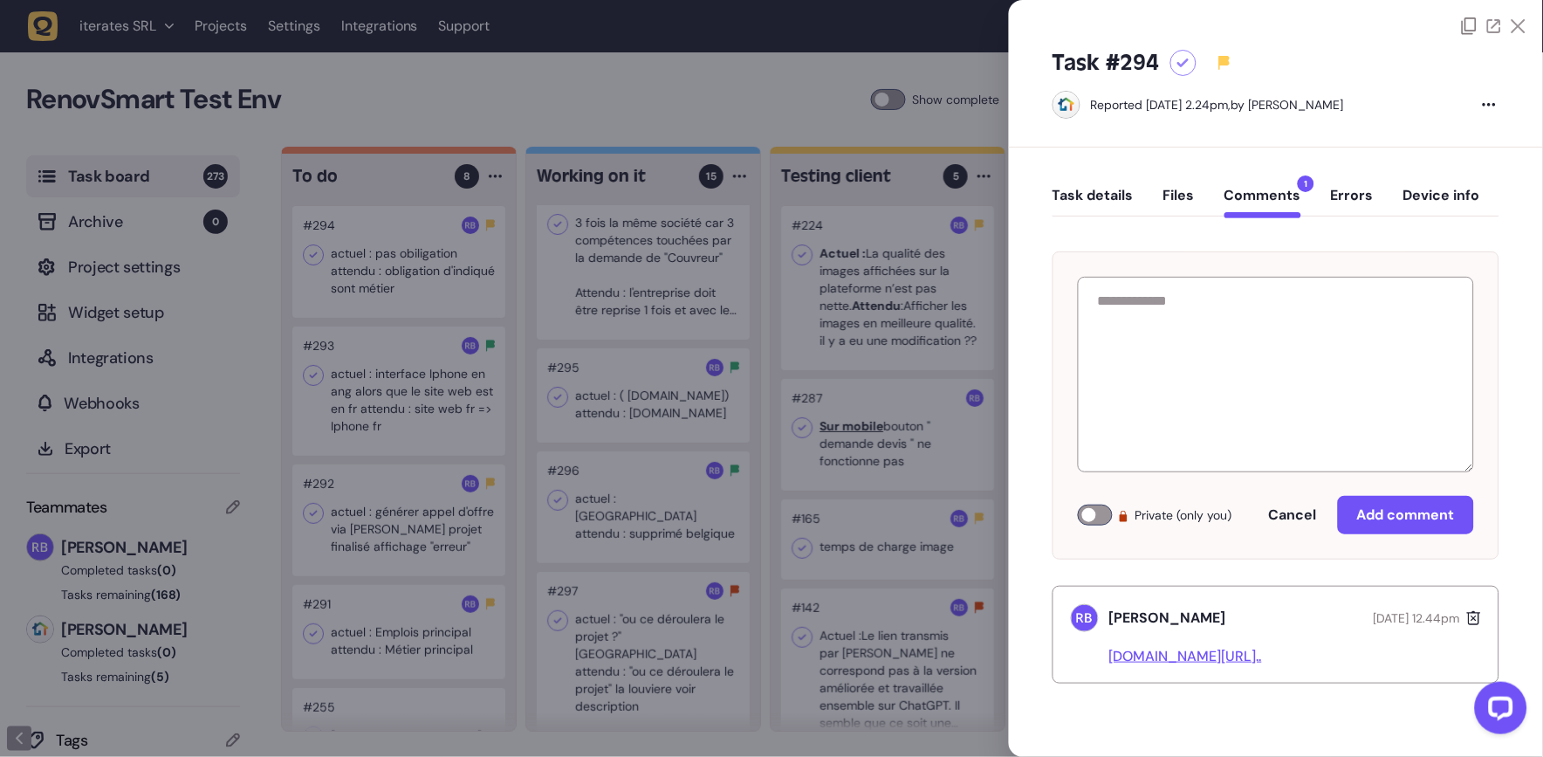
drag, startPoint x: 603, startPoint y: 458, endPoint x: 592, endPoint y: 455, distance: 11.9
click at [603, 458] on div at bounding box center [771, 378] width 1543 height 757
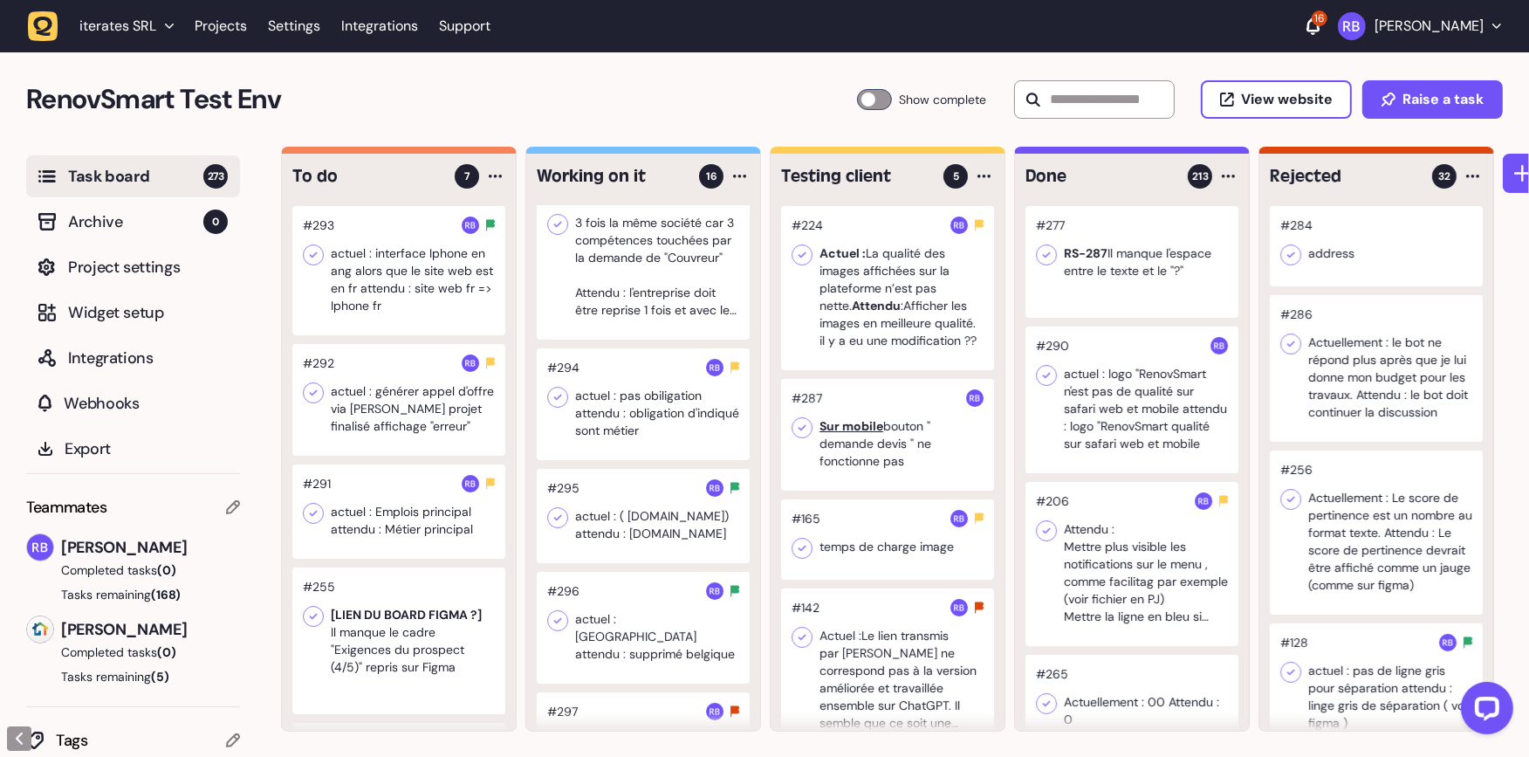
click at [412, 310] on div at bounding box center [398, 270] width 213 height 129
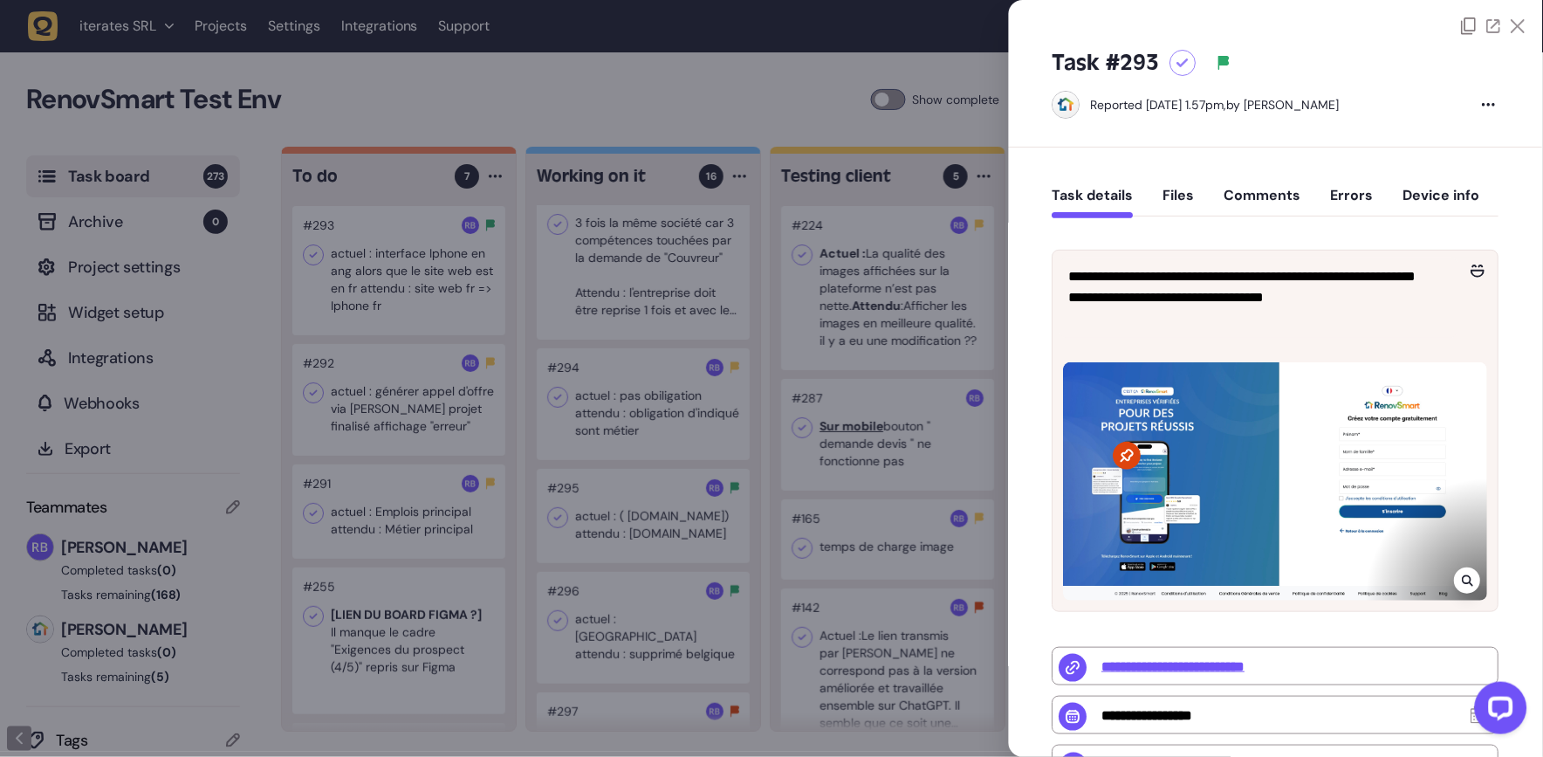
click at [1462, 575] on icon at bounding box center [1467, 580] width 11 height 11
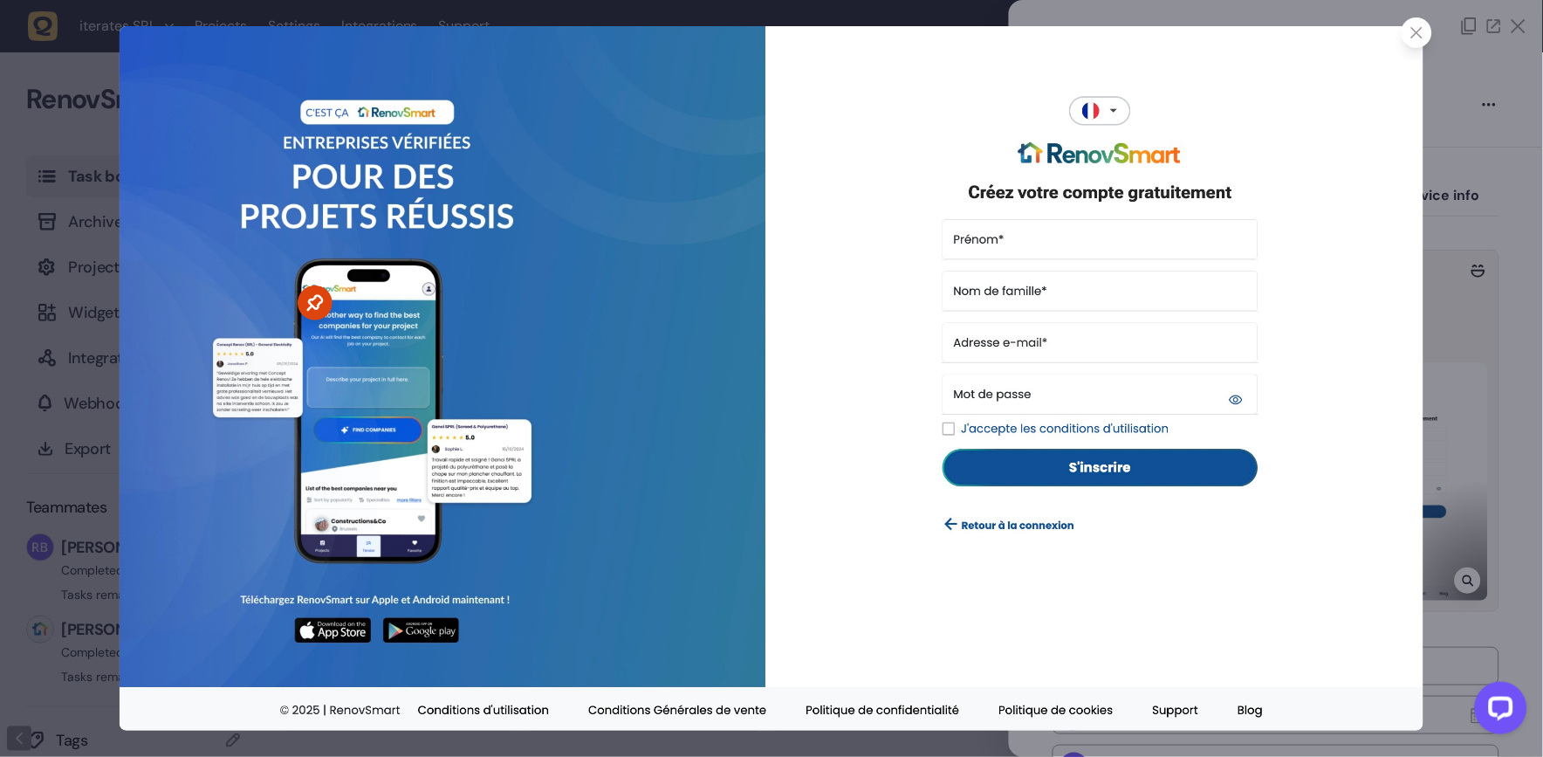
click at [1382, 441] on img at bounding box center [772, 378] width 1304 height 704
click at [1416, 19] on div at bounding box center [1416, 32] width 31 height 31
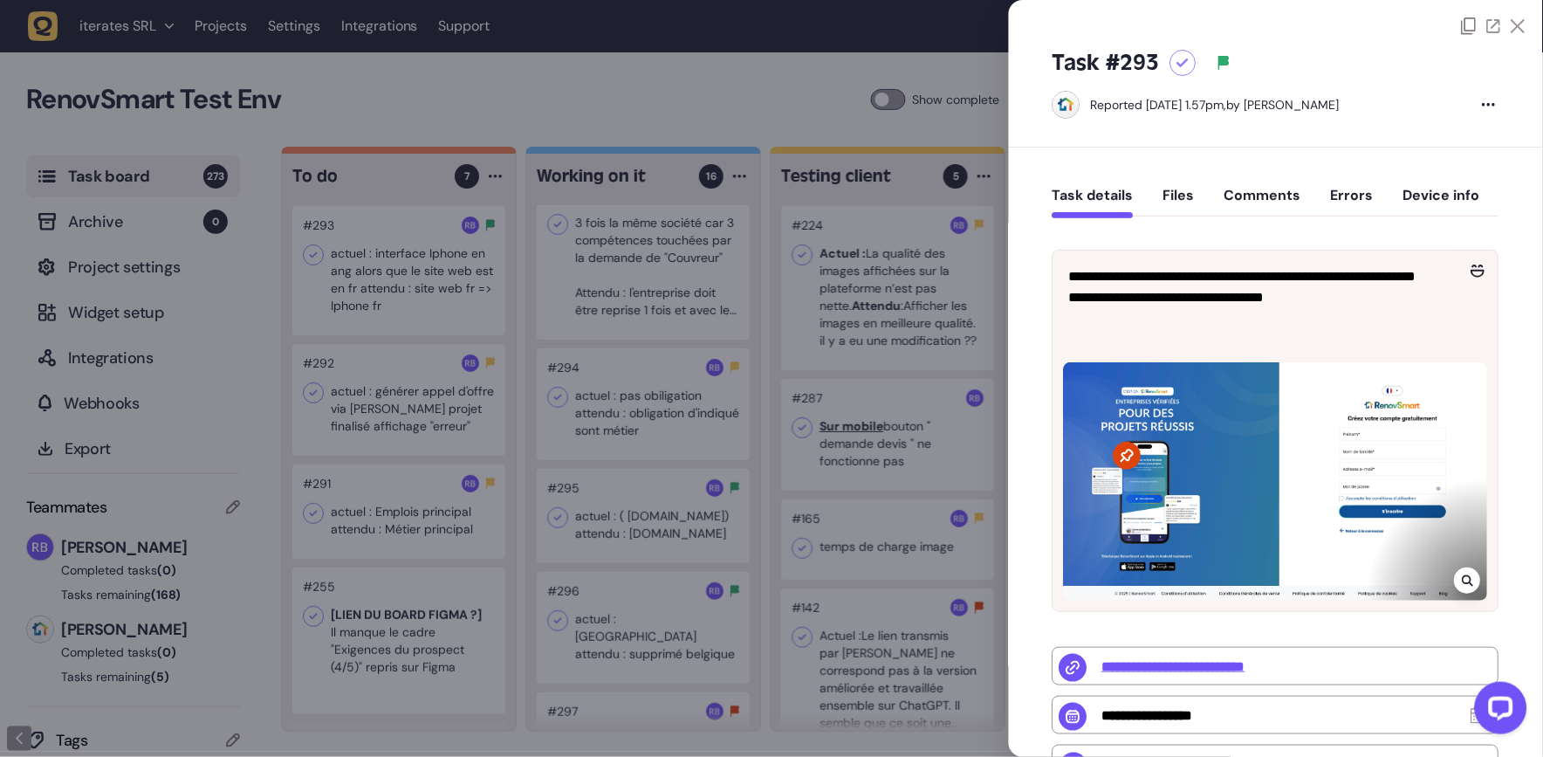
click at [1258, 209] on button "Comments" at bounding box center [1262, 202] width 77 height 31
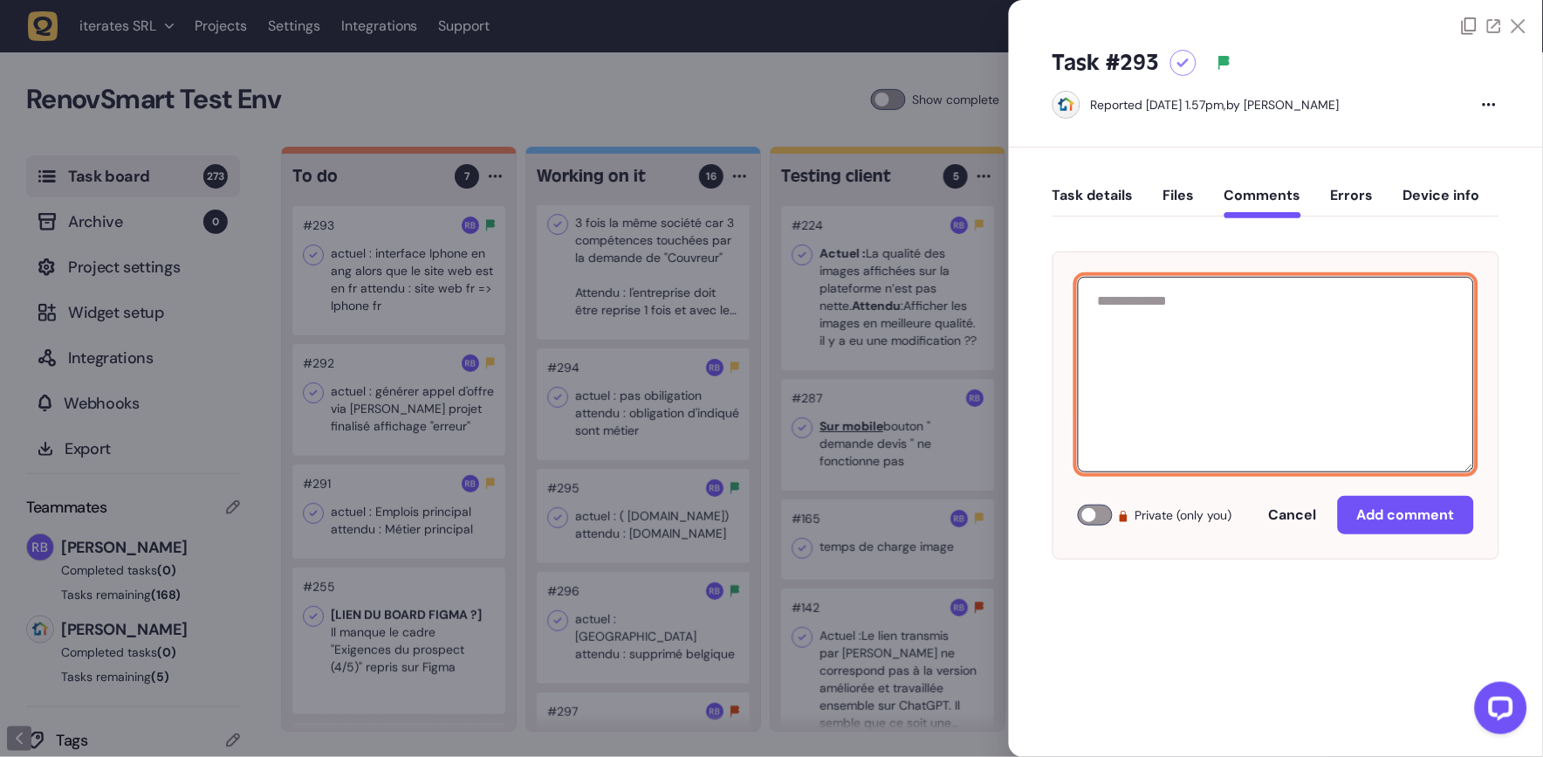
click at [1264, 366] on textarea at bounding box center [1276, 374] width 396 height 195
paste textarea "**********"
type textarea "**********"
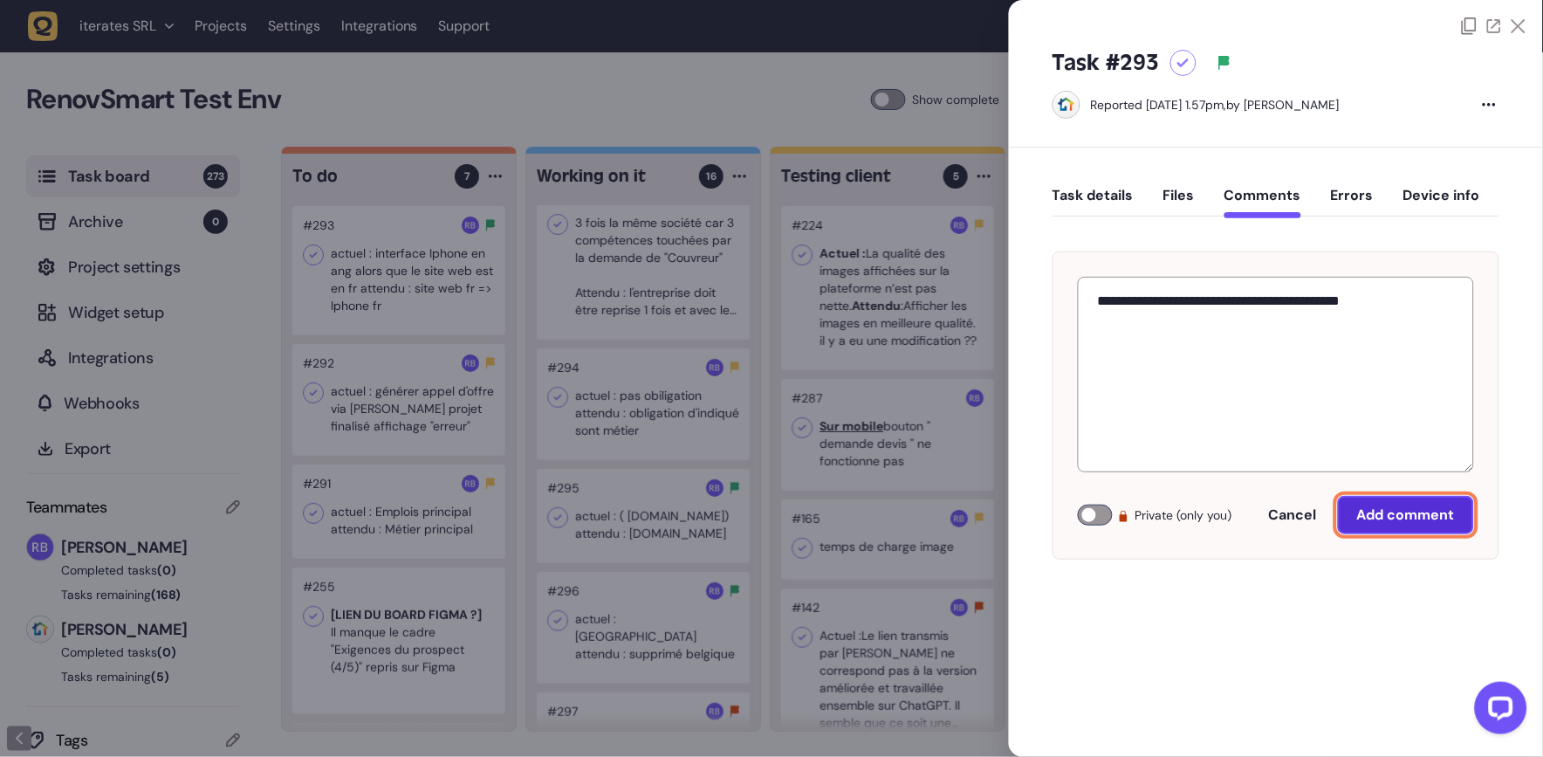
click at [1380, 522] on span "Add comment" at bounding box center [1406, 514] width 98 height 18
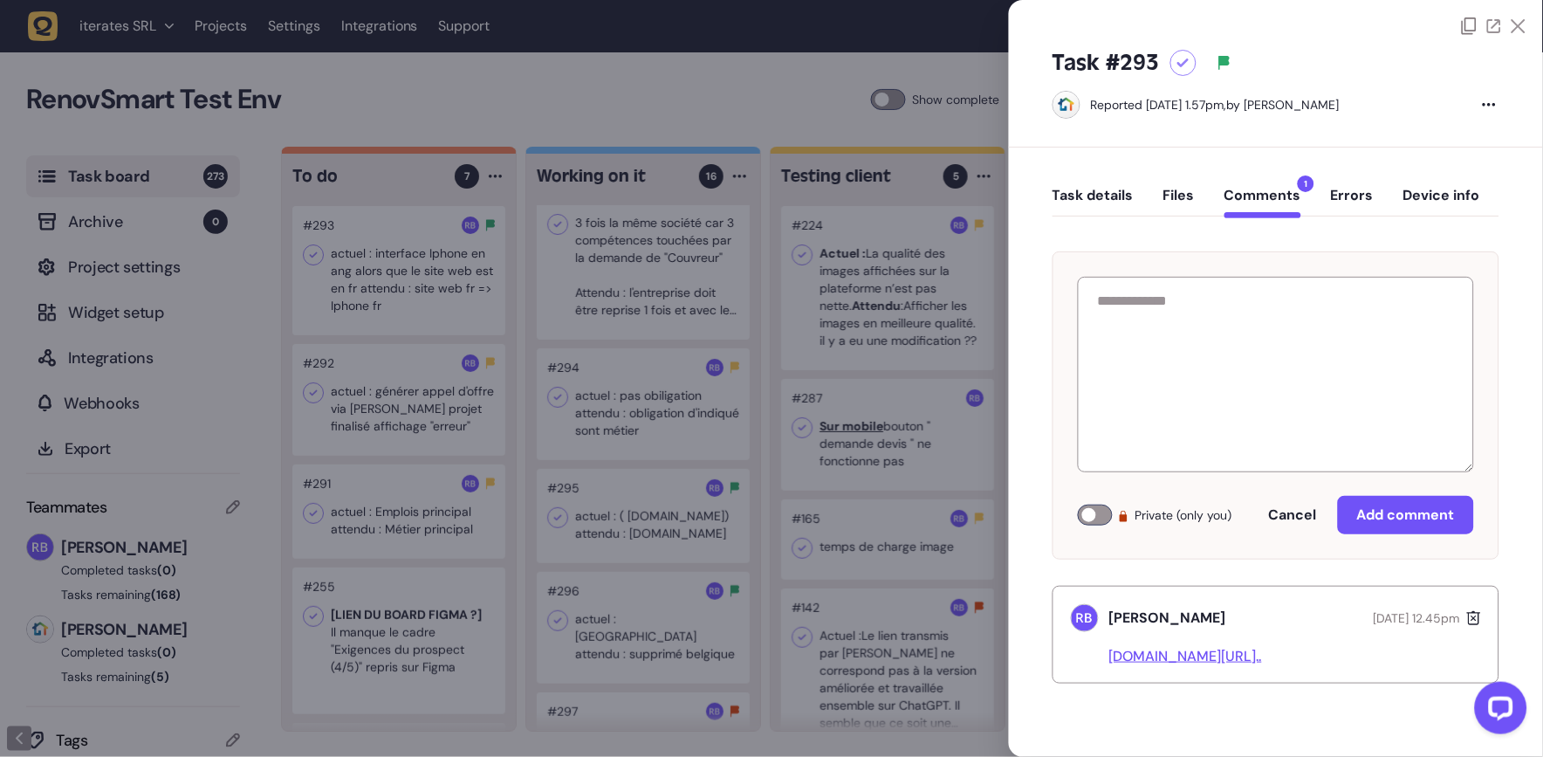
click at [501, 394] on div at bounding box center [771, 378] width 1543 height 757
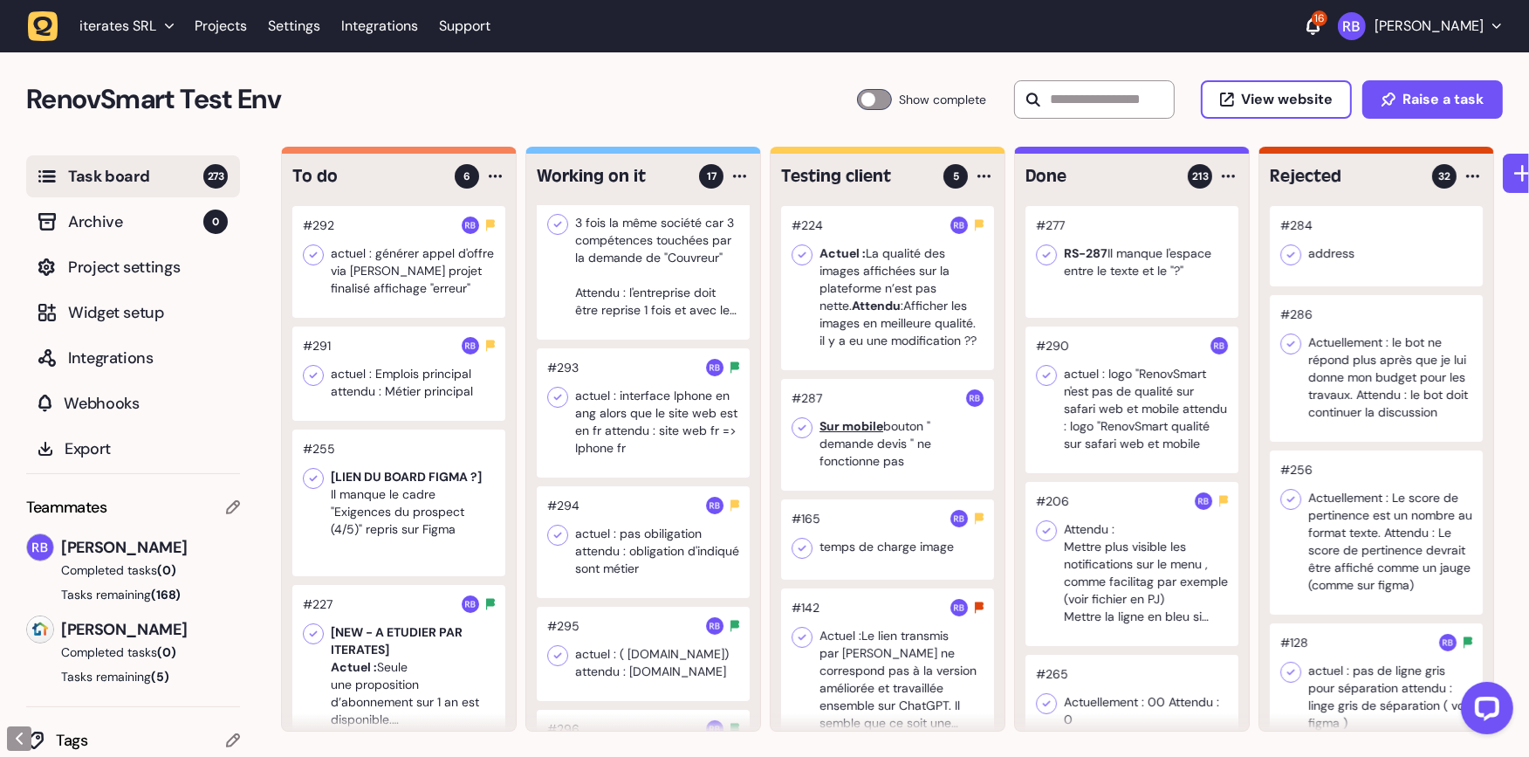
drag, startPoint x: 349, startPoint y: 254, endPoint x: 512, endPoint y: 7, distance: 296.0
click at [383, 288] on div at bounding box center [398, 262] width 213 height 112
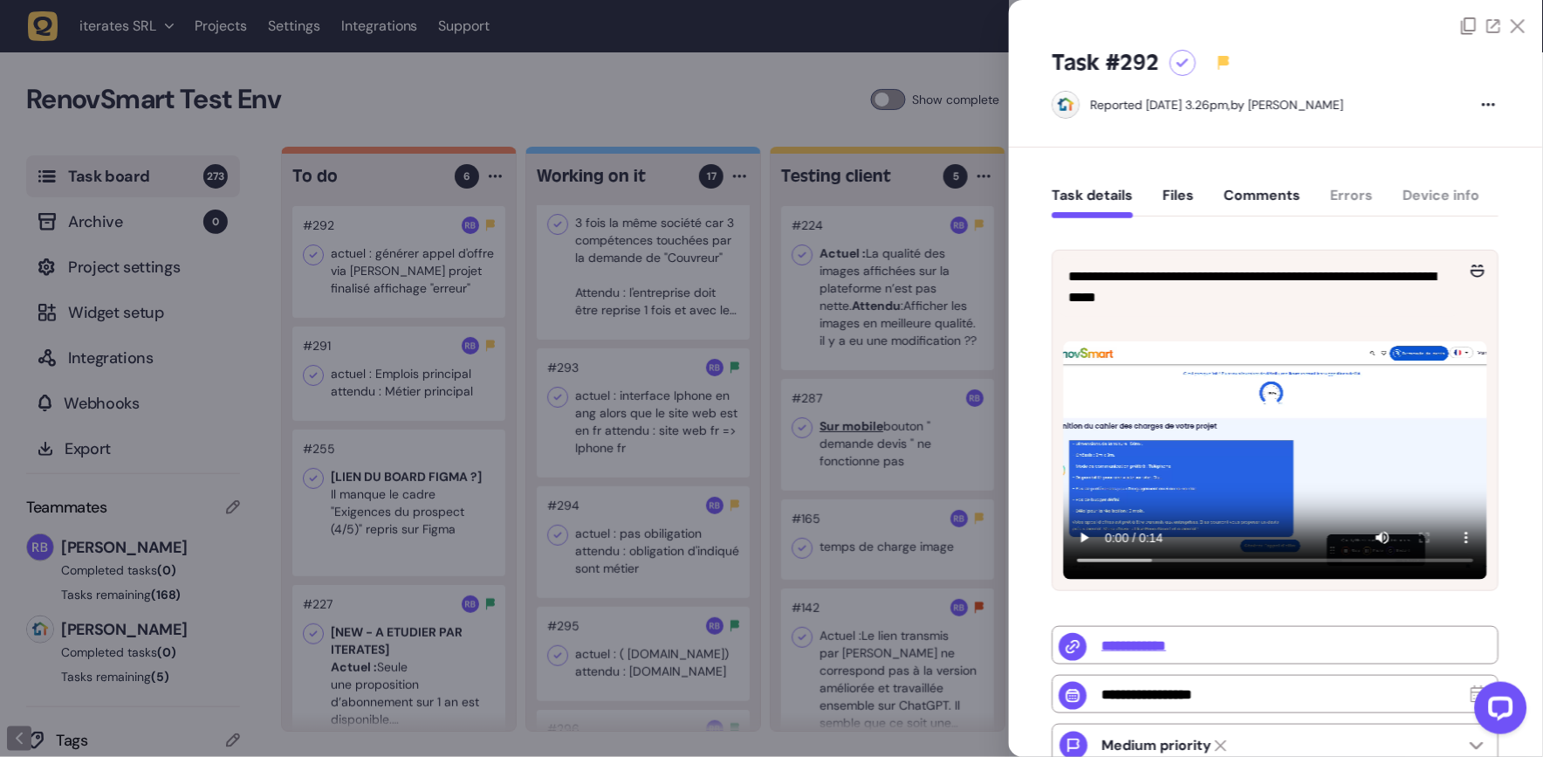
click at [525, 103] on div at bounding box center [771, 378] width 1543 height 757
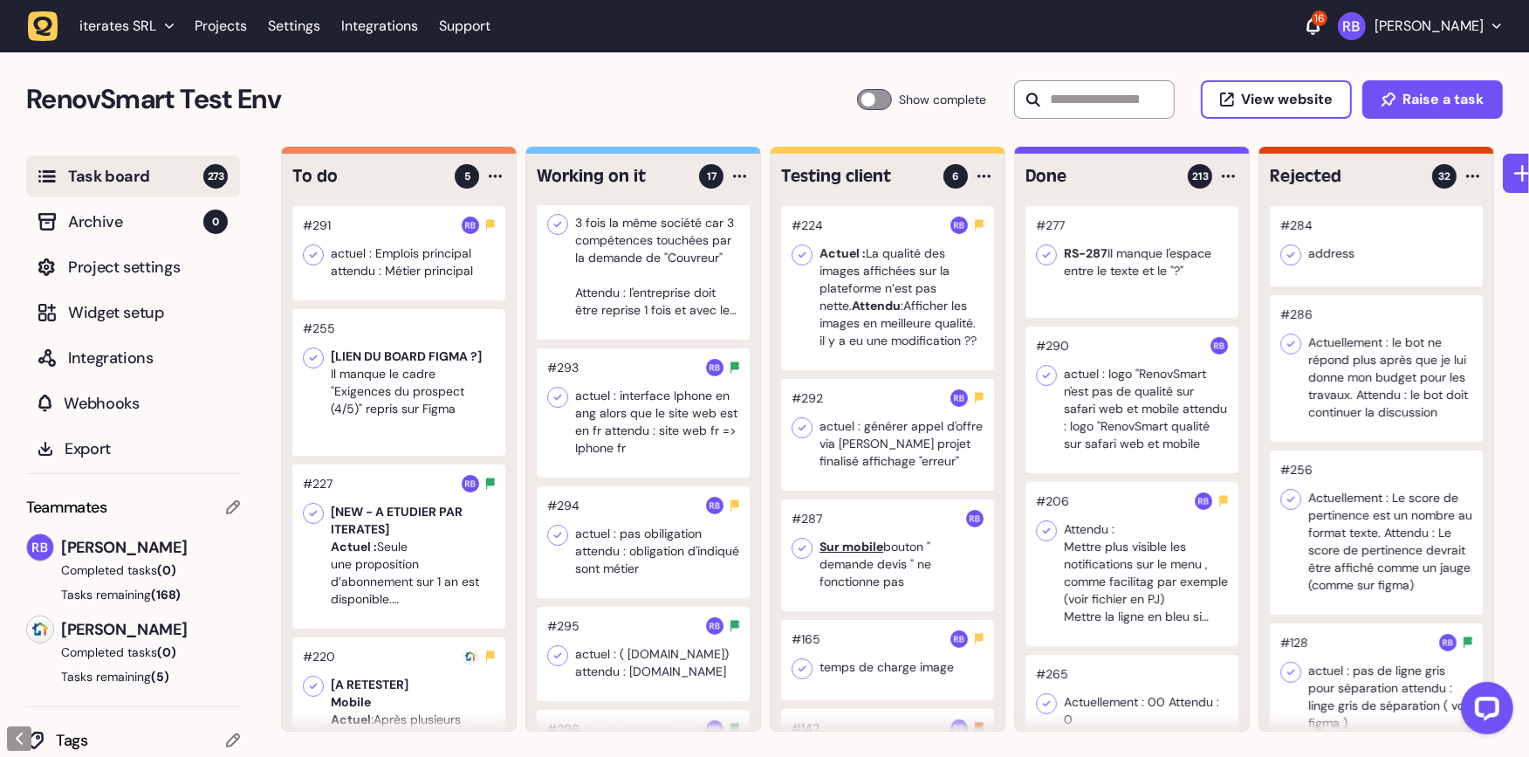
click at [411, 285] on div at bounding box center [398, 253] width 213 height 94
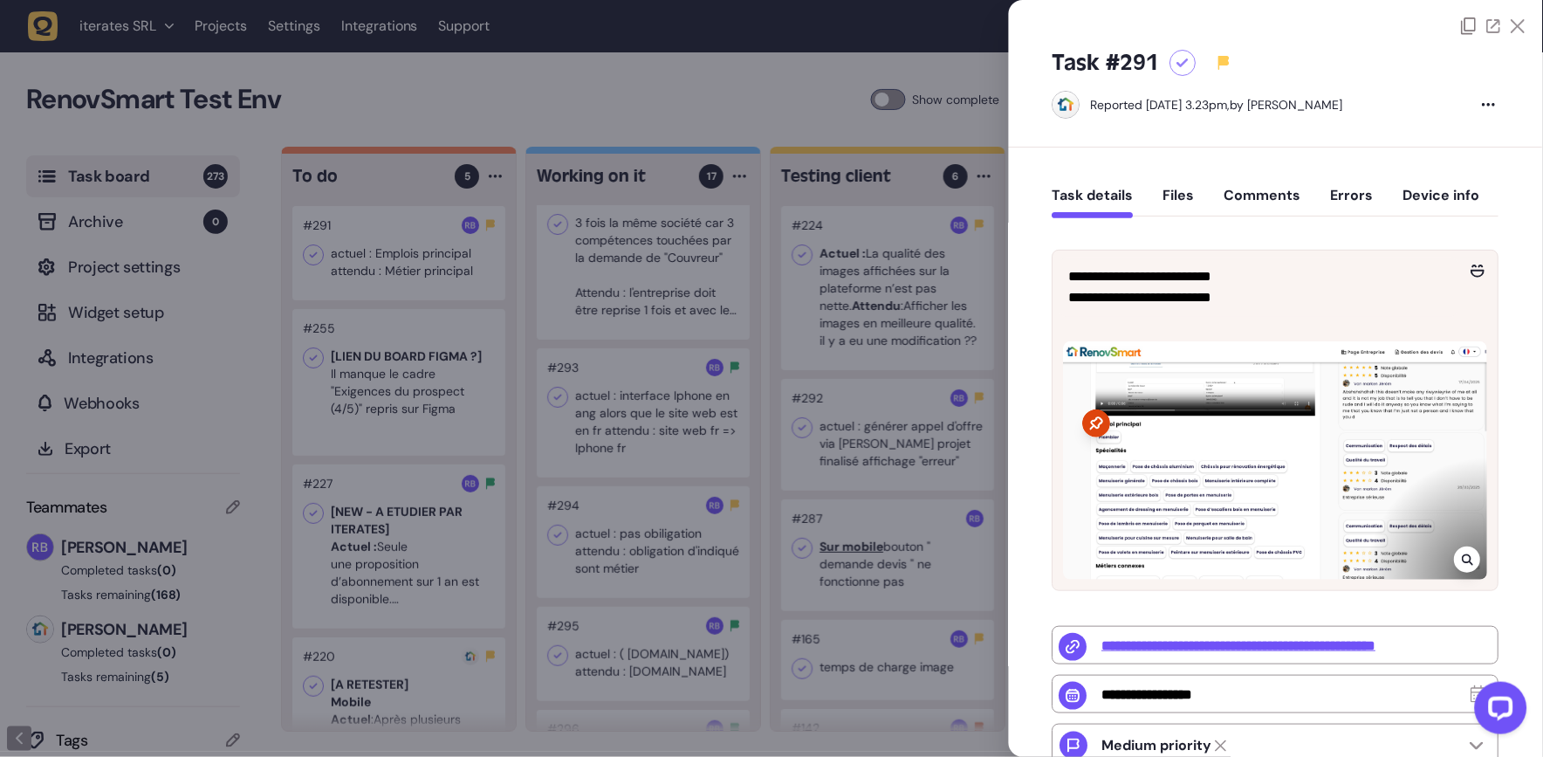
click at [1455, 552] on div at bounding box center [1468, 559] width 26 height 26
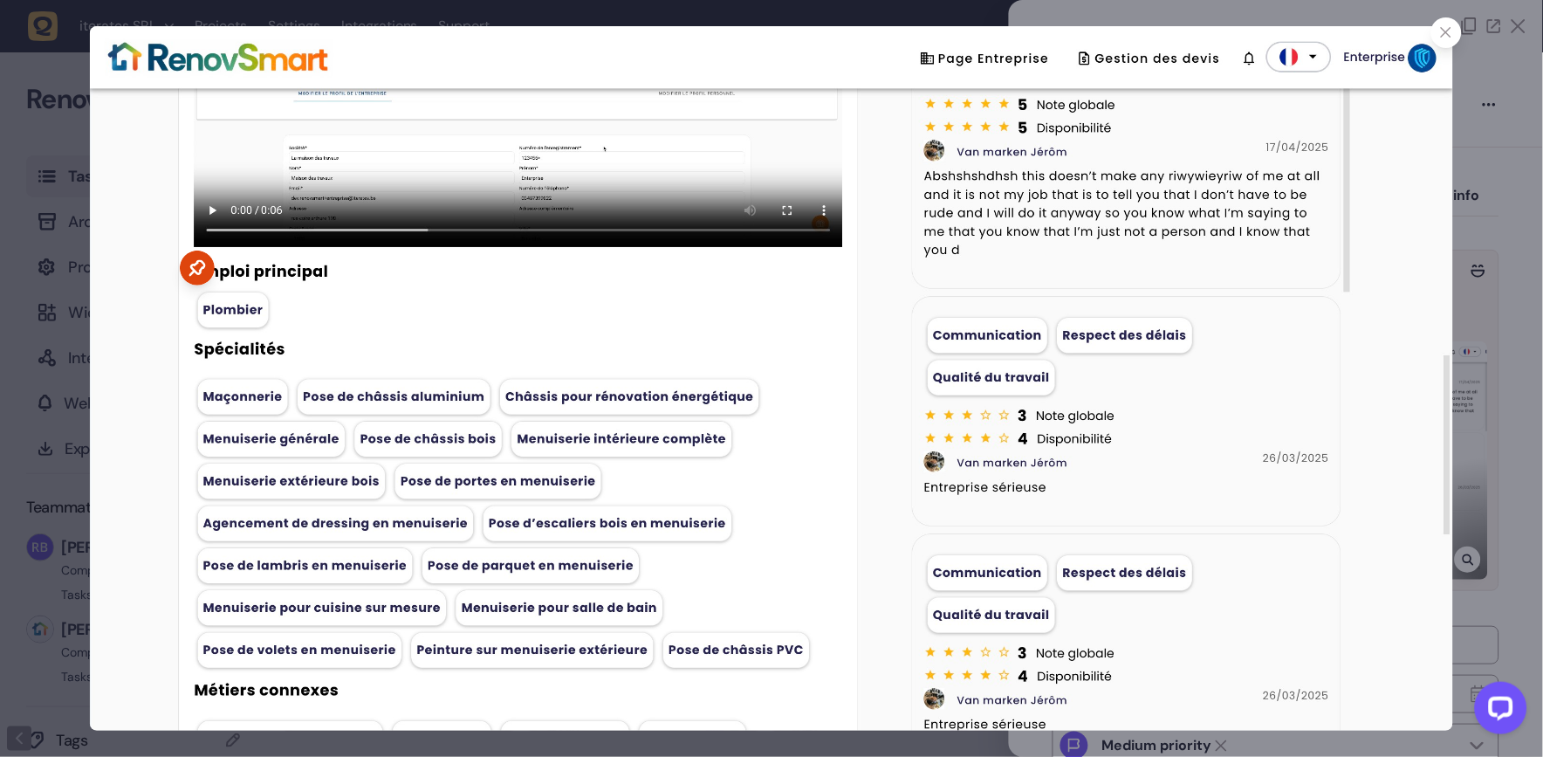
click at [16, 268] on div at bounding box center [771, 378] width 1543 height 757
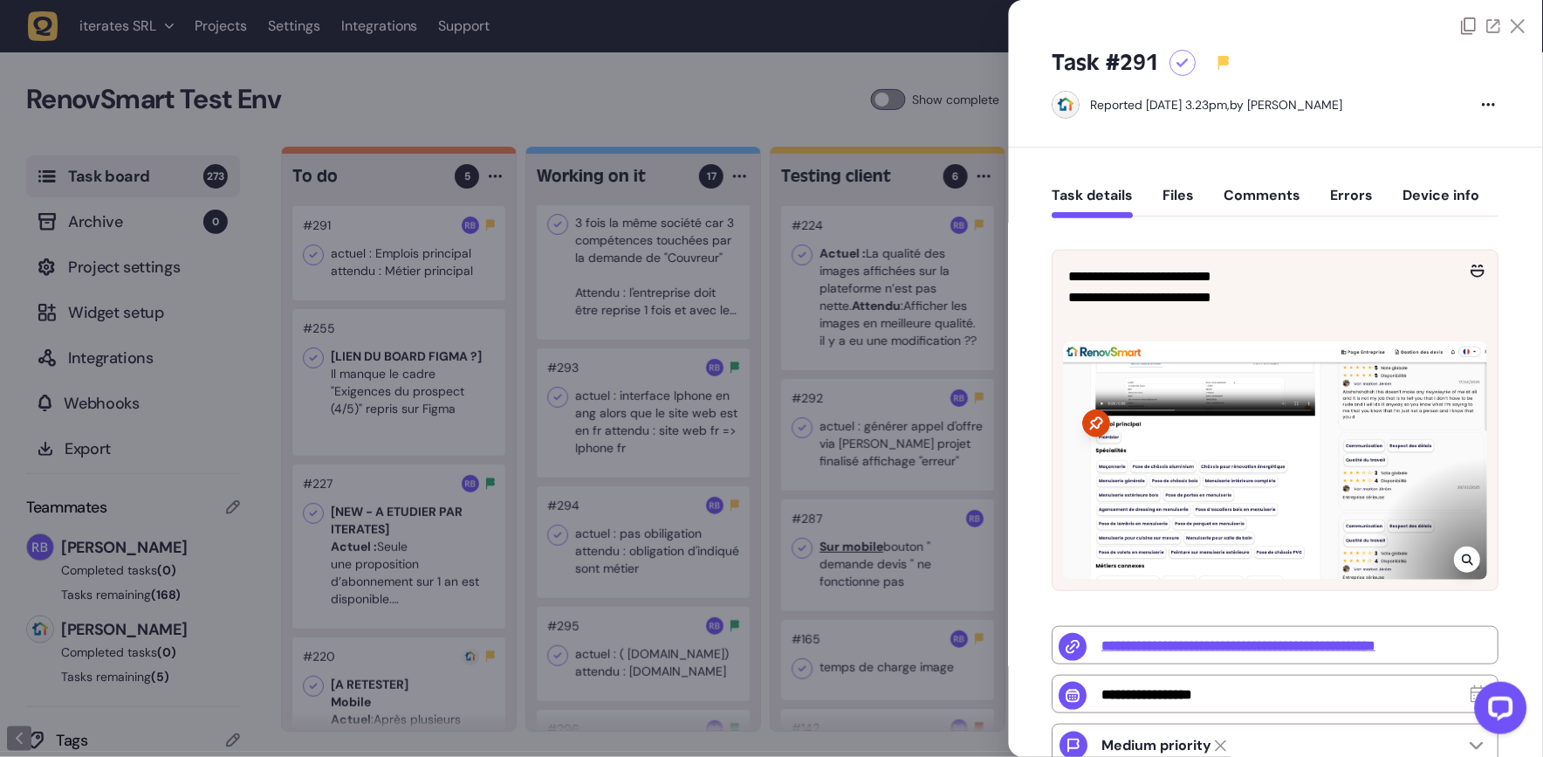
click at [1242, 187] on button "Comments" at bounding box center [1262, 202] width 77 height 31
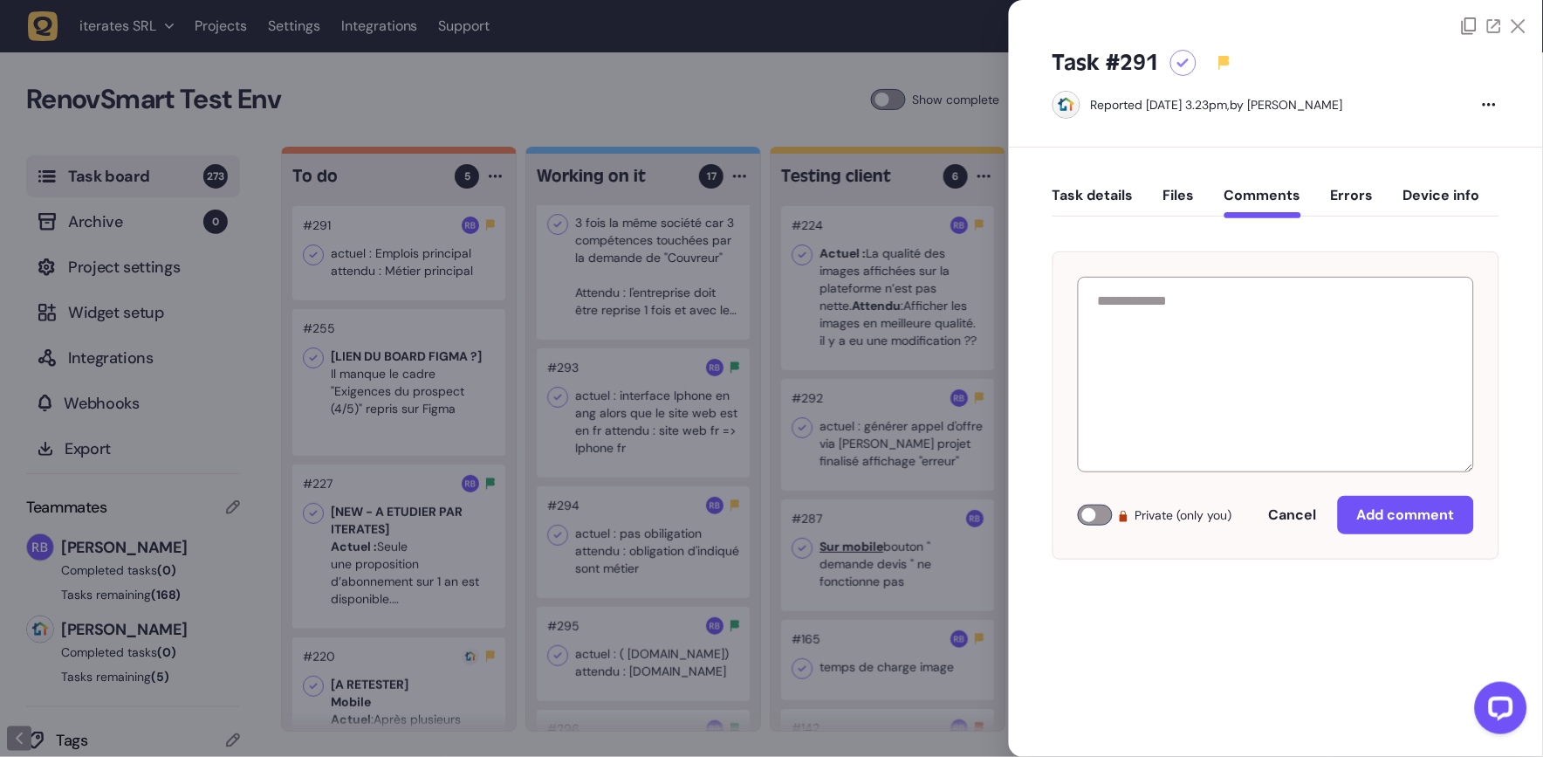
click at [1265, 244] on div "Private (only you) Cancel Add comment" at bounding box center [1275, 392] width 447 height 334
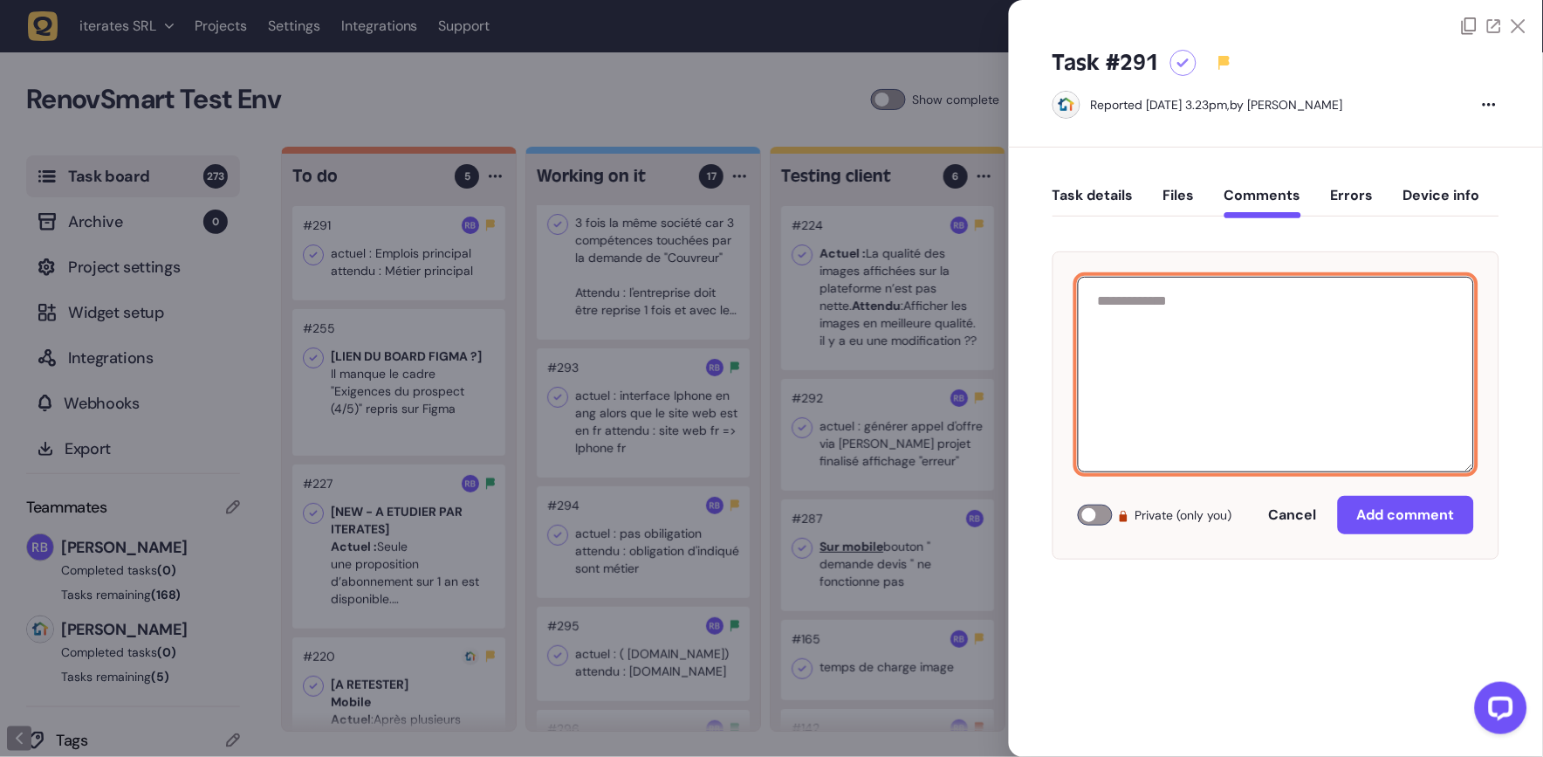
click at [1285, 324] on textarea at bounding box center [1276, 374] width 396 height 195
paste textarea "**********"
type textarea "**********"
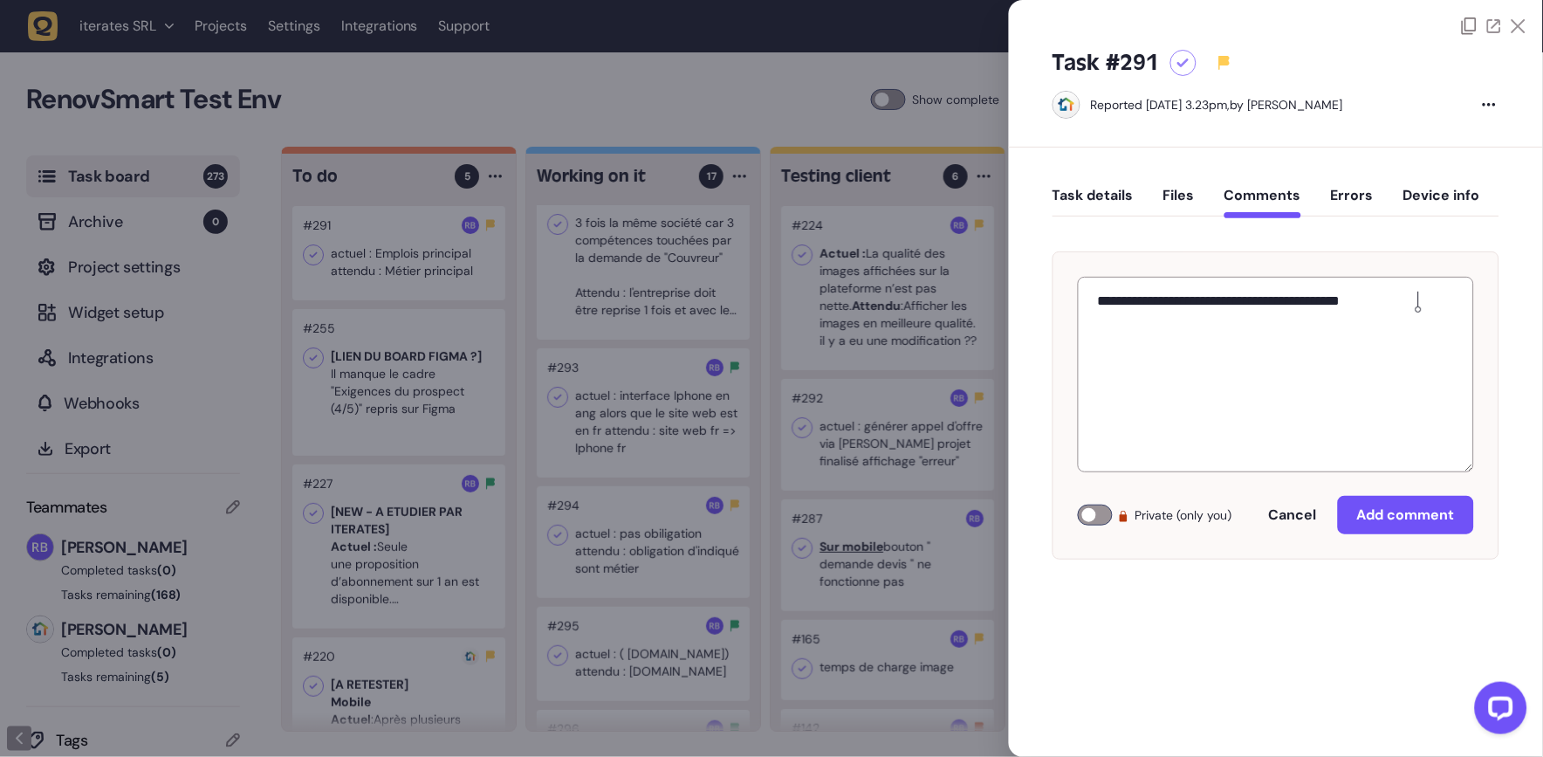
click at [1348, 490] on div "**********" at bounding box center [1275, 405] width 447 height 308
click at [1363, 507] on span "Add comment" at bounding box center [1406, 514] width 98 height 18
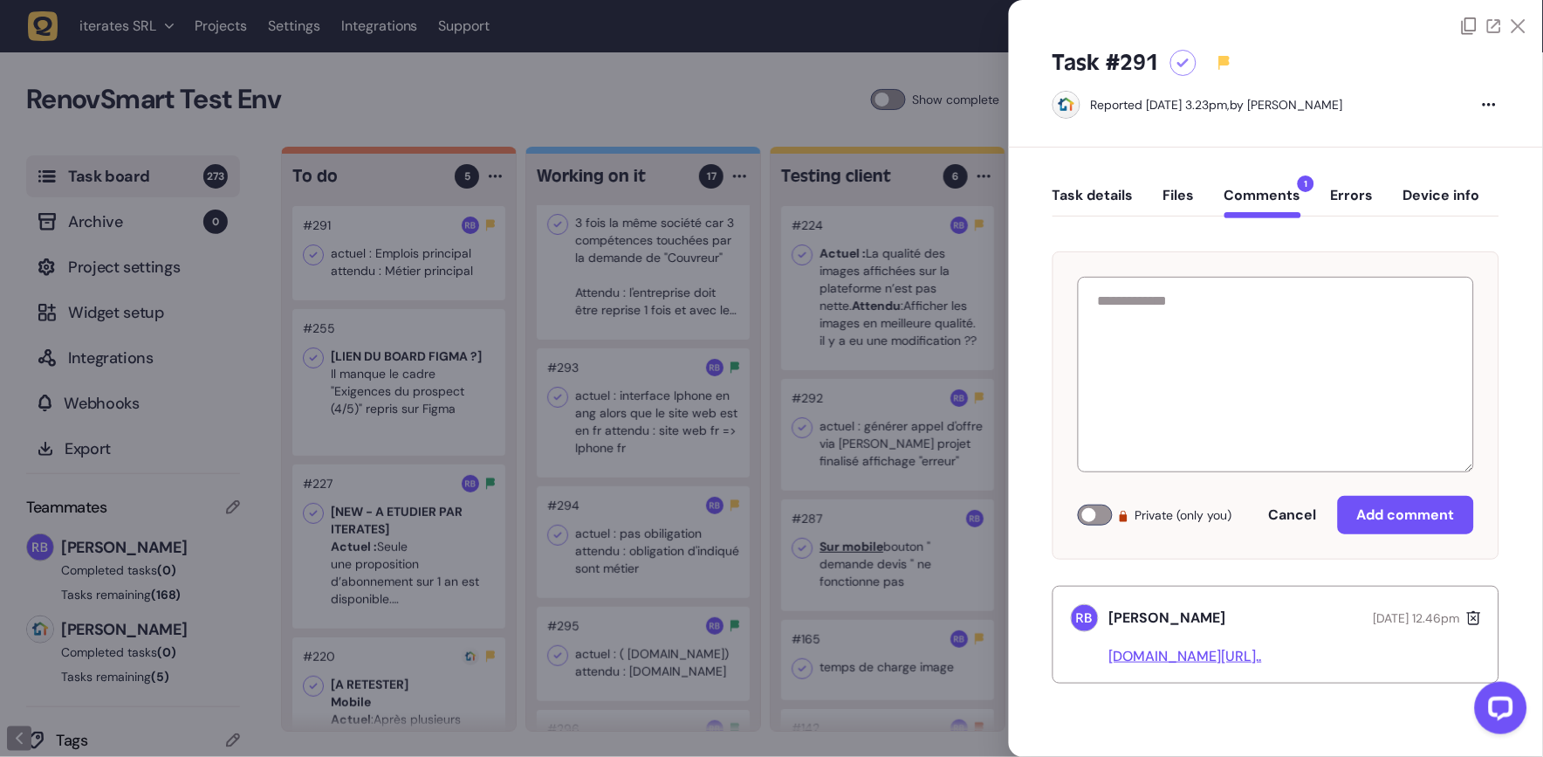
click at [627, 426] on div at bounding box center [771, 378] width 1543 height 757
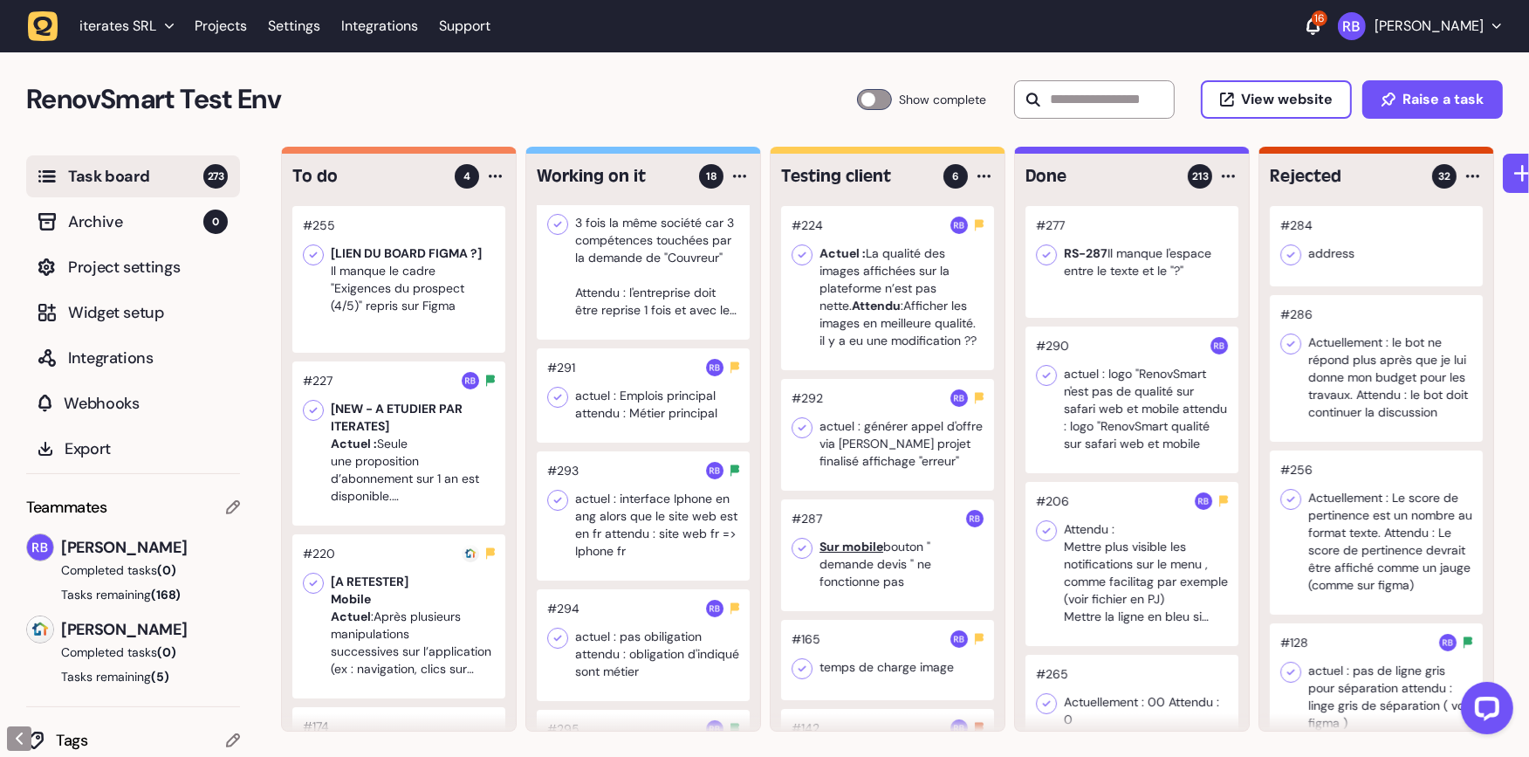
click at [661, 406] on div at bounding box center [643, 395] width 213 height 94
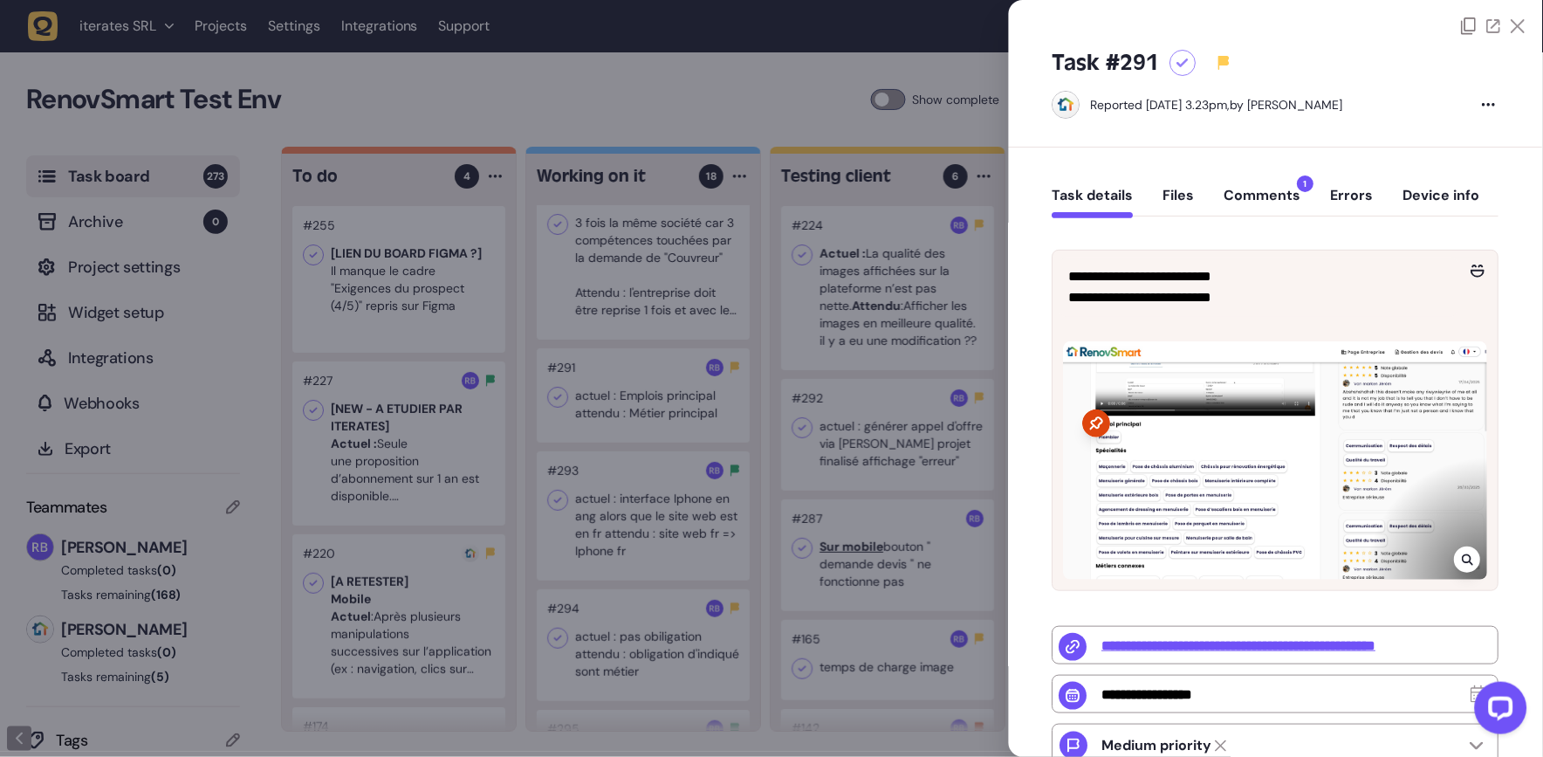
click at [500, 105] on div at bounding box center [771, 378] width 1543 height 757
